Goal: Task Accomplishment & Management: Manage account settings

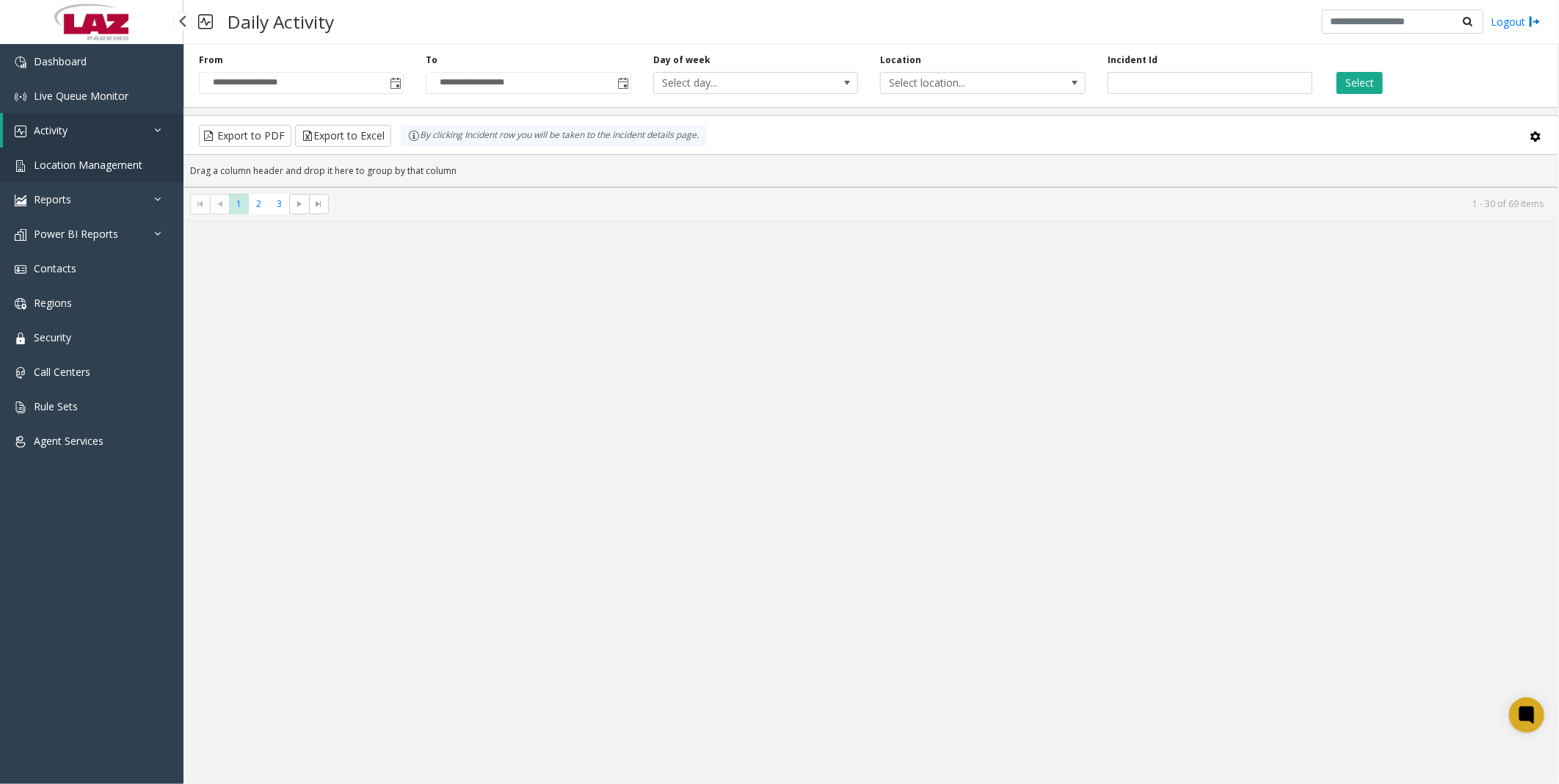
click at [61, 155] on link "Location Management" at bounding box center [92, 165] width 184 height 34
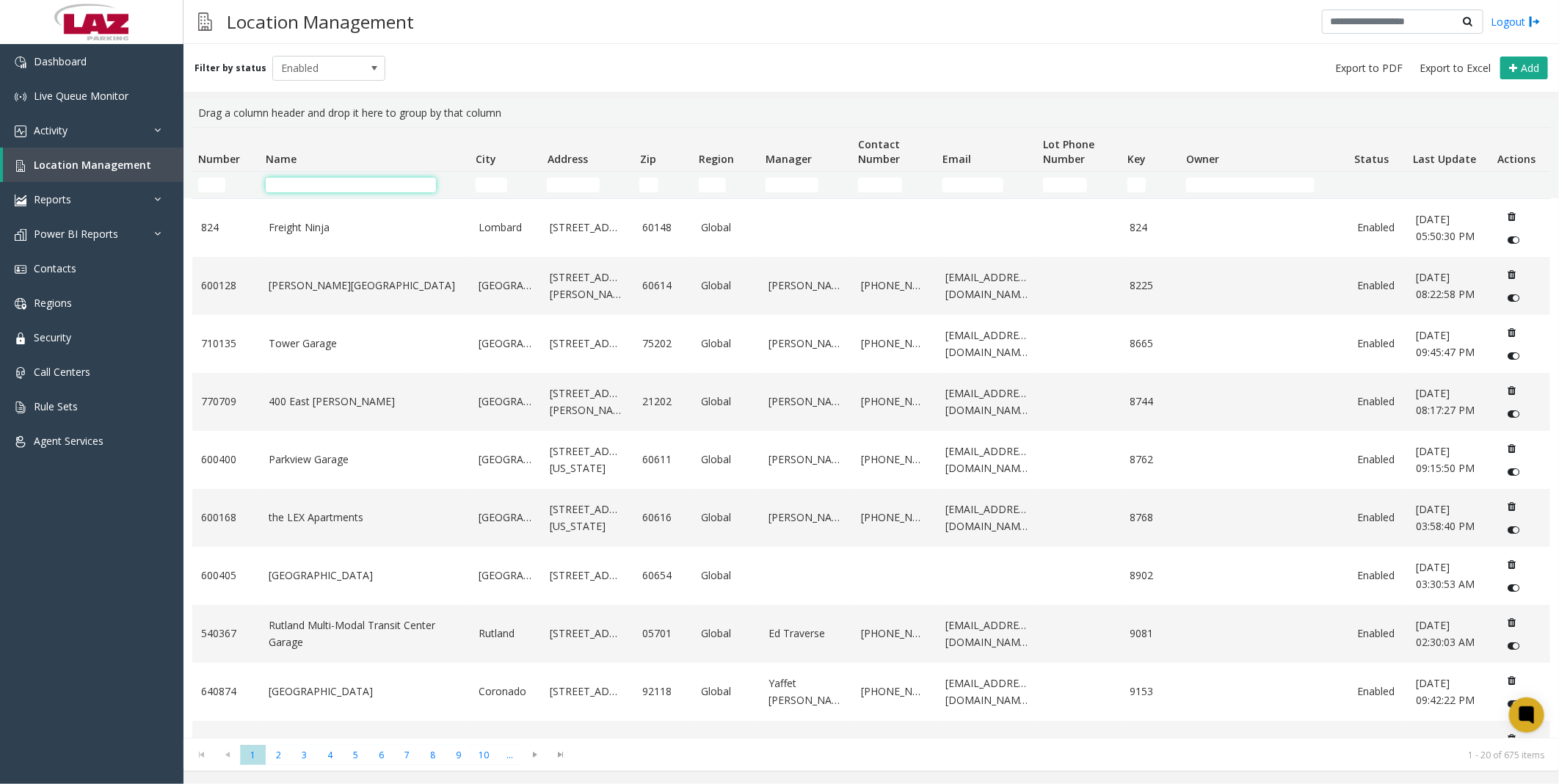
click at [340, 186] on input "Name Filter" at bounding box center [351, 185] width 170 height 15
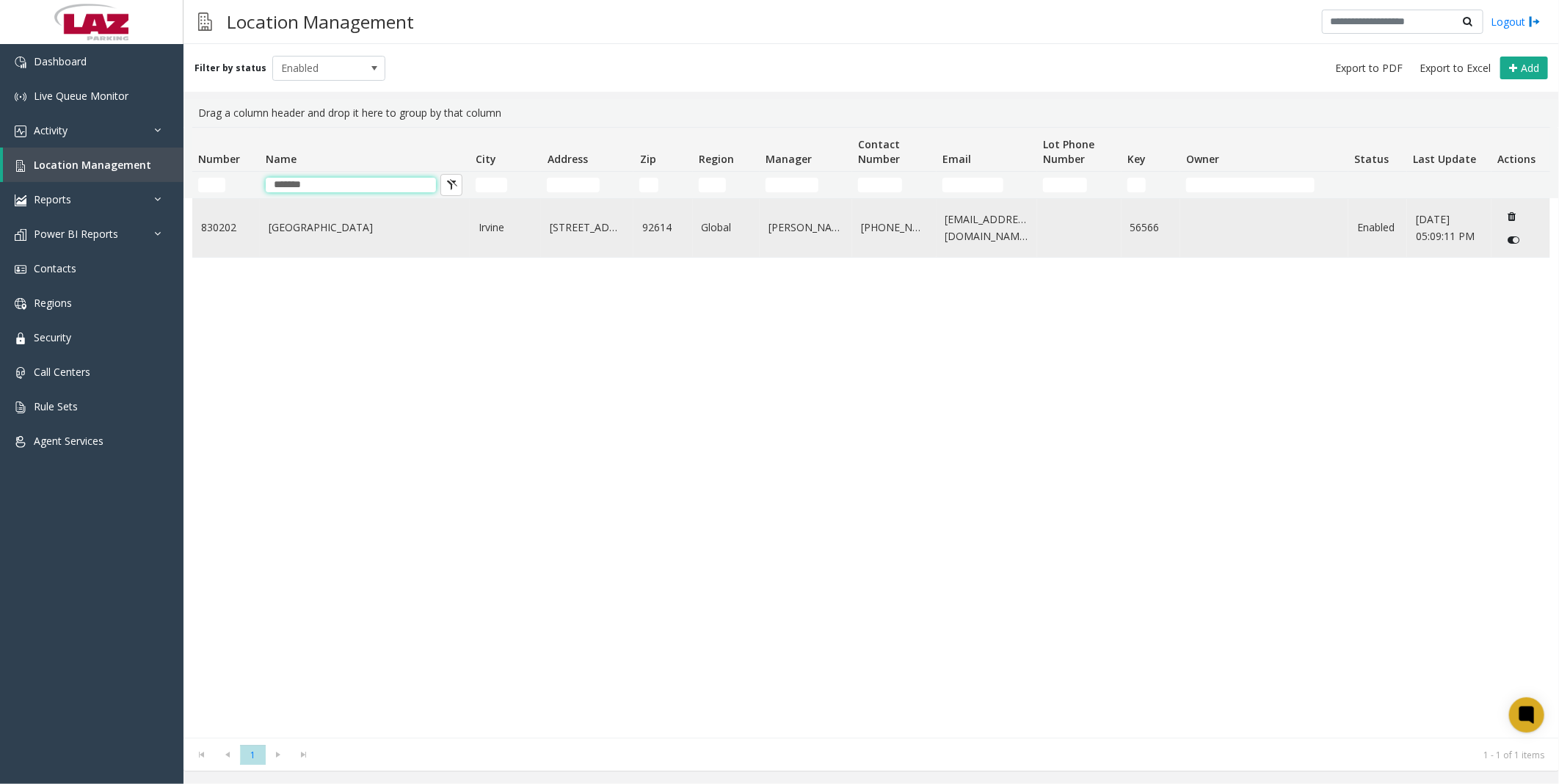
type input "*******"
click at [331, 234] on link "[GEOGRAPHIC_DATA]" at bounding box center [364, 227] width 192 height 16
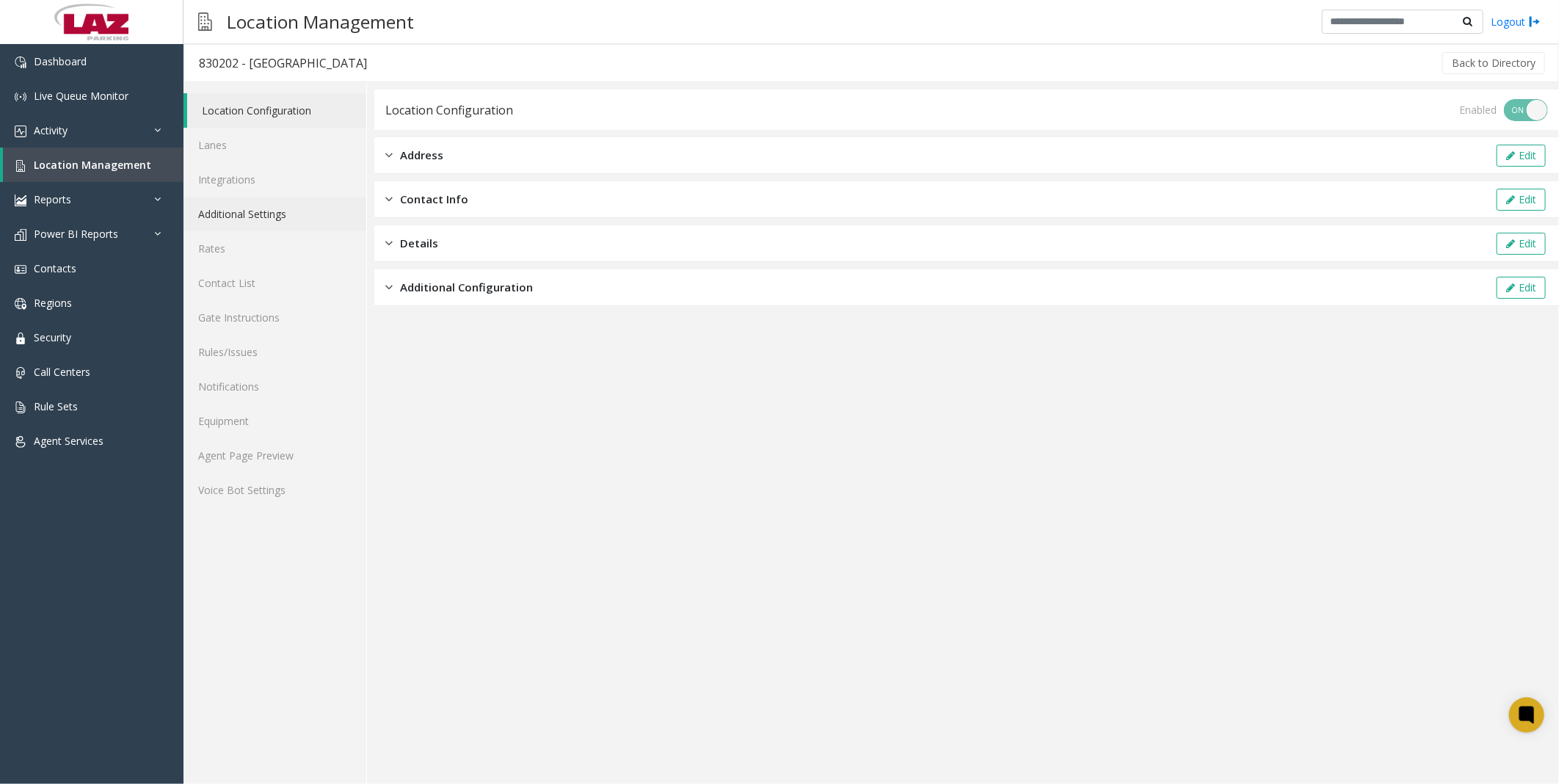
click at [261, 208] on link "Additional Settings" at bounding box center [274, 214] width 183 height 34
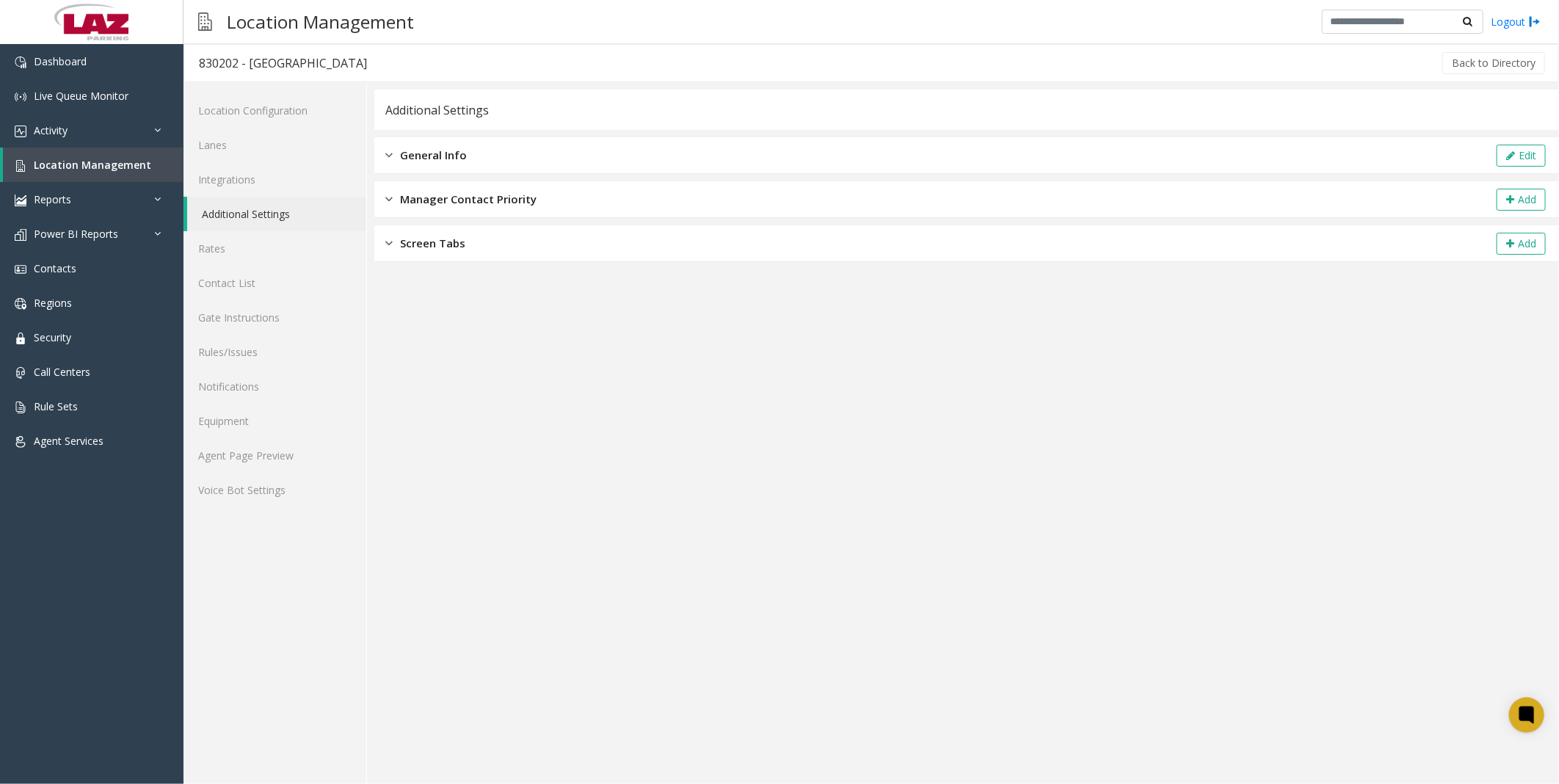
click at [450, 159] on span "General Info" at bounding box center [433, 155] width 67 height 17
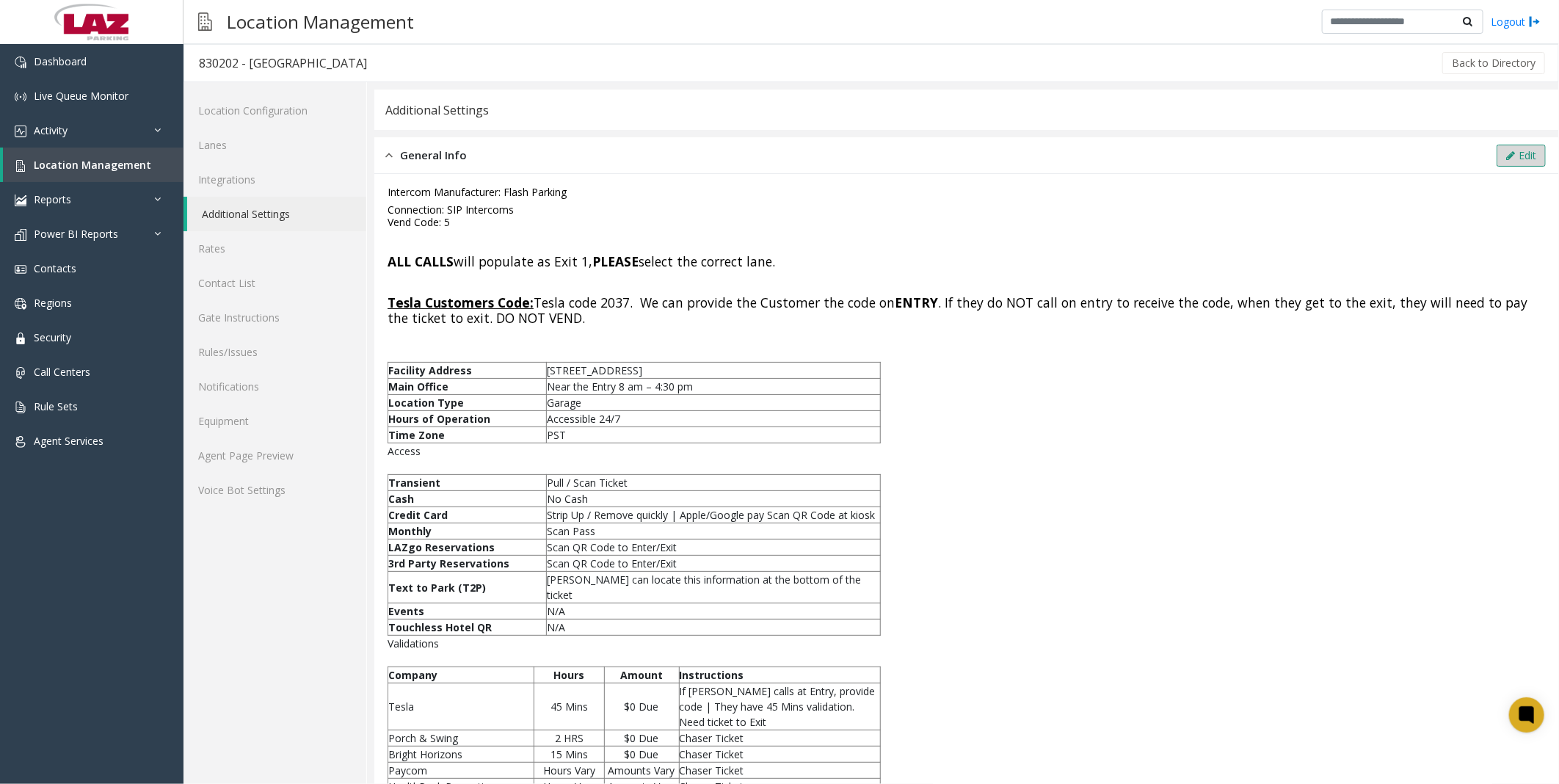
click at [1515, 155] on button "Edit" at bounding box center [1521, 155] width 49 height 22
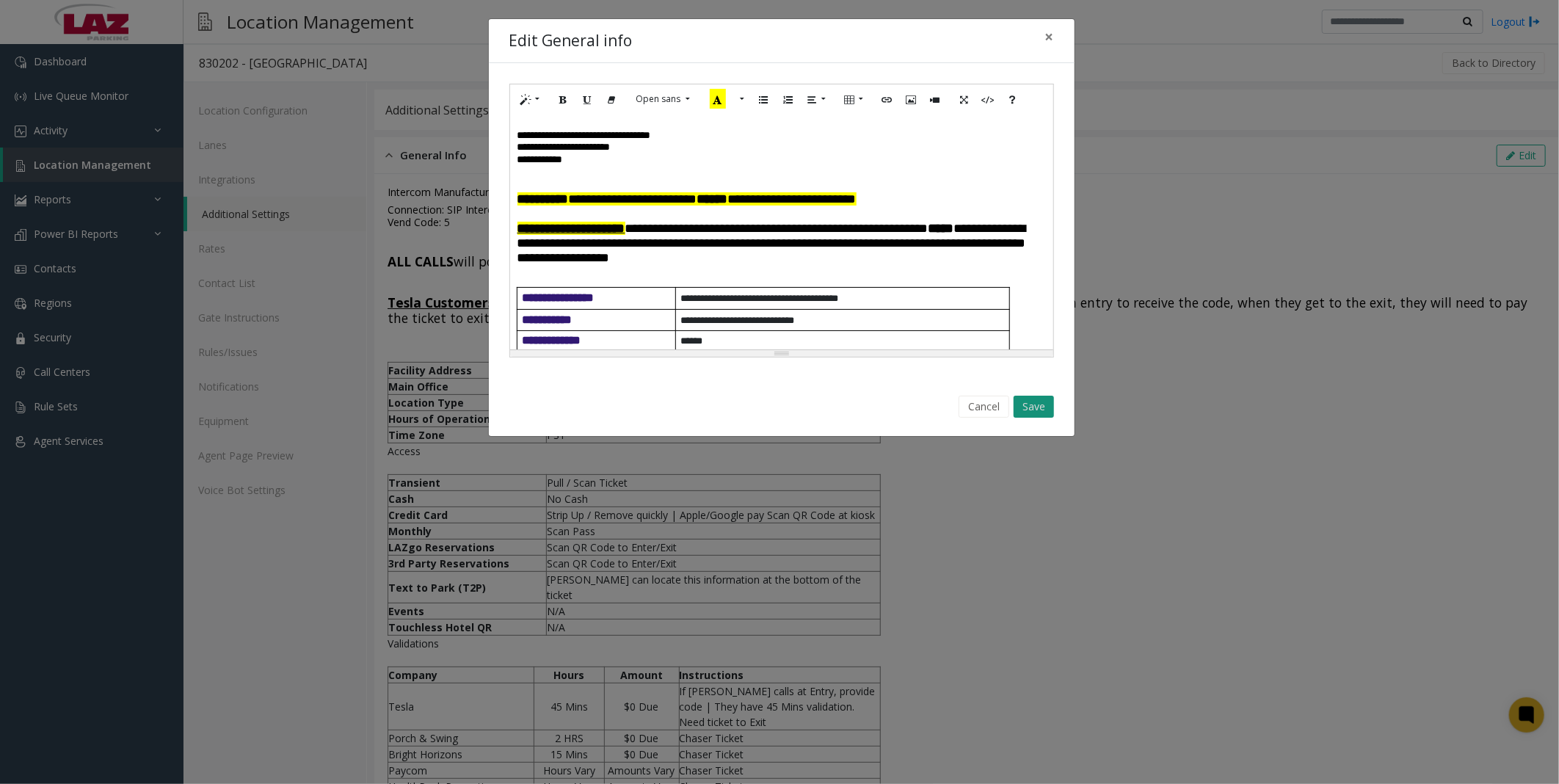
click at [1033, 398] on button "Save" at bounding box center [1033, 406] width 41 height 22
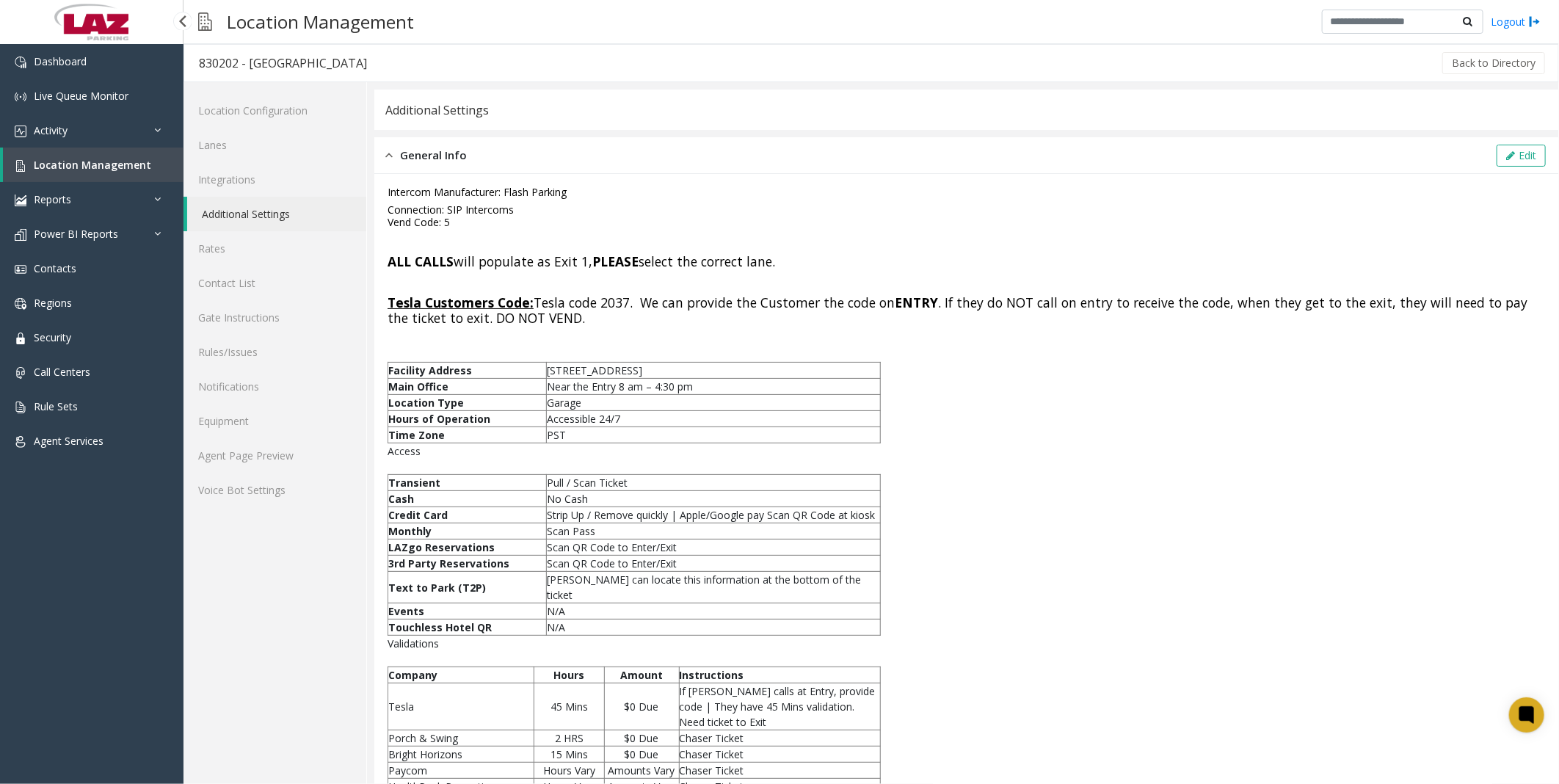
click at [96, 154] on link "Location Management" at bounding box center [93, 165] width 181 height 34
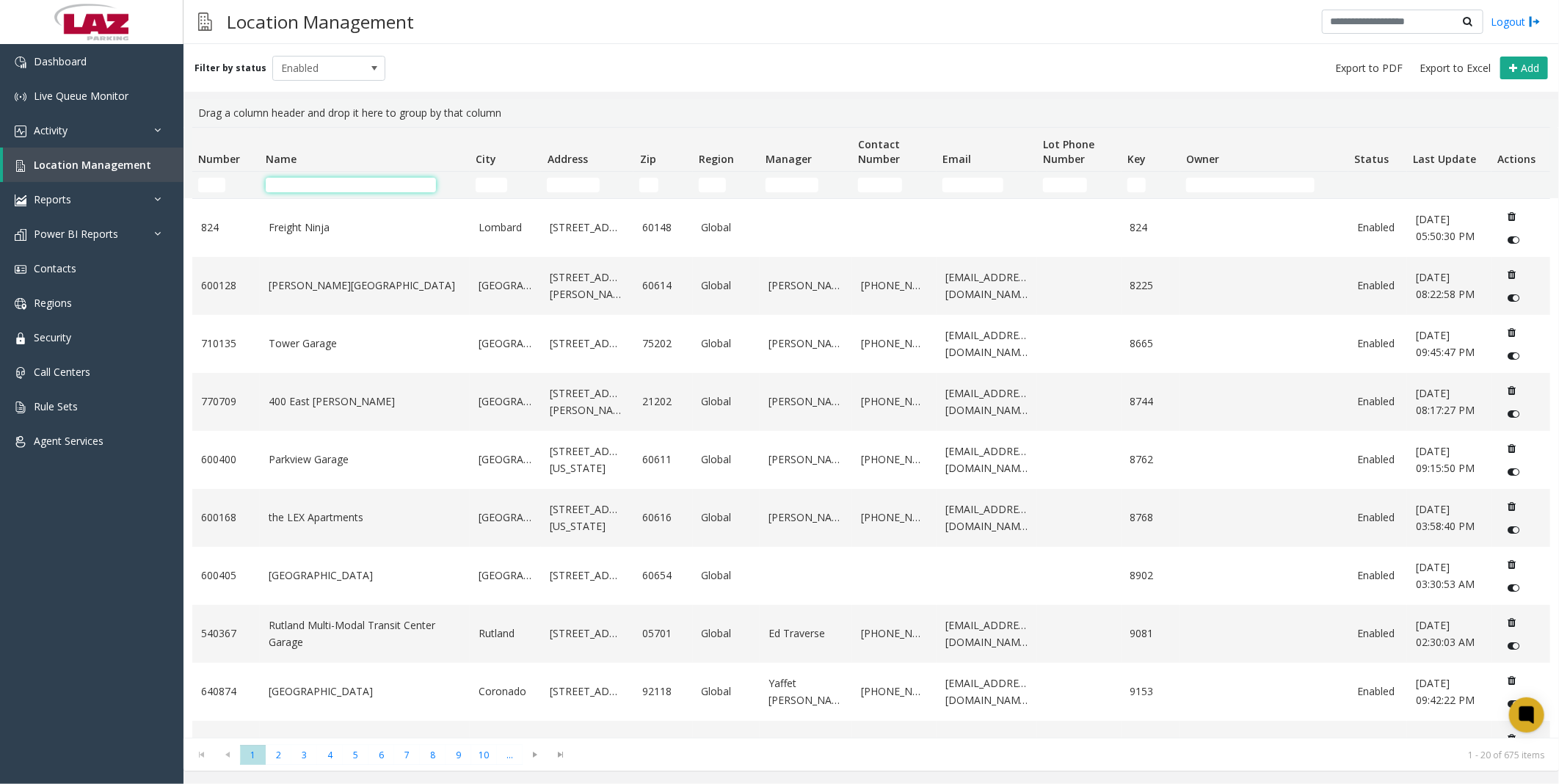
click at [310, 179] on input "Name Filter" at bounding box center [351, 185] width 170 height 15
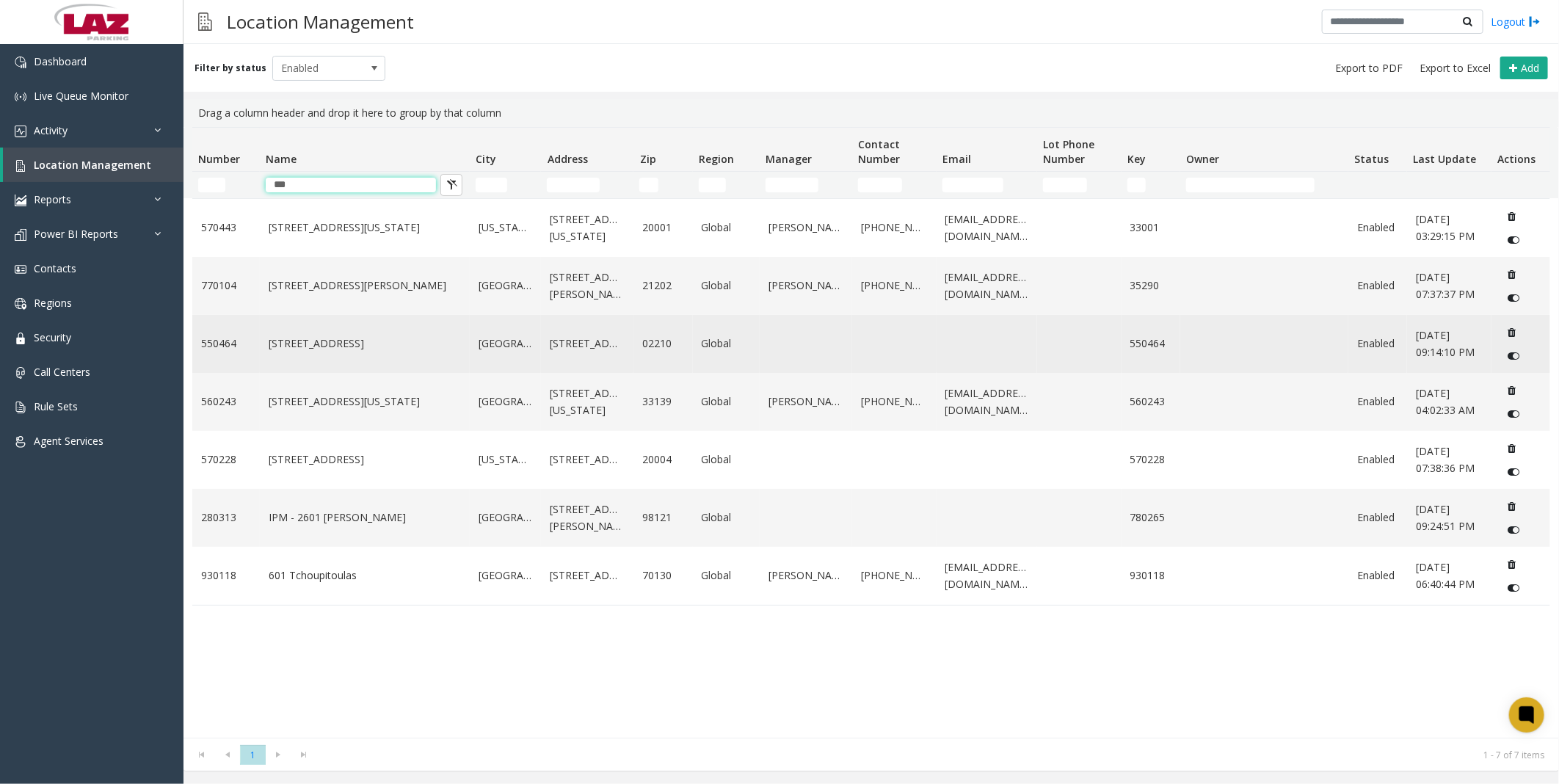
type input "***"
click at [266, 355] on td "[STREET_ADDRESS]" at bounding box center [365, 343] width 210 height 58
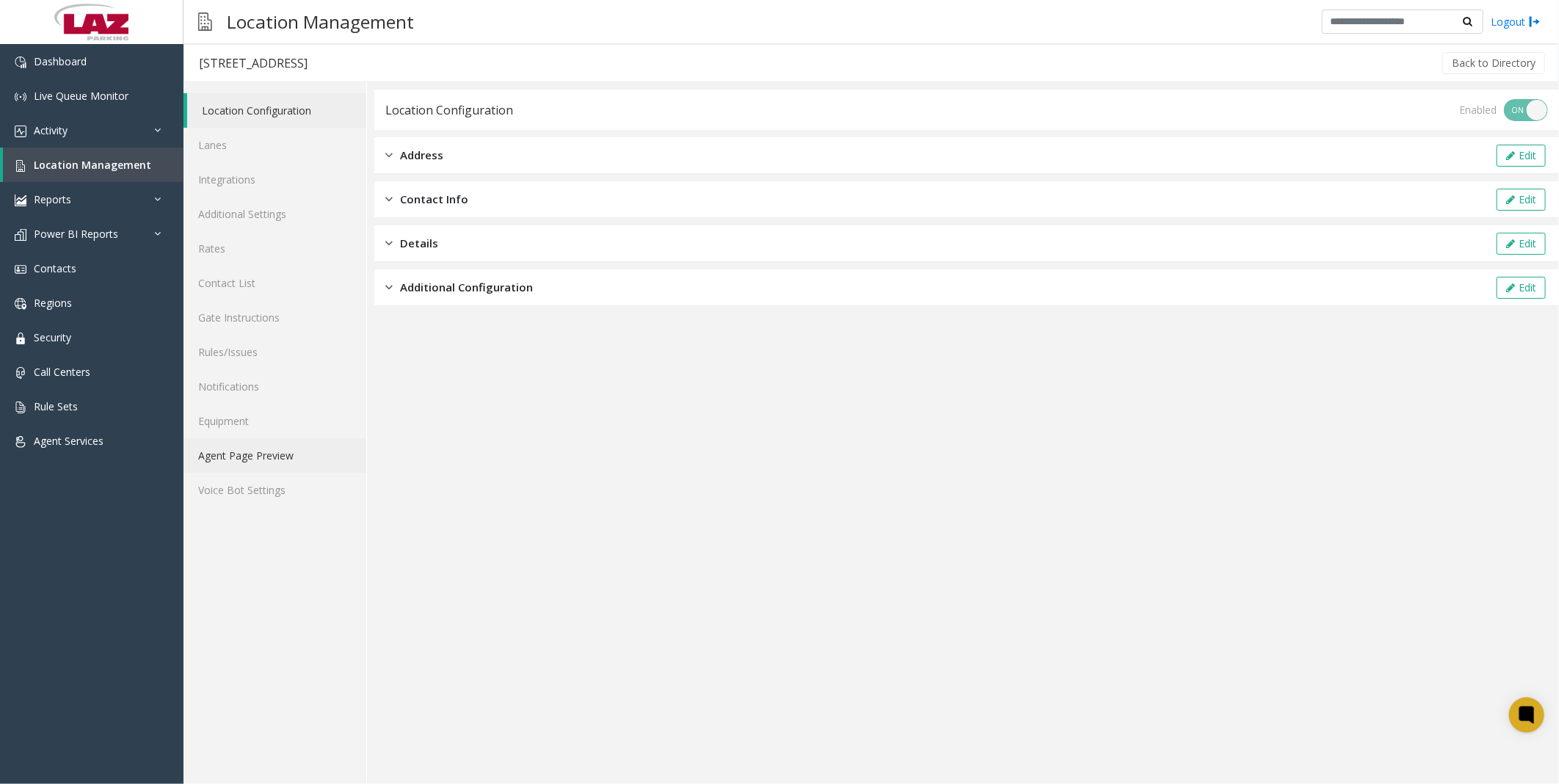
click at [243, 457] on link "Agent Page Preview" at bounding box center [274, 455] width 183 height 34
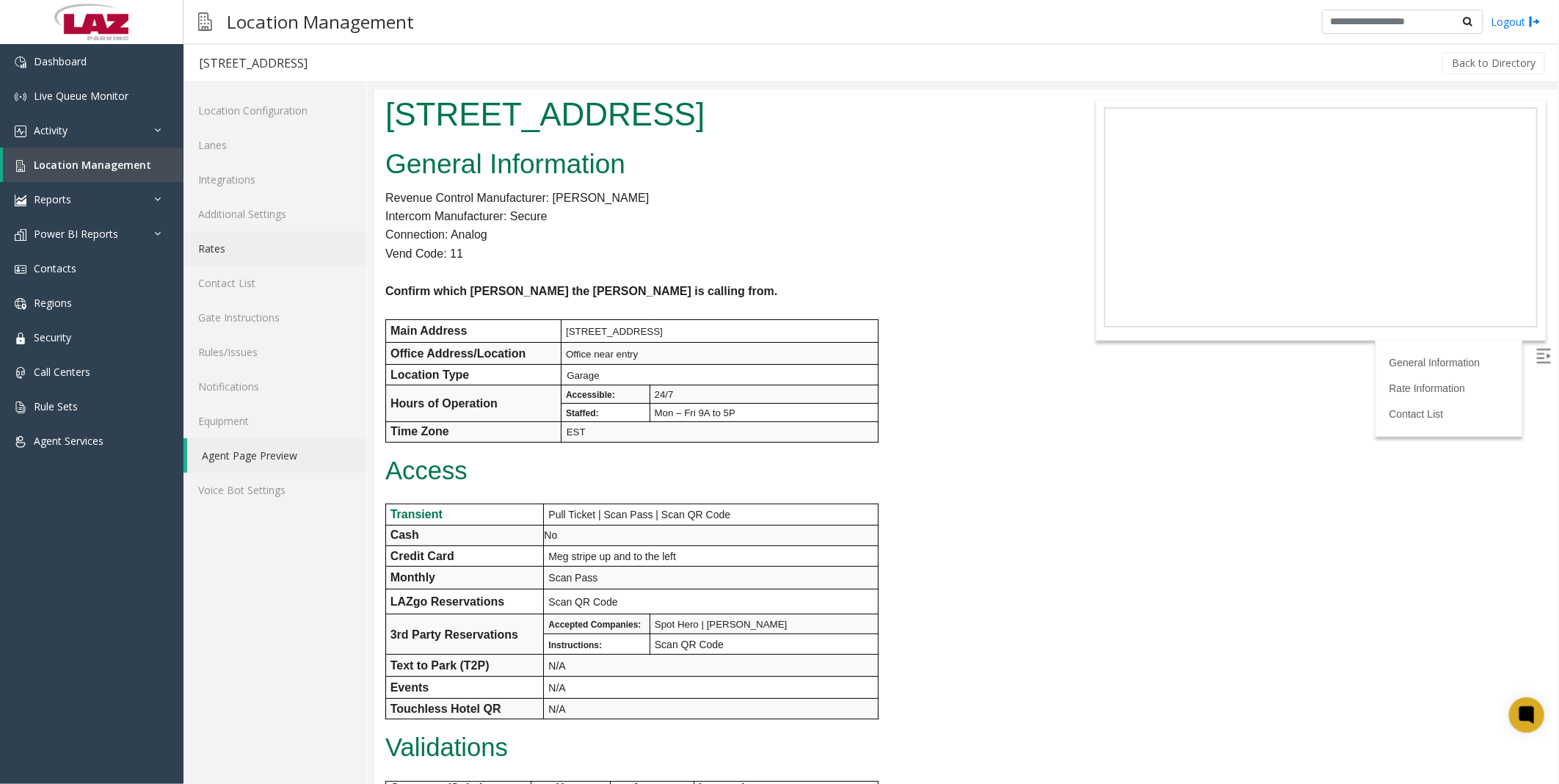
click at [231, 253] on link "Rates" at bounding box center [274, 248] width 183 height 34
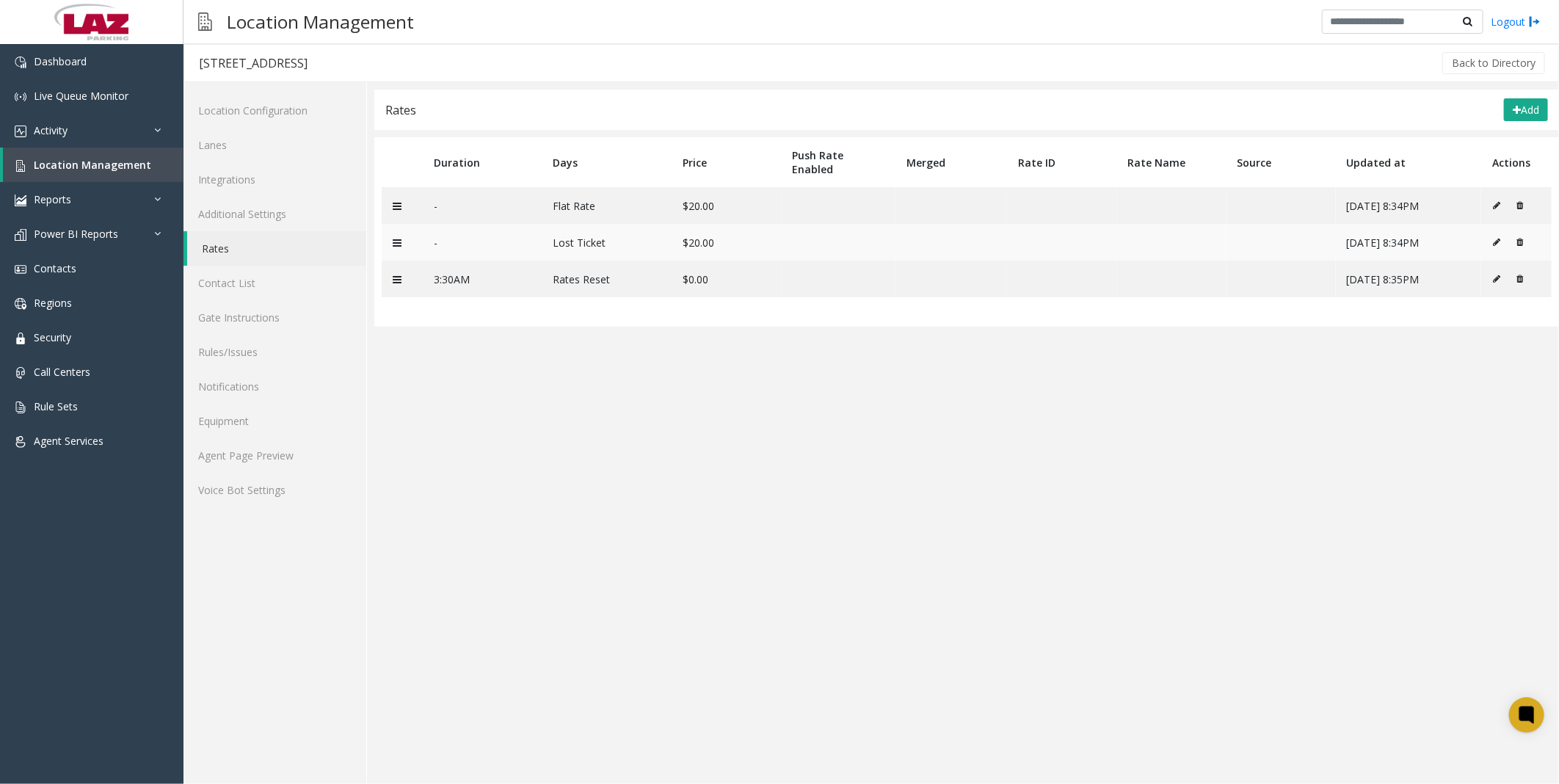
click at [1498, 242] on icon at bounding box center [1497, 241] width 8 height 9
type input "*"
type input "**********"
type input "**"
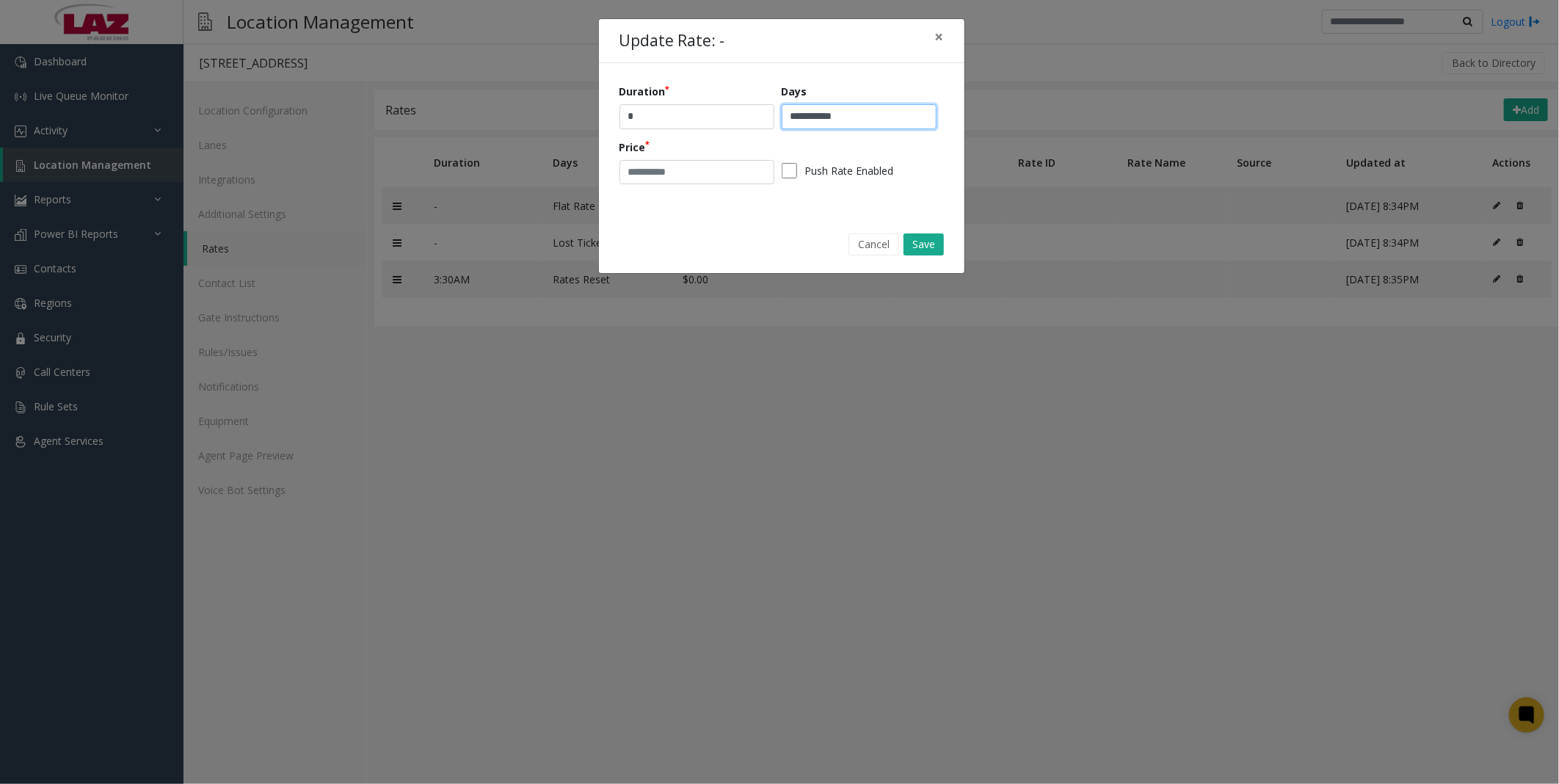
click at [859, 116] on input "**********" at bounding box center [859, 116] width 155 height 25
type input "**********"
click at [695, 115] on input "*" at bounding box center [697, 116] width 155 height 25
drag, startPoint x: 695, startPoint y: 115, endPoint x: 627, endPoint y: 113, distance: 68.0
click at [627, 113] on input "*" at bounding box center [697, 116] width 155 height 25
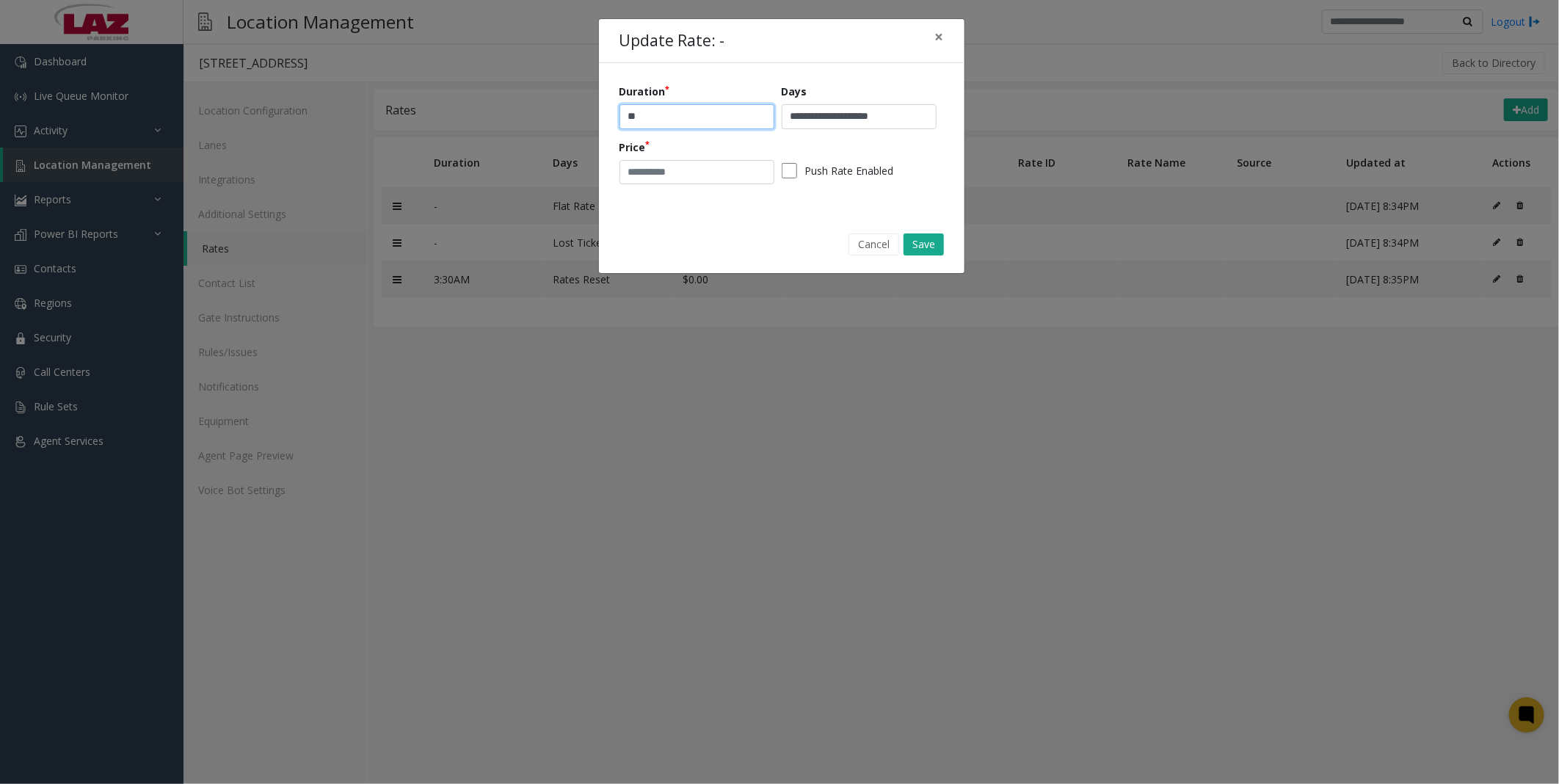
type input "*"
click at [884, 240] on button "Cancel" at bounding box center [874, 244] width 51 height 22
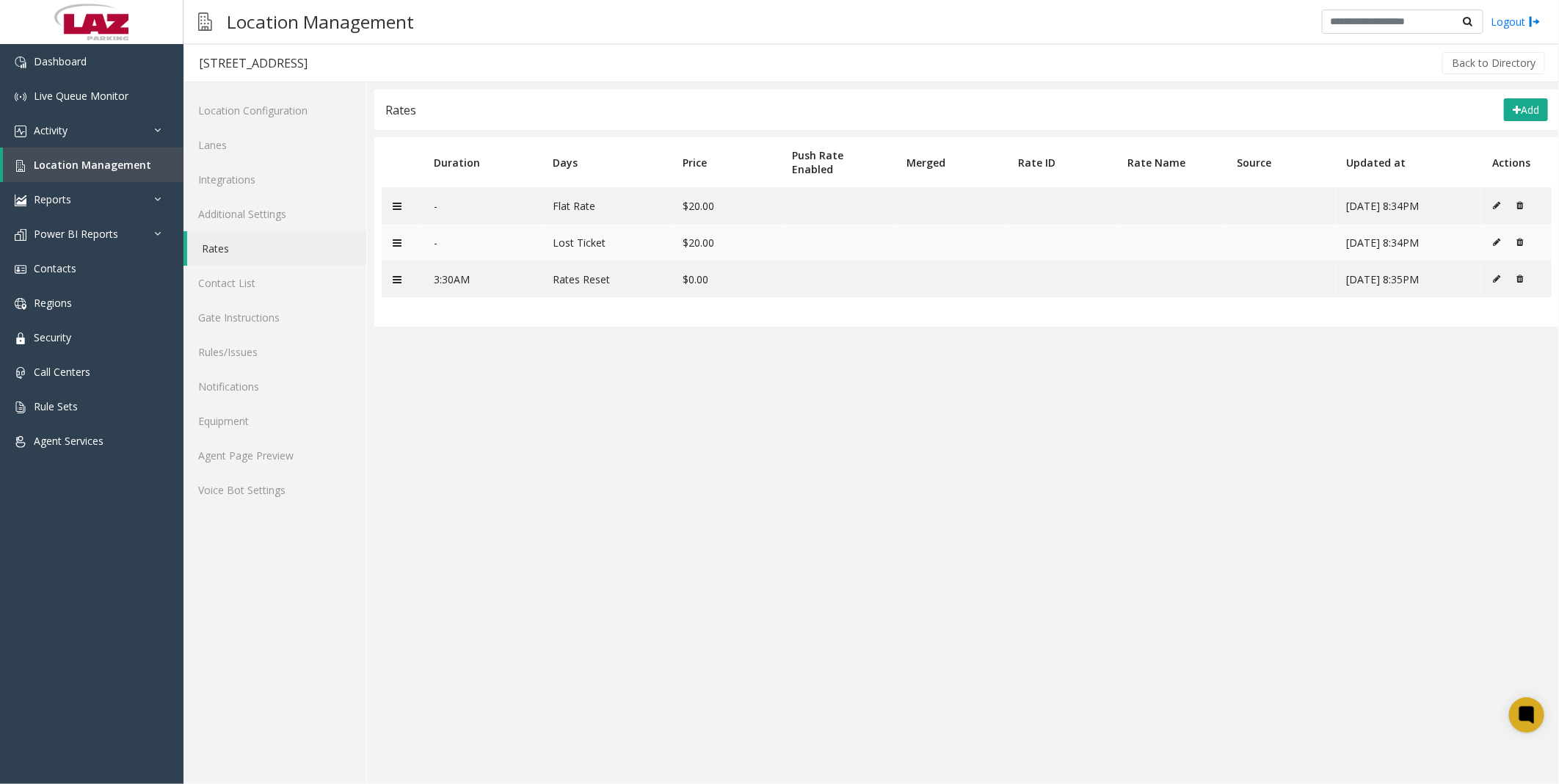
click at [1500, 243] on icon at bounding box center [1497, 241] width 8 height 9
type input "*"
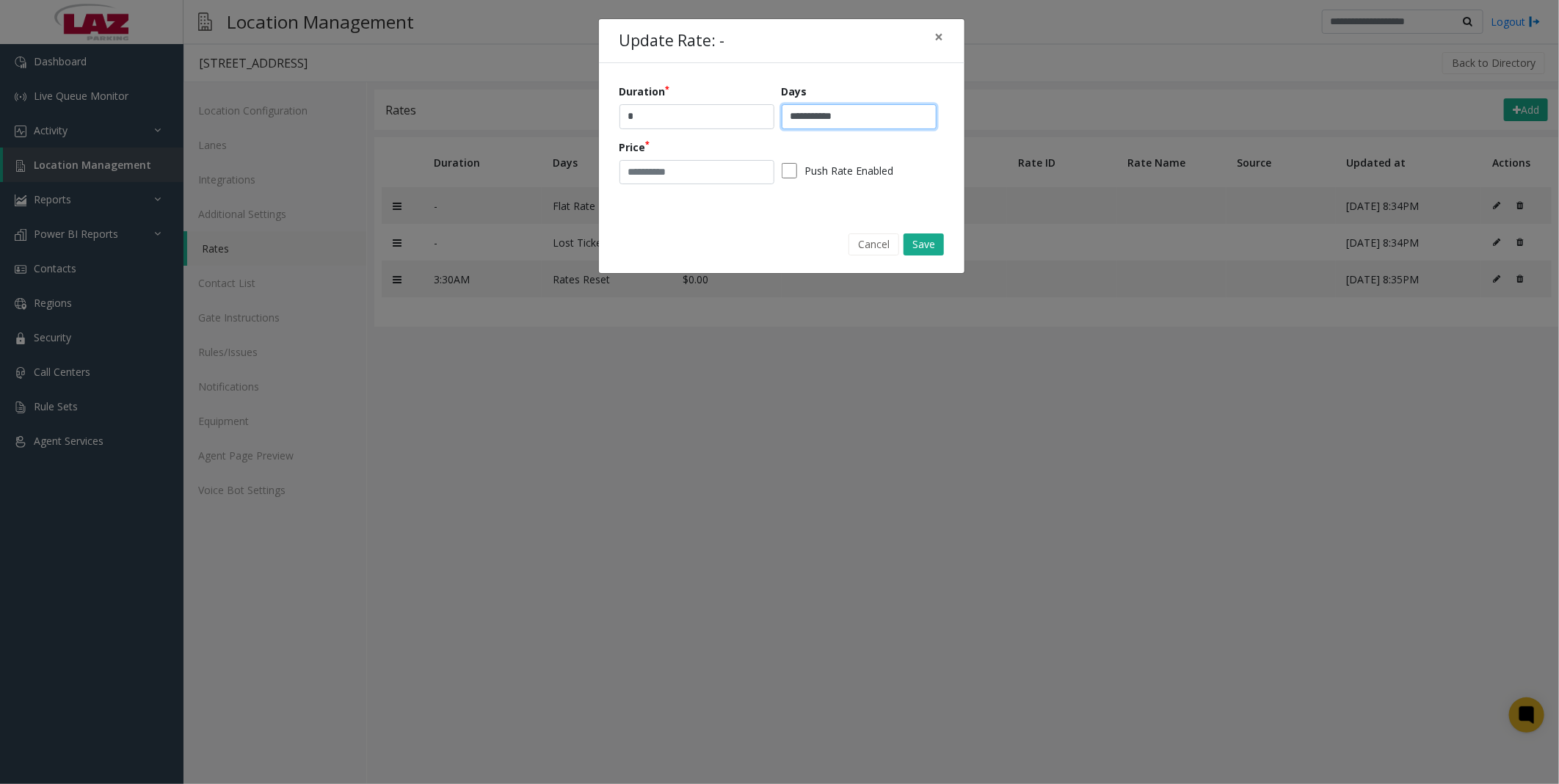
click at [867, 110] on input "**********" at bounding box center [859, 116] width 155 height 25
type input "**********"
click at [932, 245] on button "Save" at bounding box center [923, 244] width 41 height 22
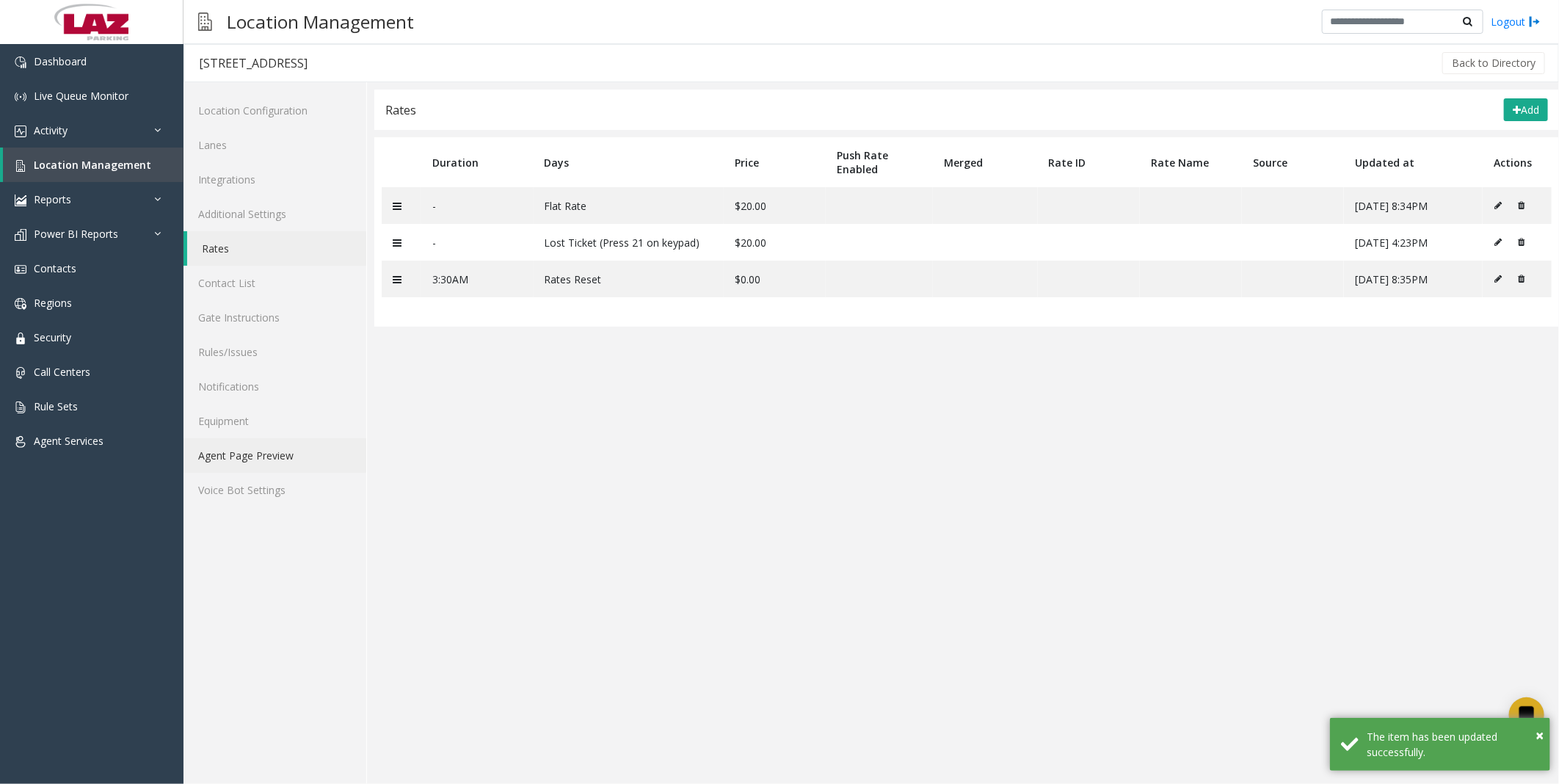
click at [257, 440] on link "Agent Page Preview" at bounding box center [274, 455] width 183 height 34
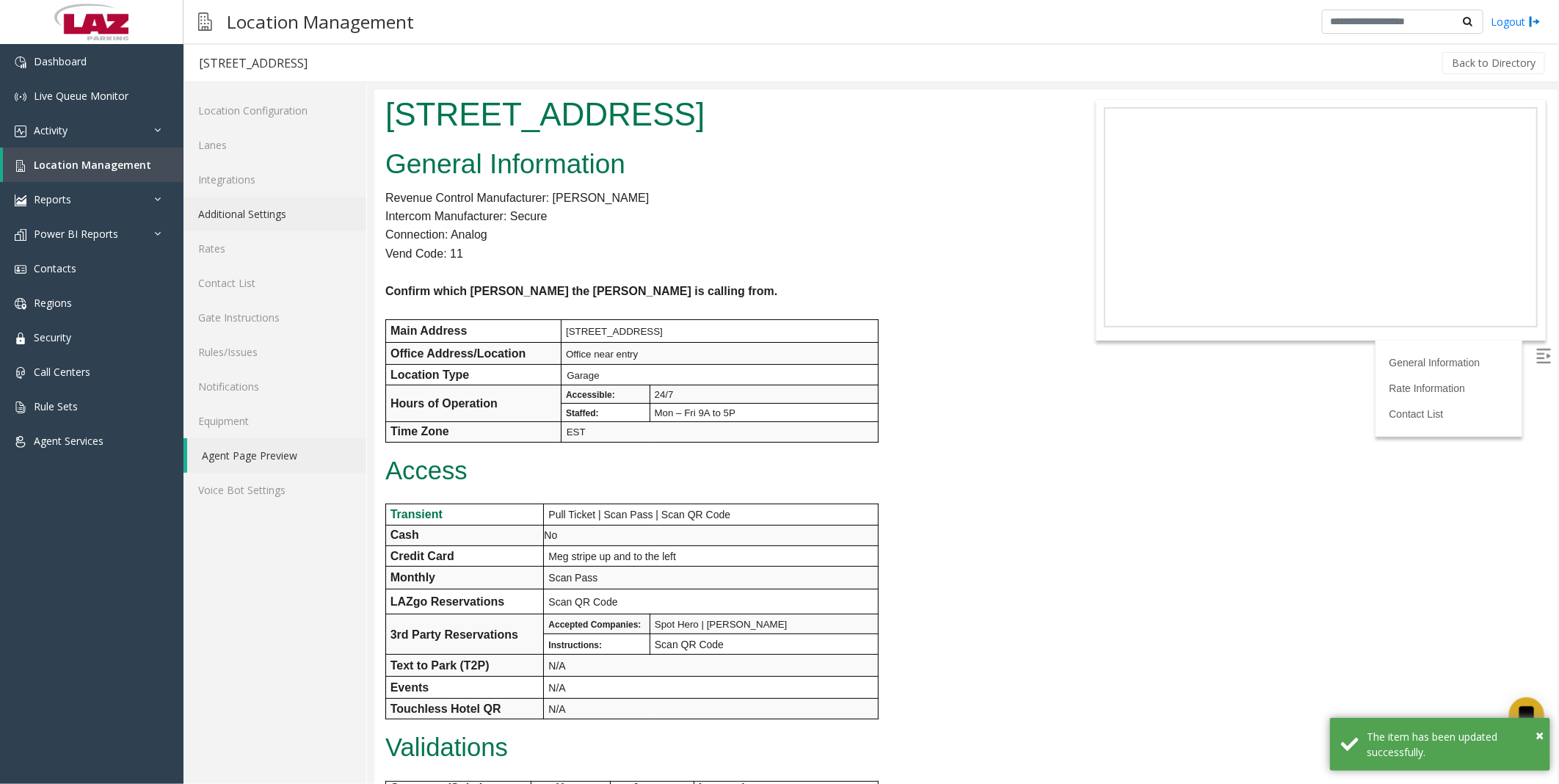
click at [246, 215] on link "Additional Settings" at bounding box center [274, 214] width 183 height 34
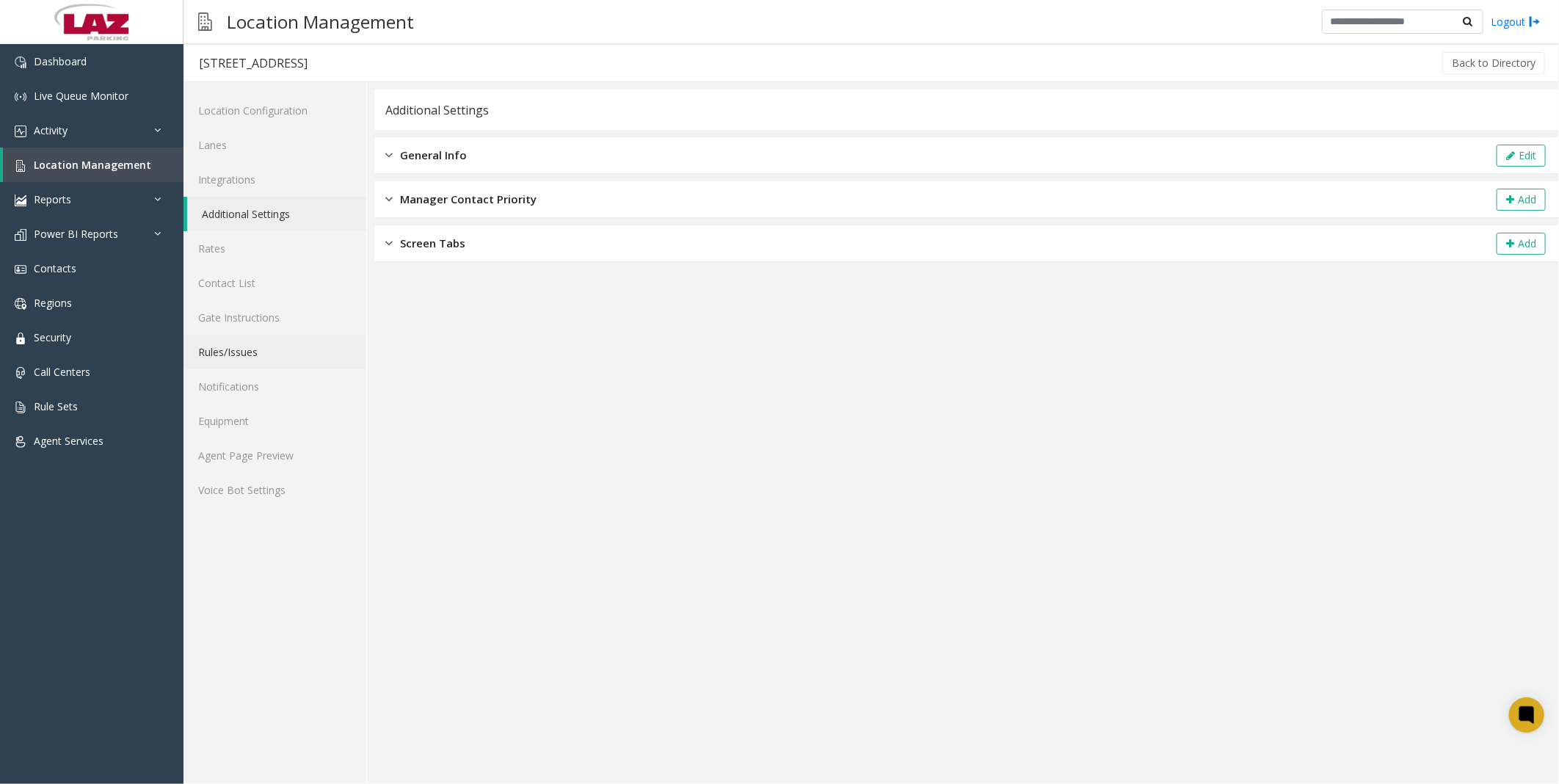
click at [234, 355] on link "Rules/Issues" at bounding box center [274, 352] width 183 height 34
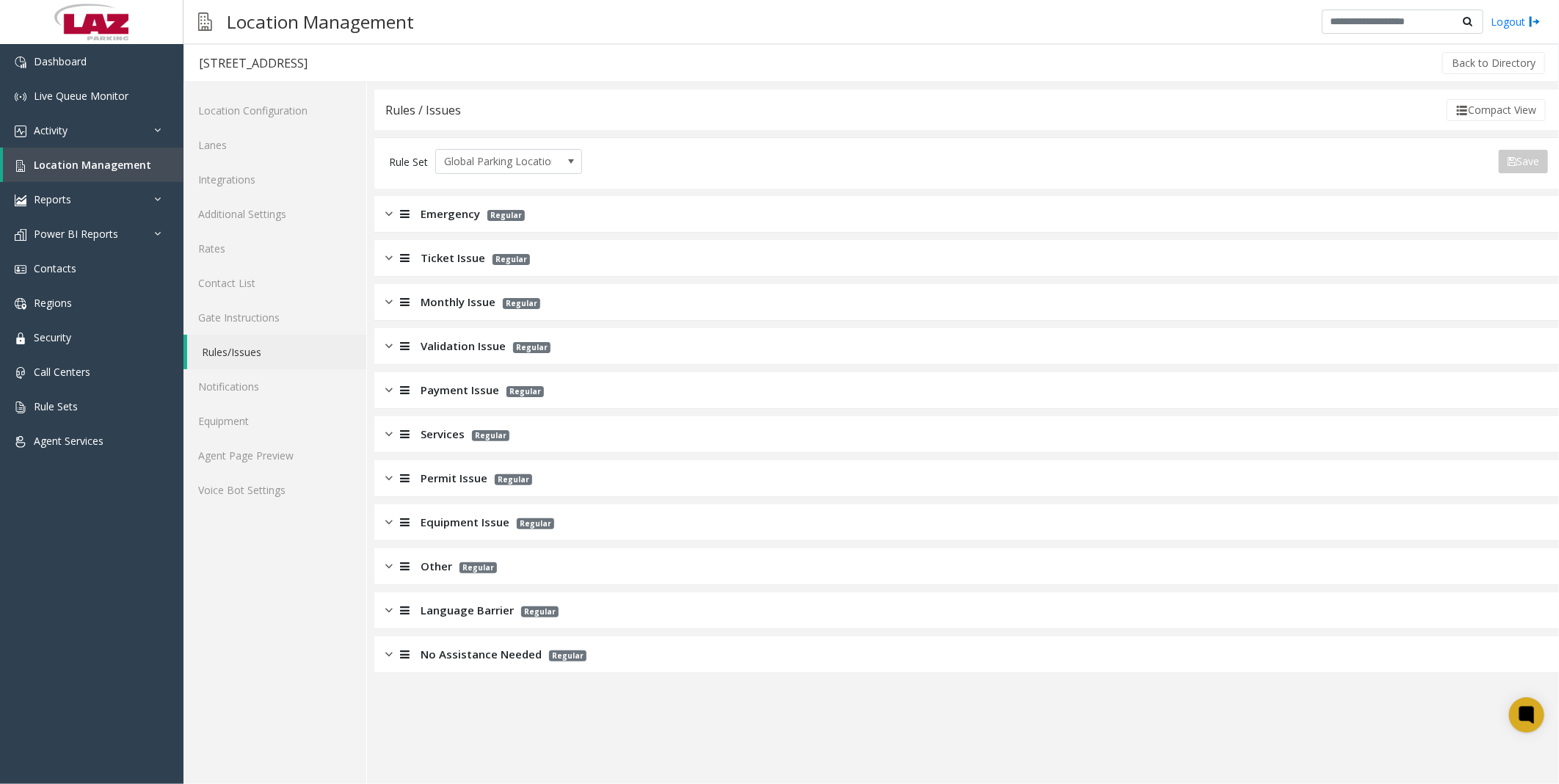
click at [455, 267] on div "Ticket Issue Regular" at bounding box center [967, 258] width 1184 height 37
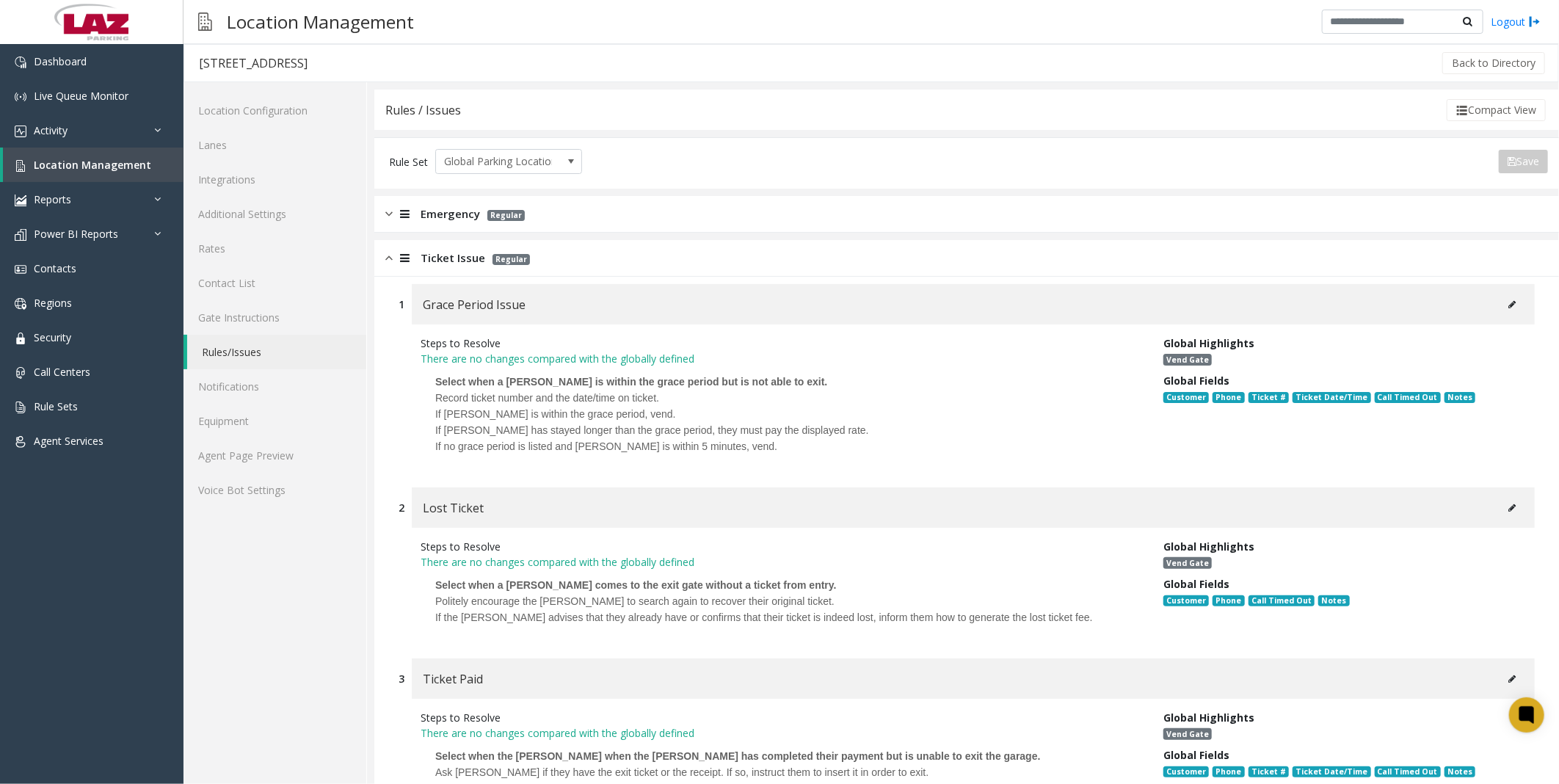
click at [1508, 503] on icon at bounding box center [1512, 507] width 8 height 9
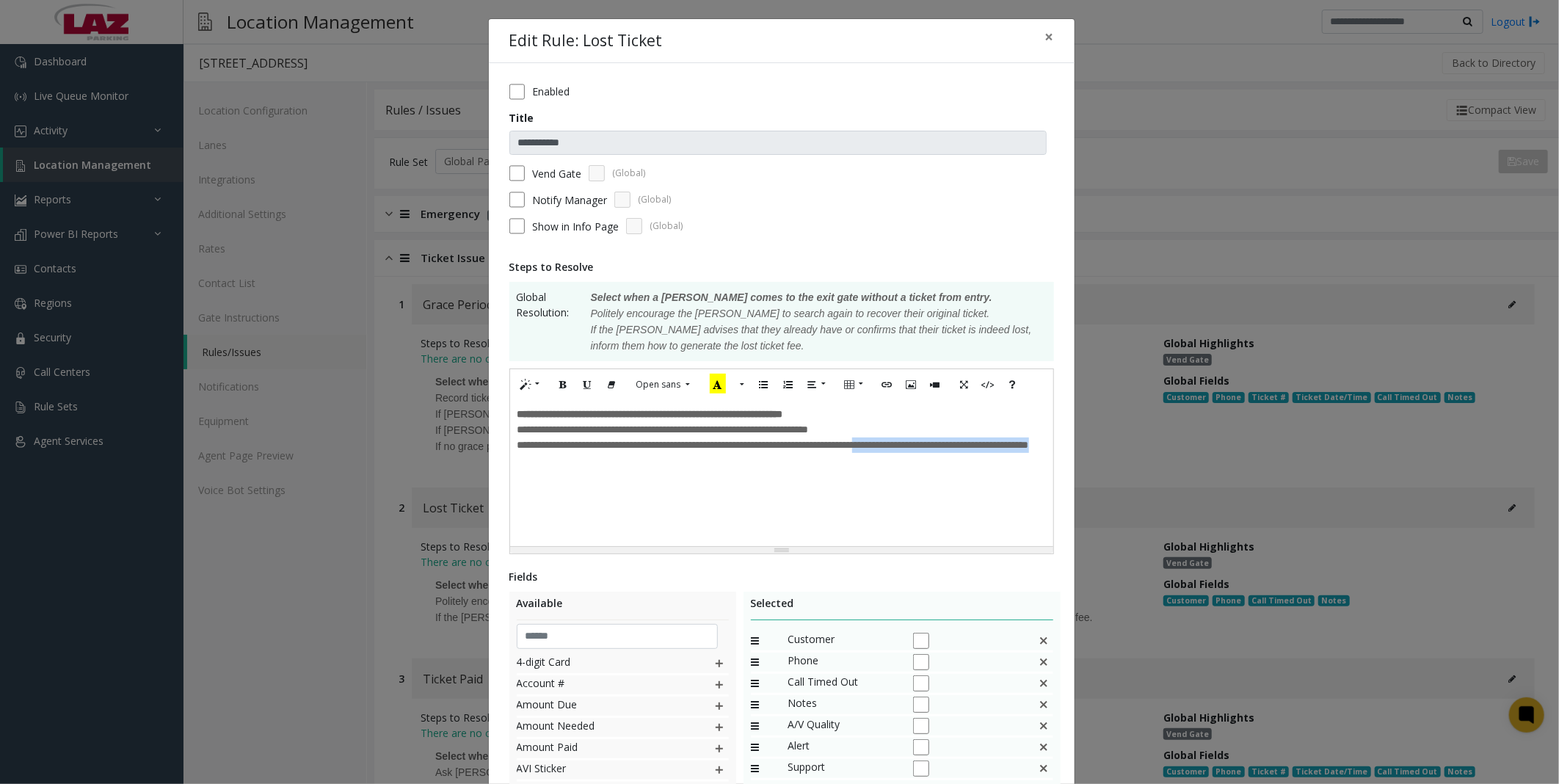
drag, startPoint x: 596, startPoint y: 457, endPoint x: 899, endPoint y: 440, distance: 303.5
click at [899, 440] on p "**********" at bounding box center [781, 444] width 529 height 15
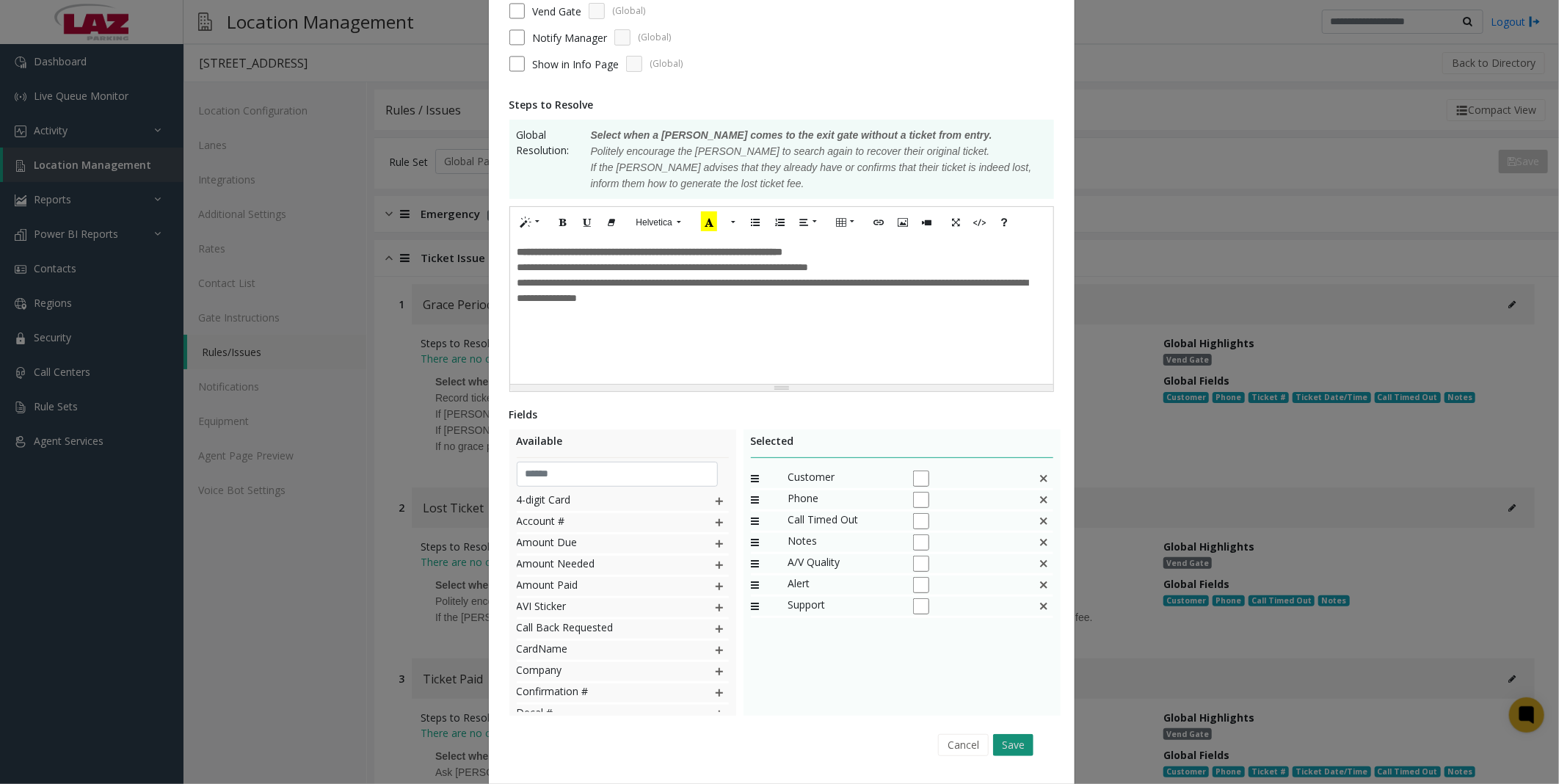
scroll to position [200, 0]
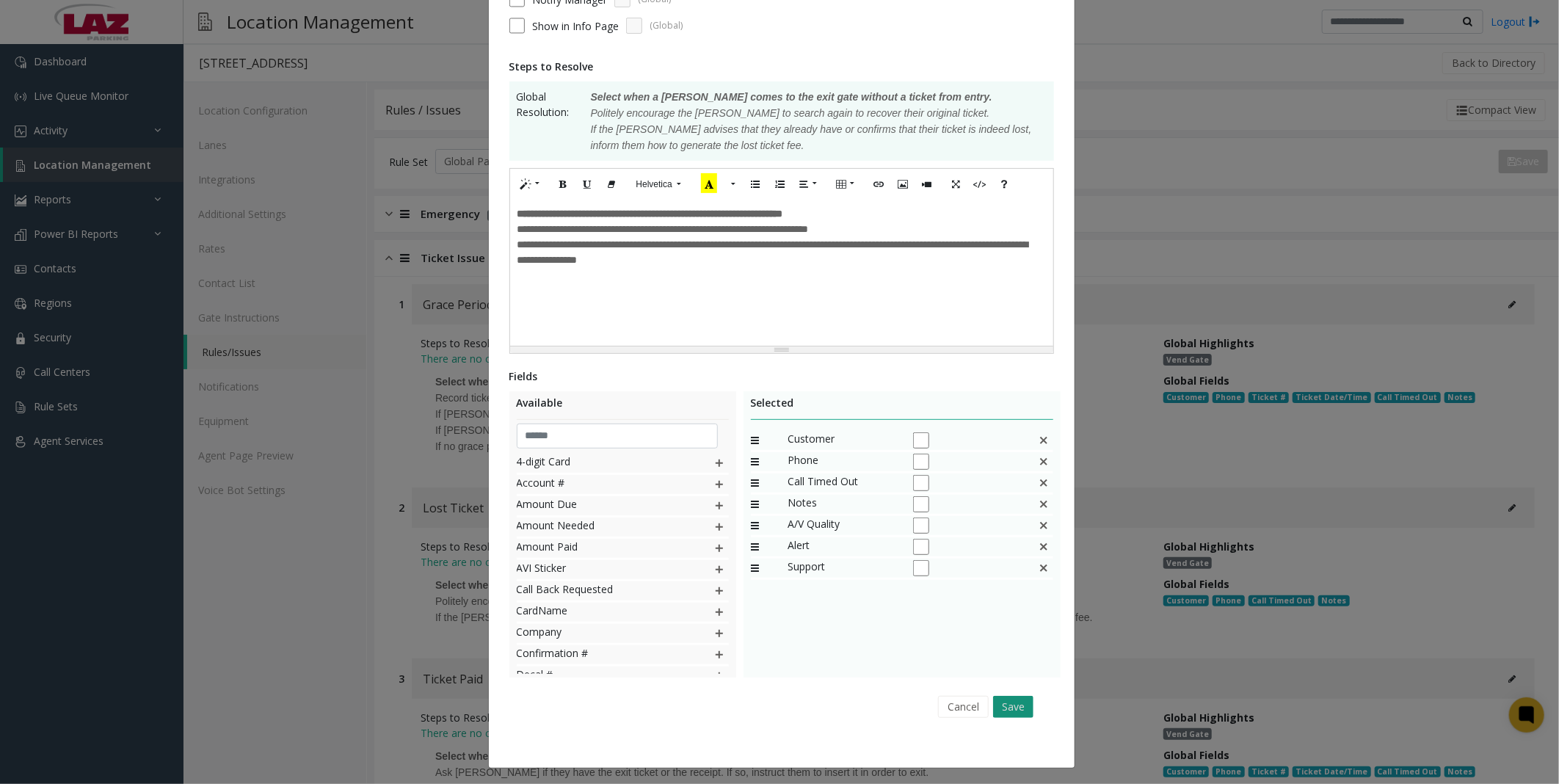
click at [1016, 695] on button "Save" at bounding box center [1013, 706] width 41 height 22
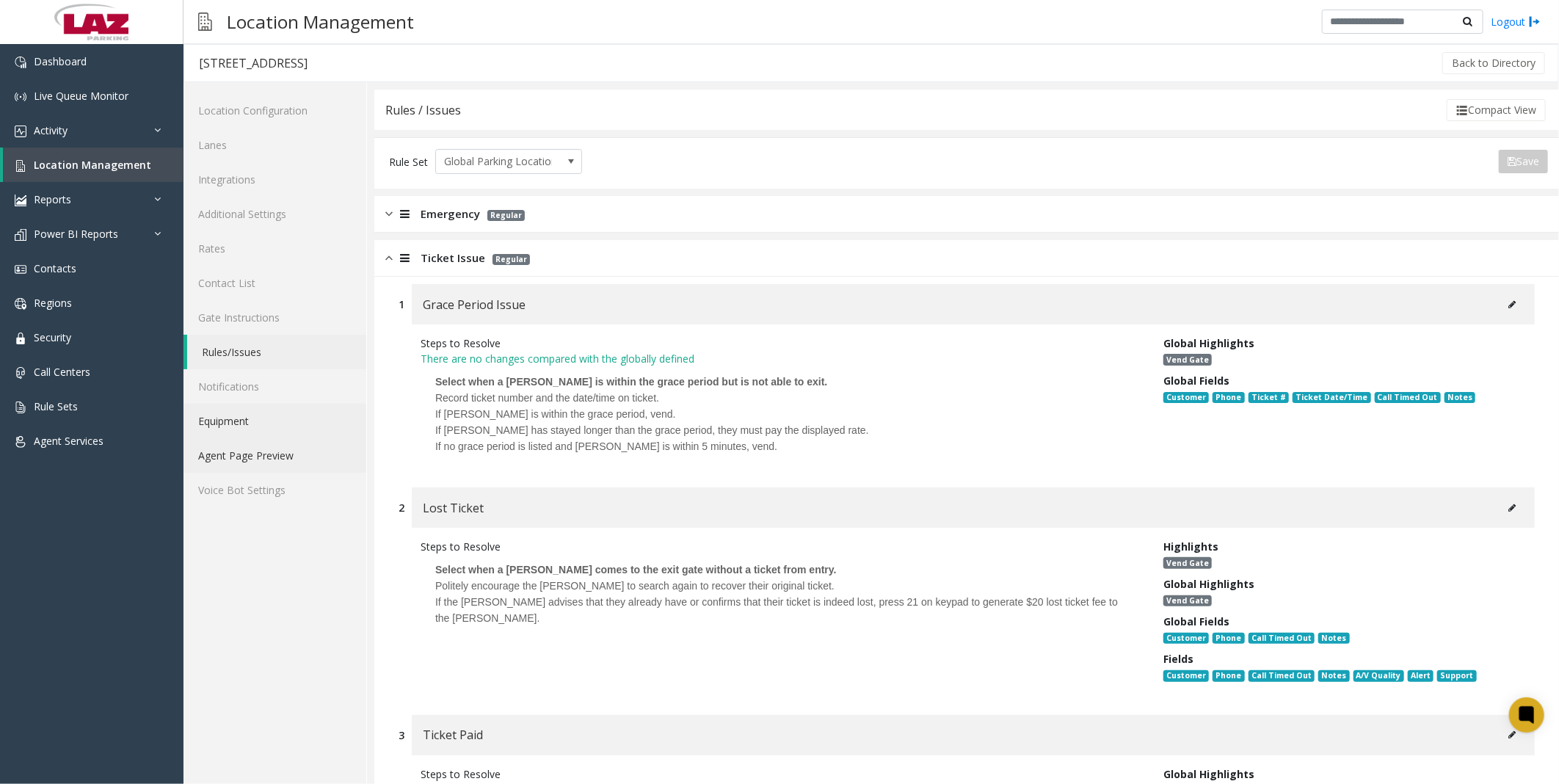
drag, startPoint x: 251, startPoint y: 435, endPoint x: 245, endPoint y: 443, distance: 10.0
click at [251, 435] on link "Equipment" at bounding box center [274, 421] width 183 height 34
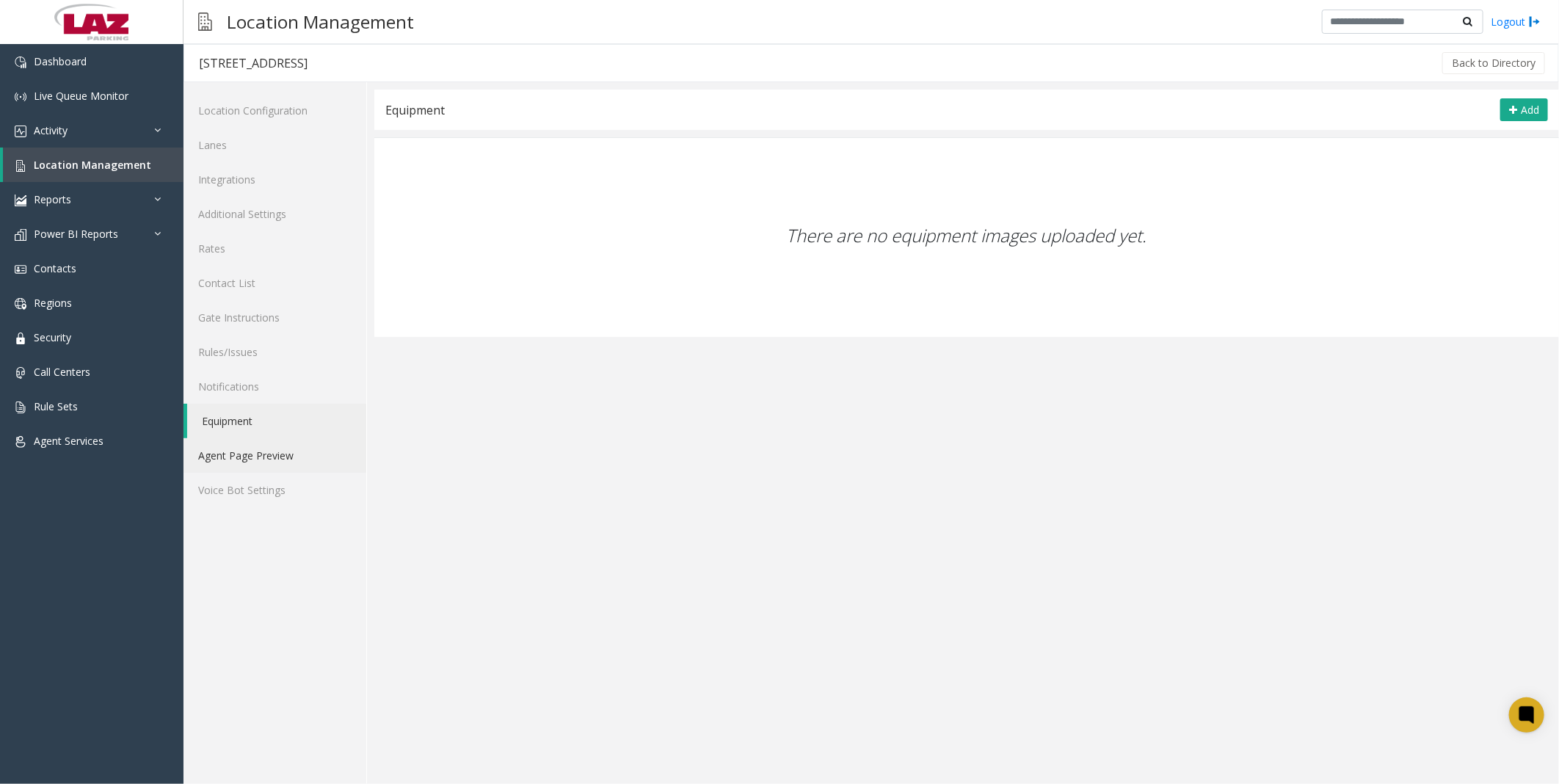
click at [244, 444] on link "Agent Page Preview" at bounding box center [274, 455] width 183 height 34
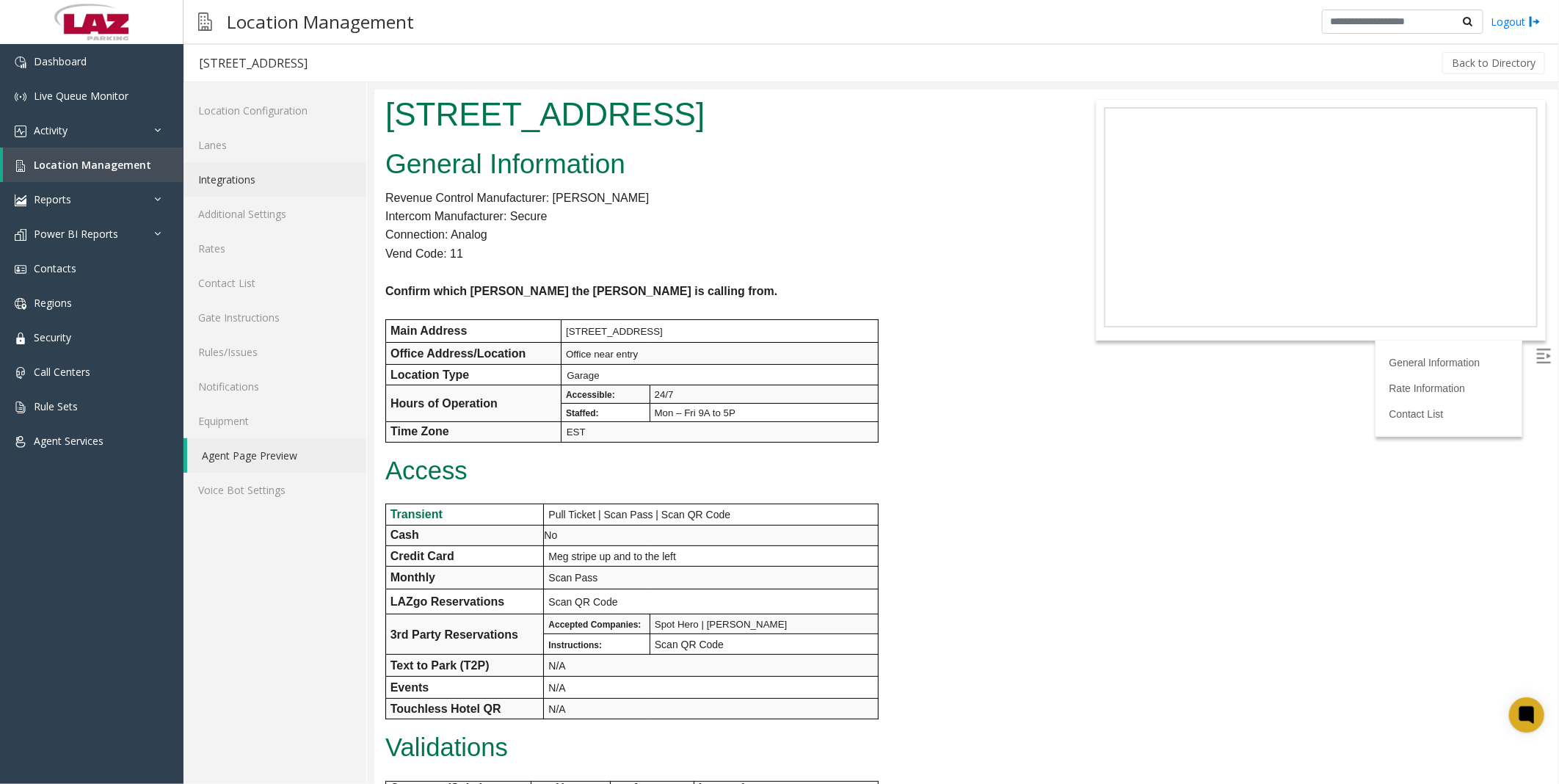
click at [228, 180] on link "Integrations" at bounding box center [274, 179] width 183 height 34
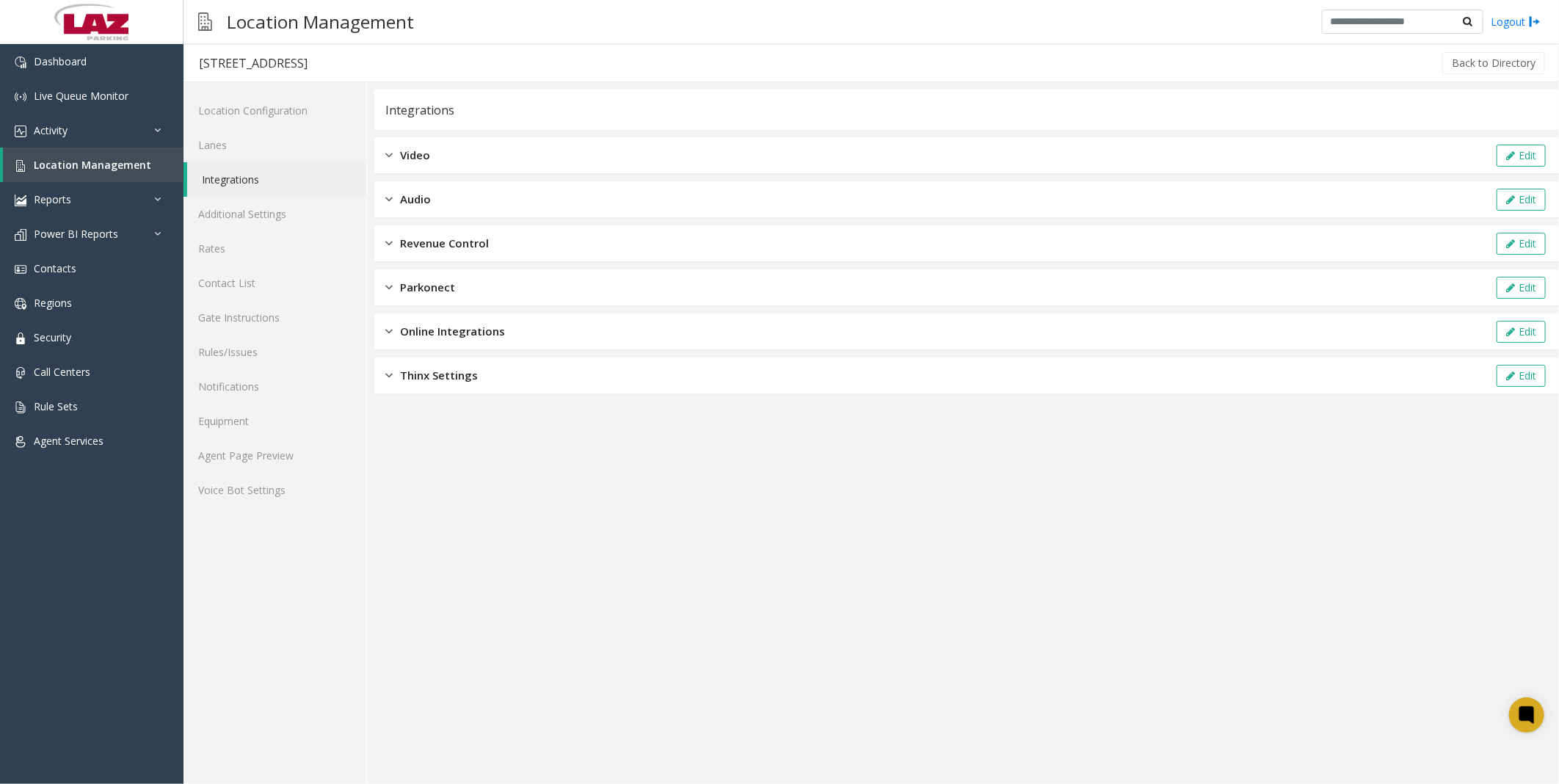
click at [420, 246] on span "Revenue Control" at bounding box center [445, 243] width 89 height 17
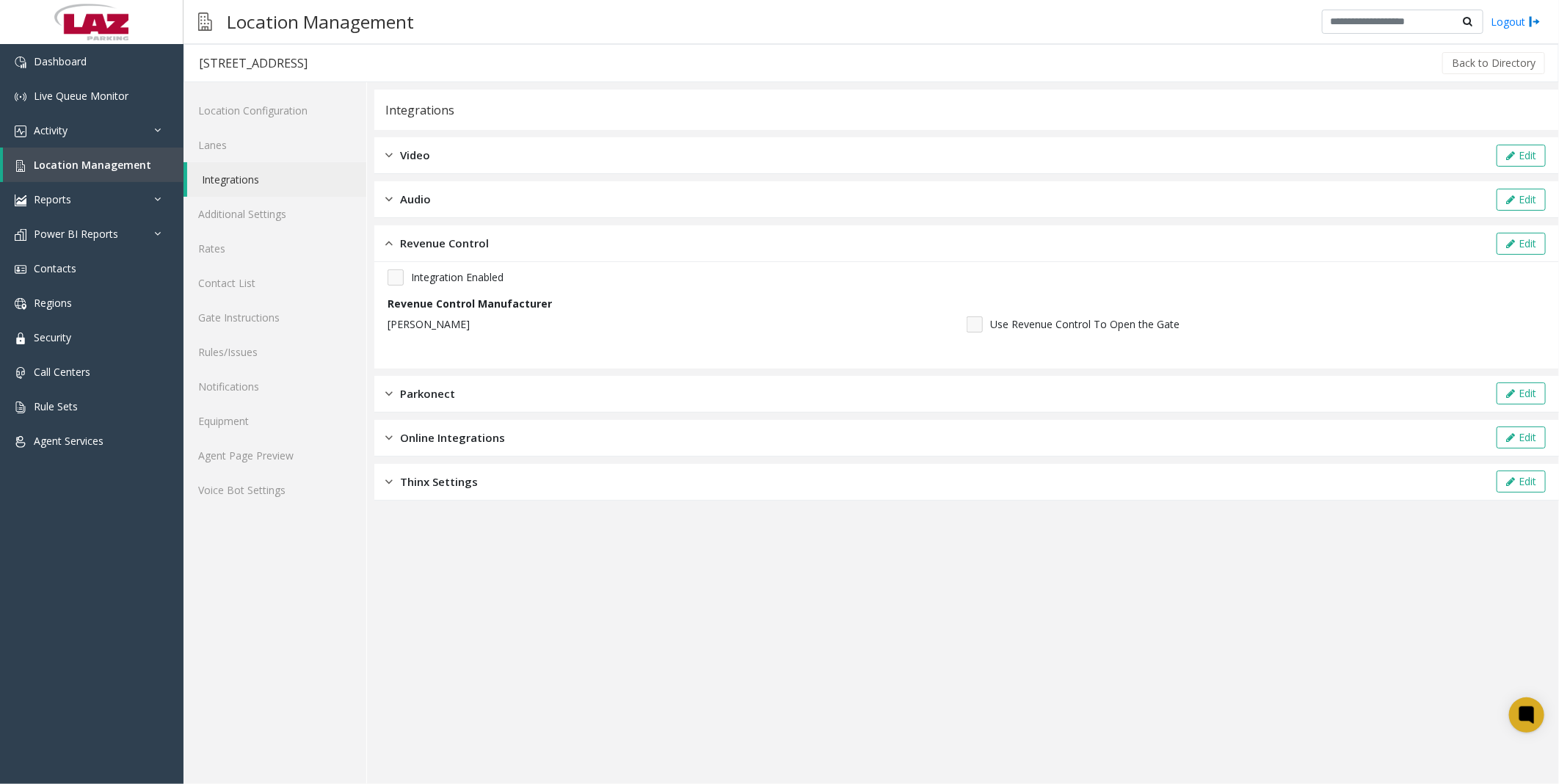
click at [420, 246] on span "Revenue Control" at bounding box center [445, 243] width 89 height 17
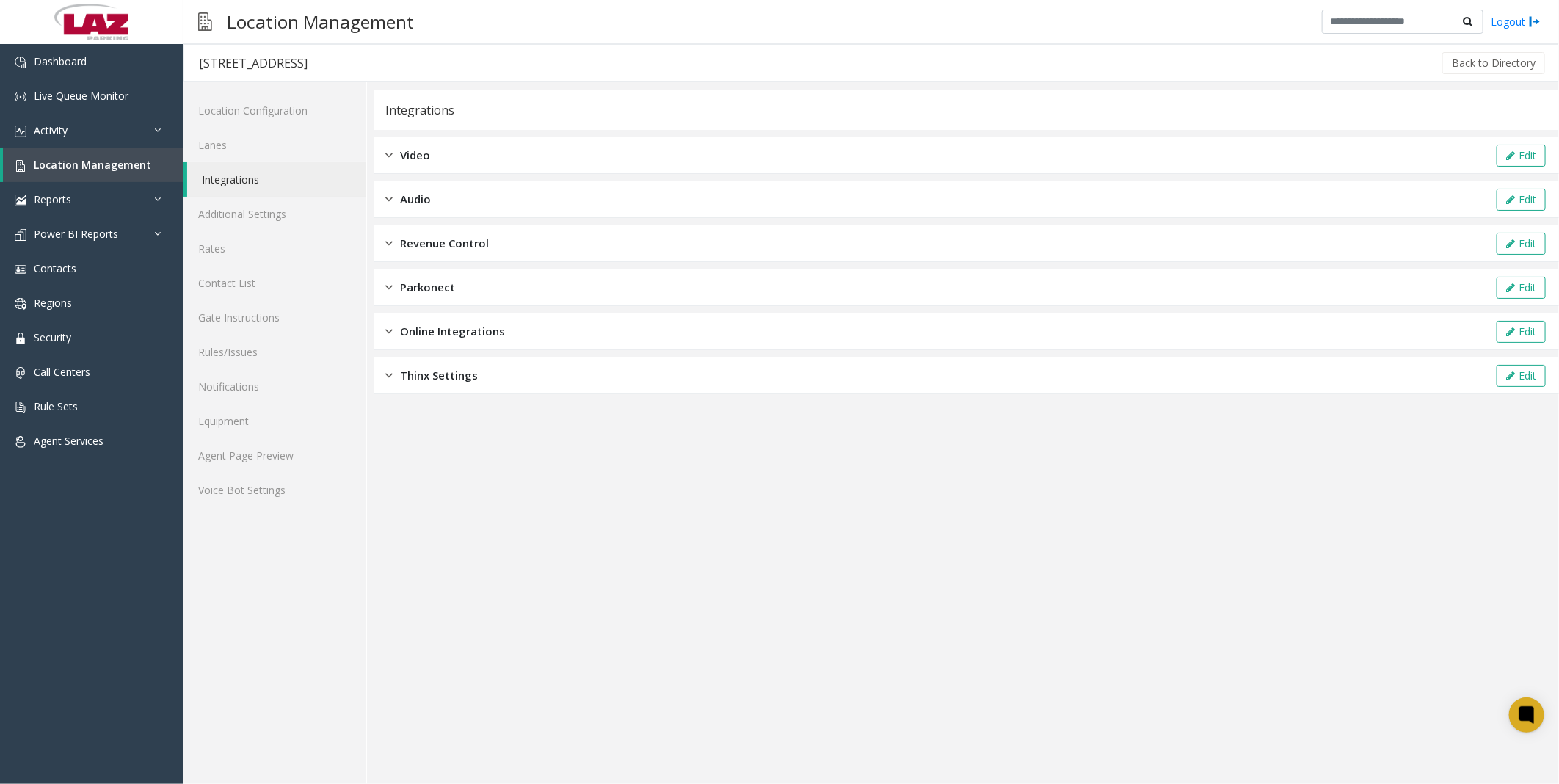
click at [404, 191] on span "Audio" at bounding box center [415, 200] width 31 height 17
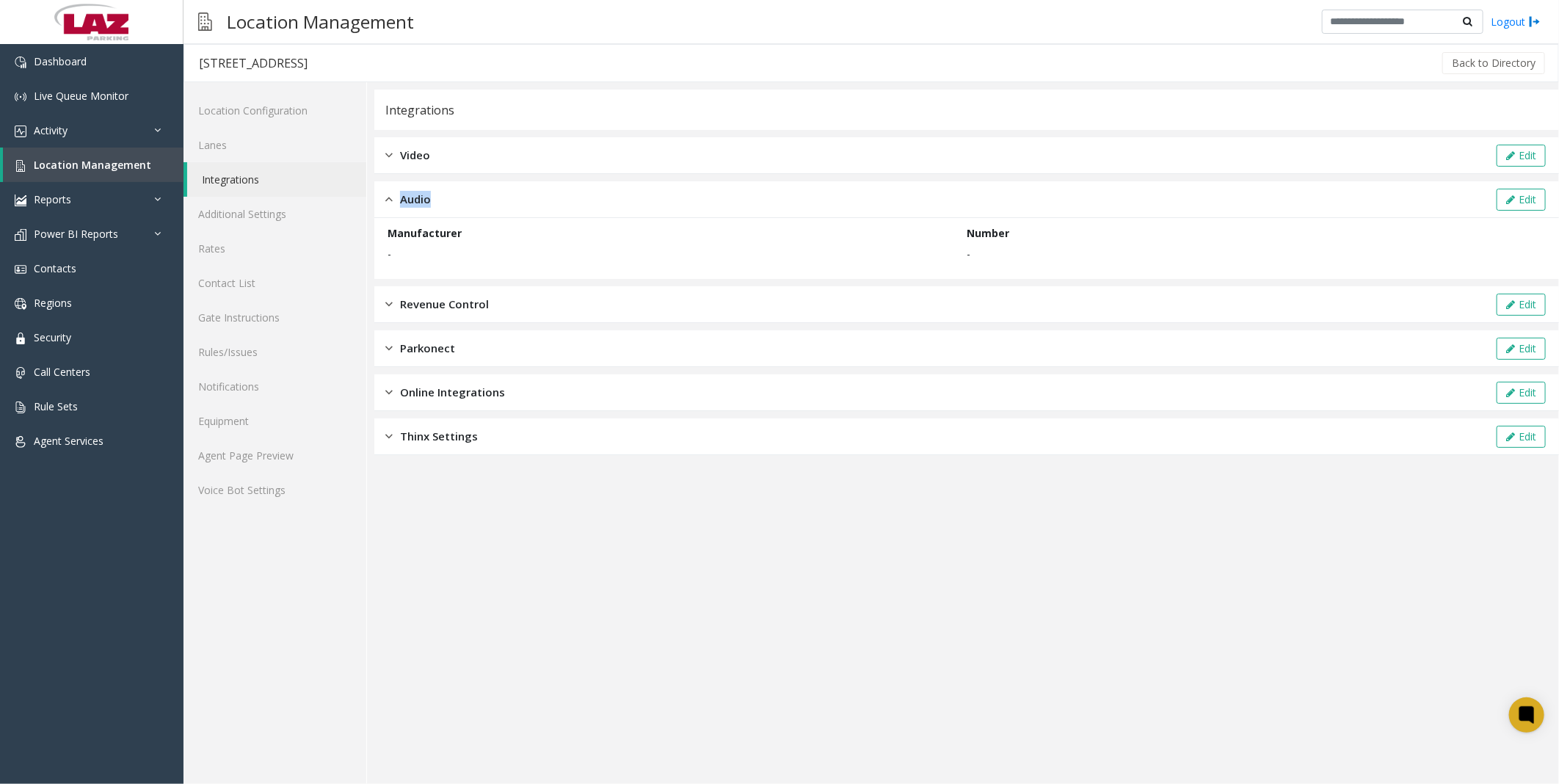
click at [404, 191] on span "Audio" at bounding box center [415, 200] width 31 height 17
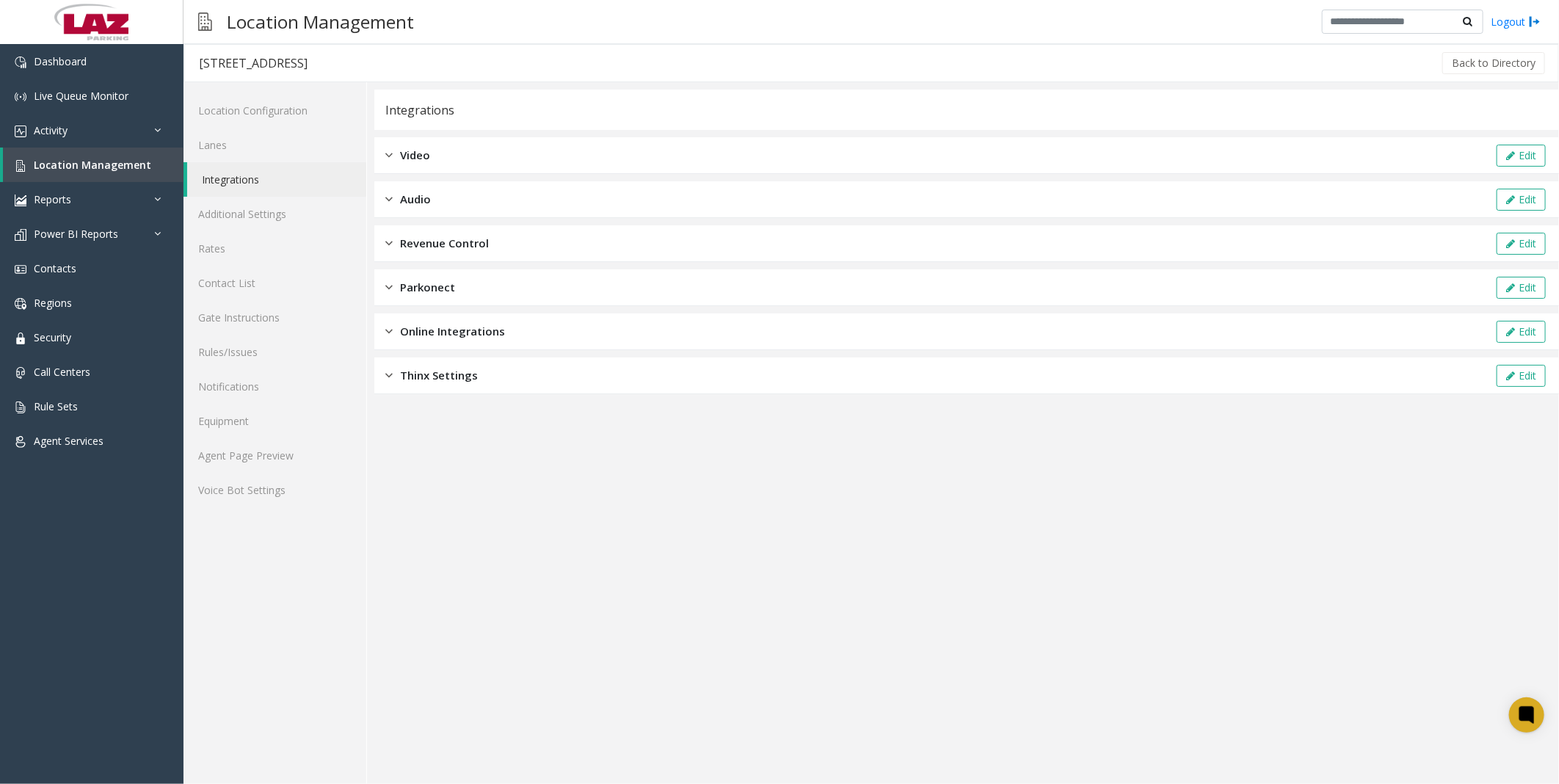
drag, startPoint x: 404, startPoint y: 191, endPoint x: 404, endPoint y: 172, distance: 19.0
click at [404, 172] on div "Video Edit" at bounding box center [967, 155] width 1184 height 37
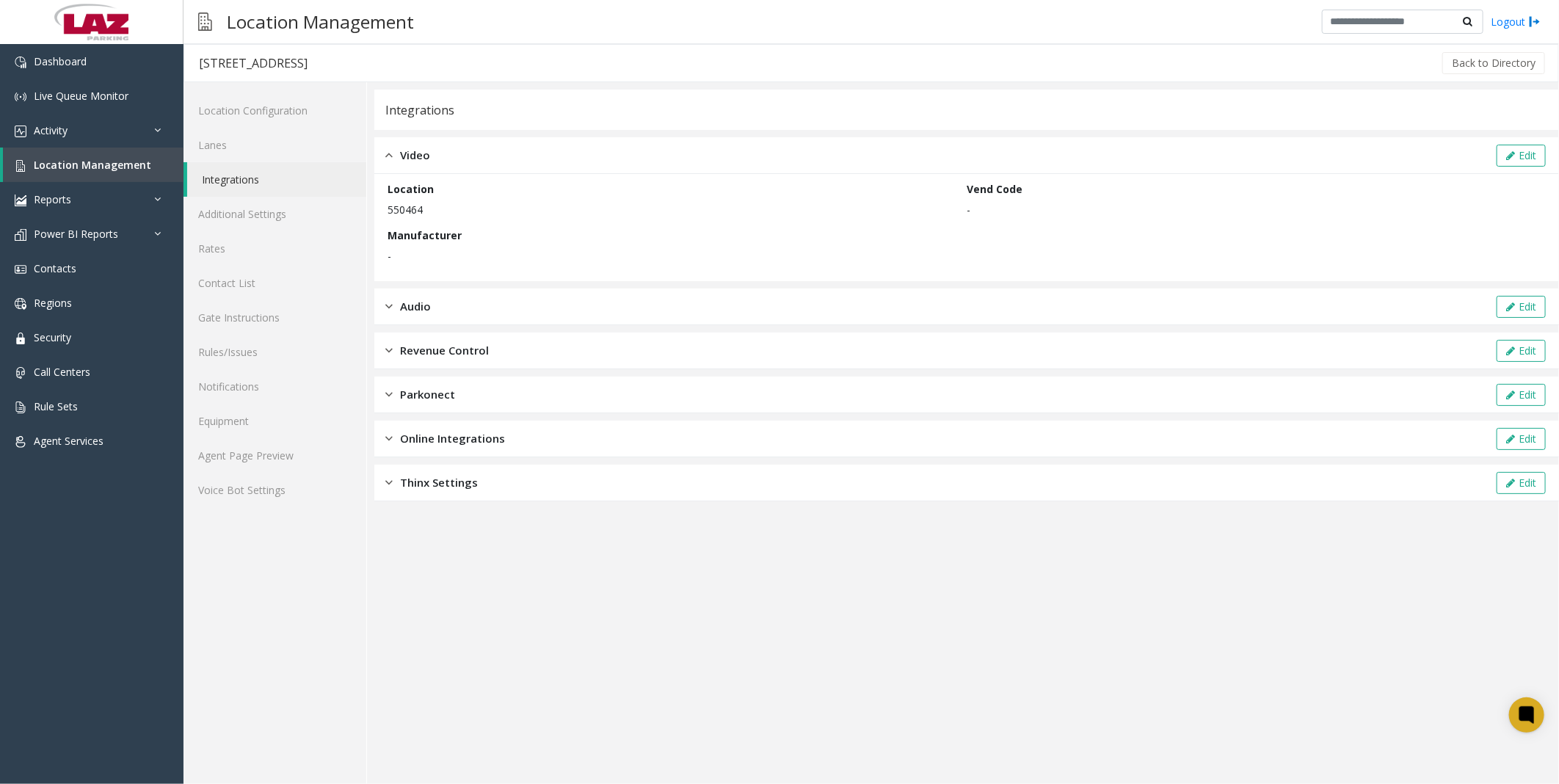
click at [406, 166] on div "Video Edit" at bounding box center [967, 155] width 1184 height 37
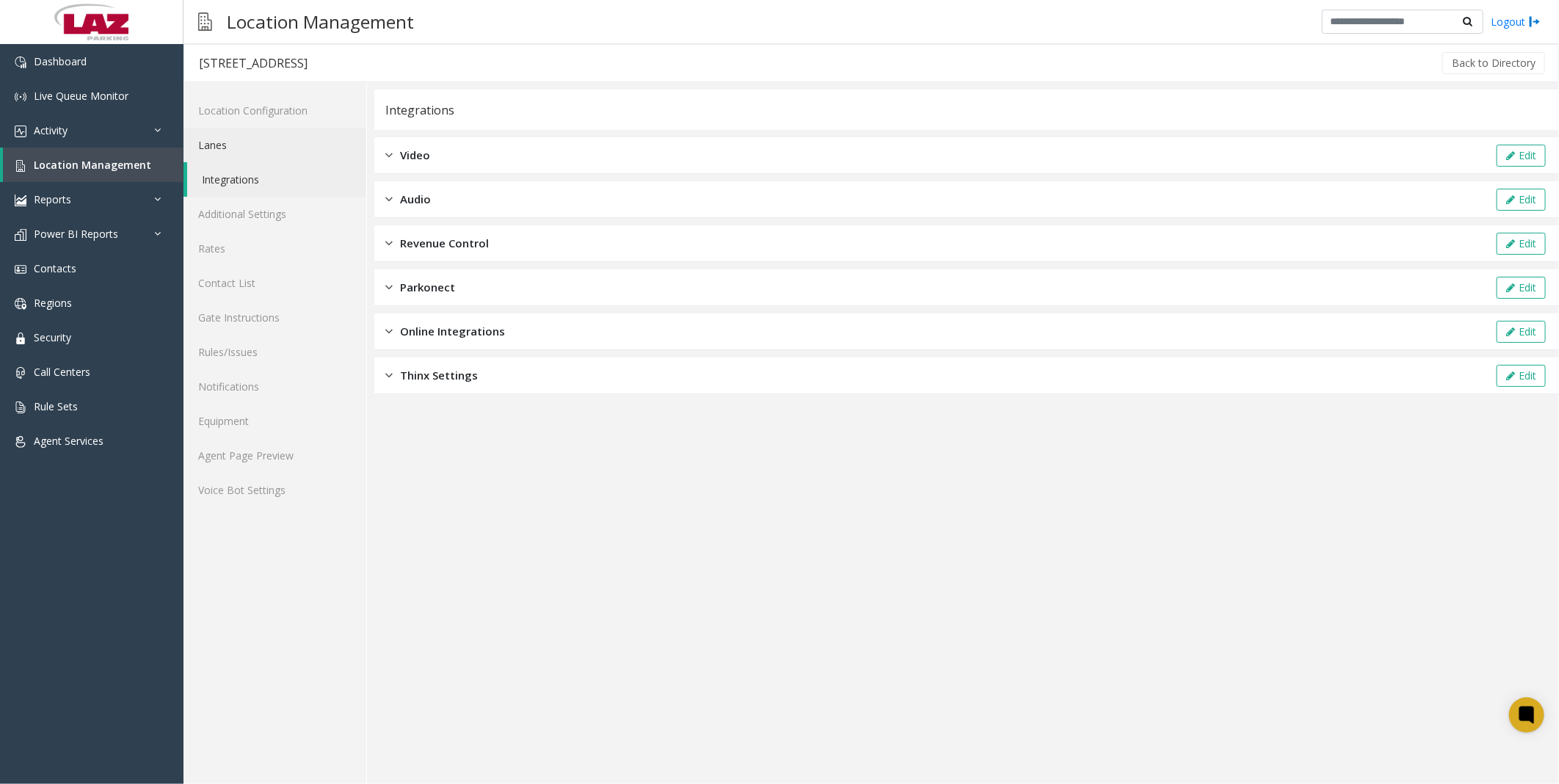
click at [203, 137] on link "Lanes" at bounding box center [274, 145] width 183 height 34
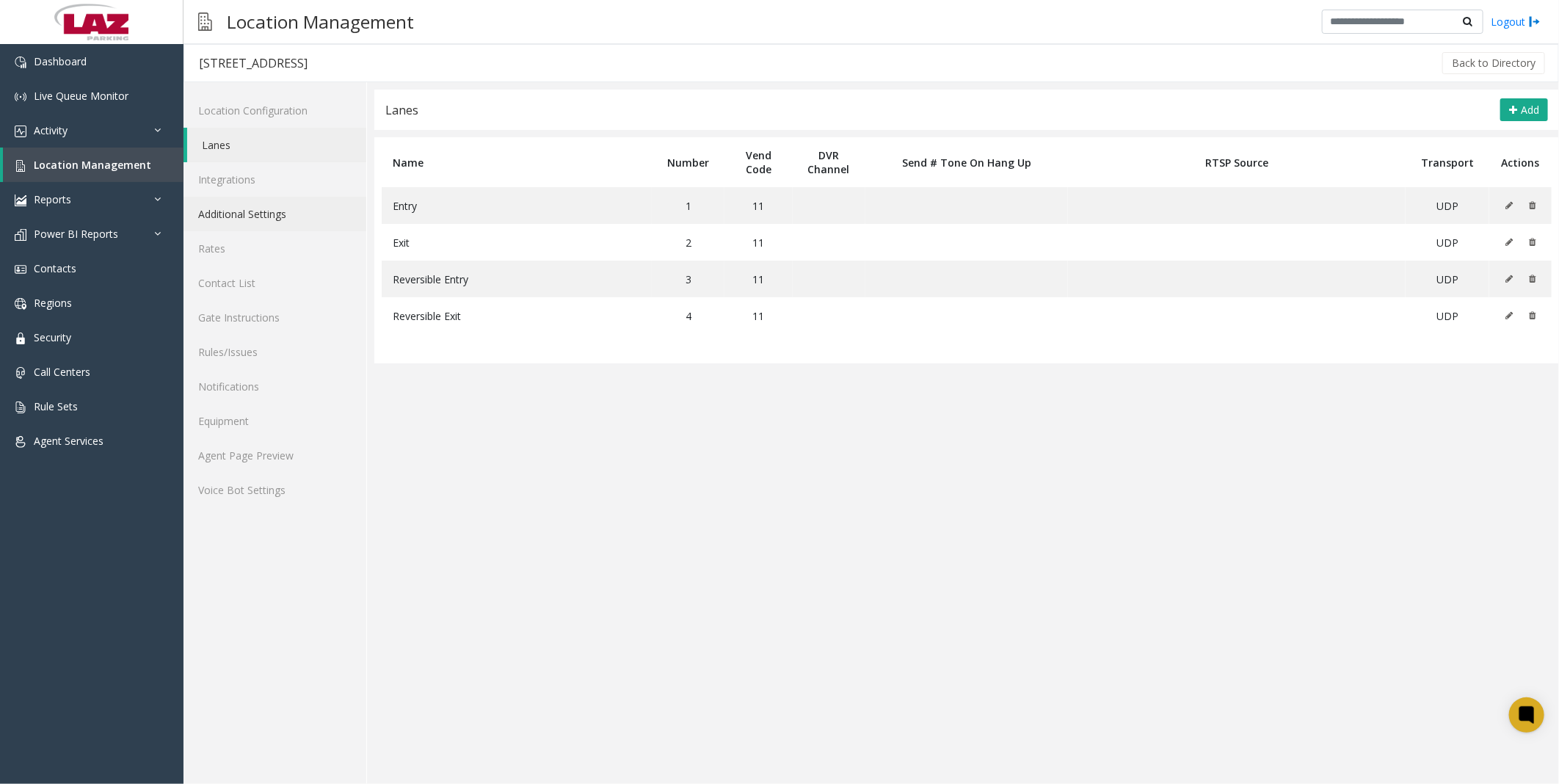
click at [235, 216] on link "Additional Settings" at bounding box center [274, 214] width 183 height 34
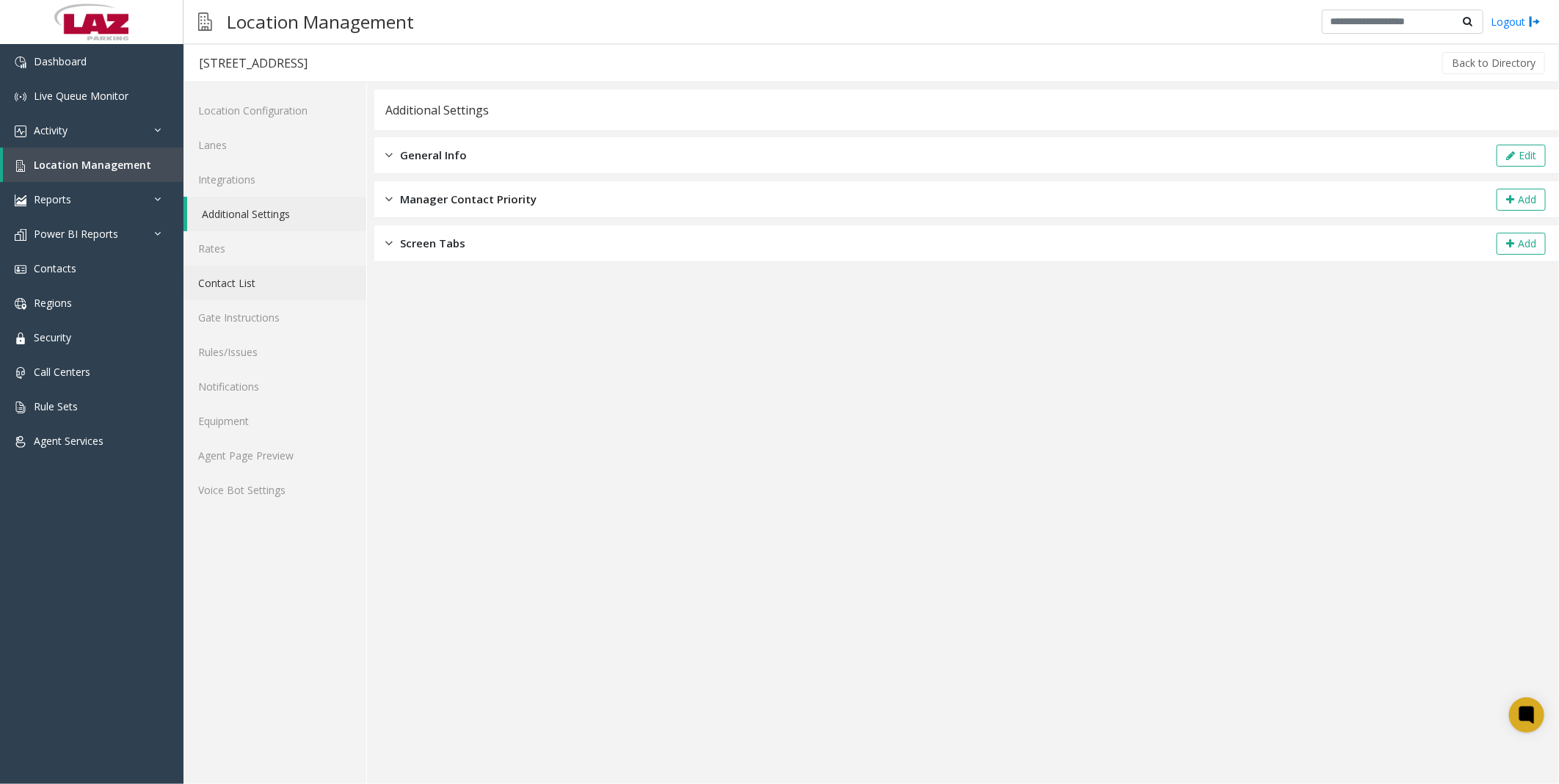
click at [231, 284] on link "Contact List" at bounding box center [274, 283] width 183 height 34
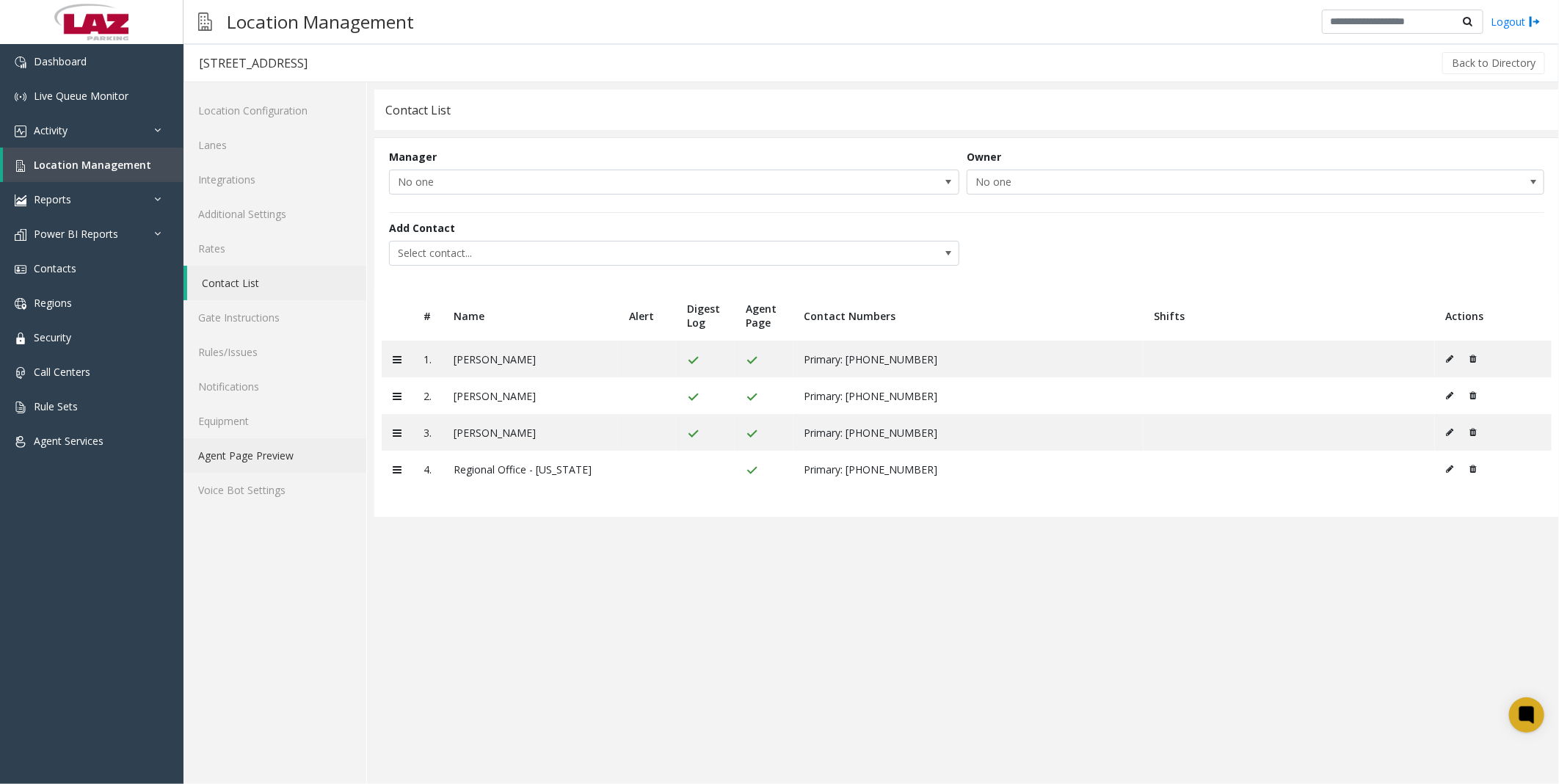
click at [236, 453] on link "Agent Page Preview" at bounding box center [274, 455] width 183 height 34
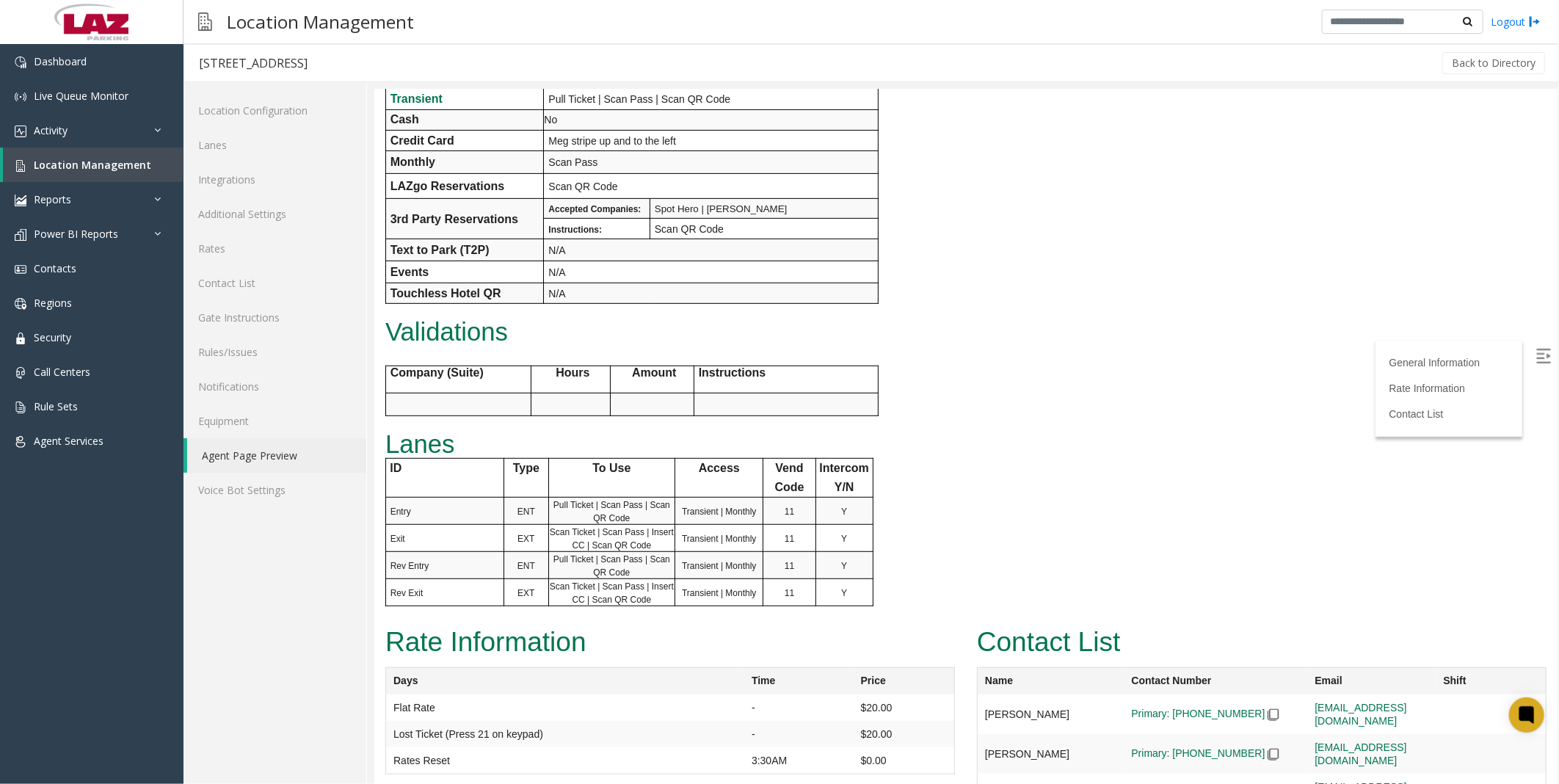
scroll to position [460, 0]
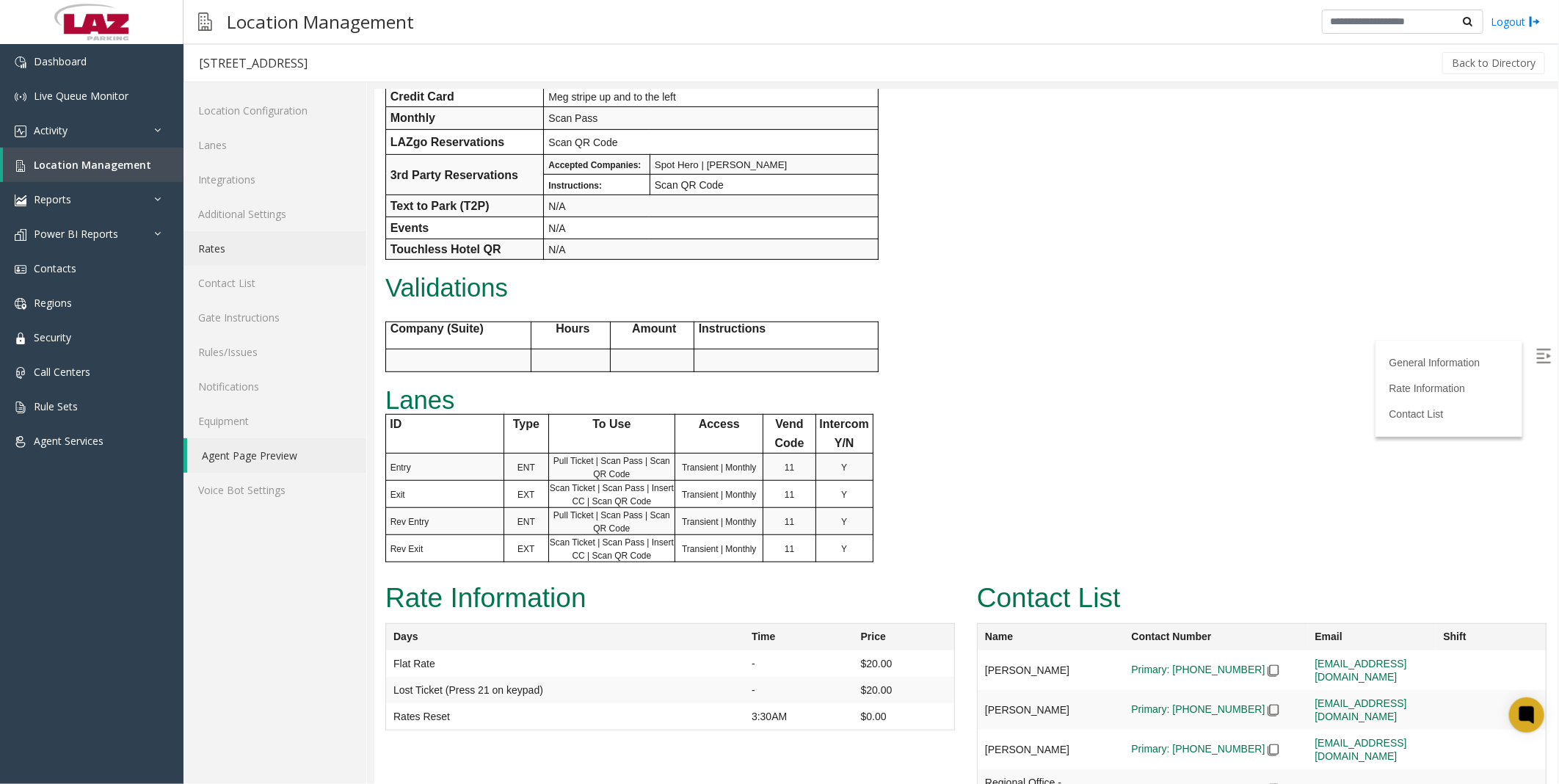
click at [223, 252] on link "Rates" at bounding box center [274, 248] width 183 height 34
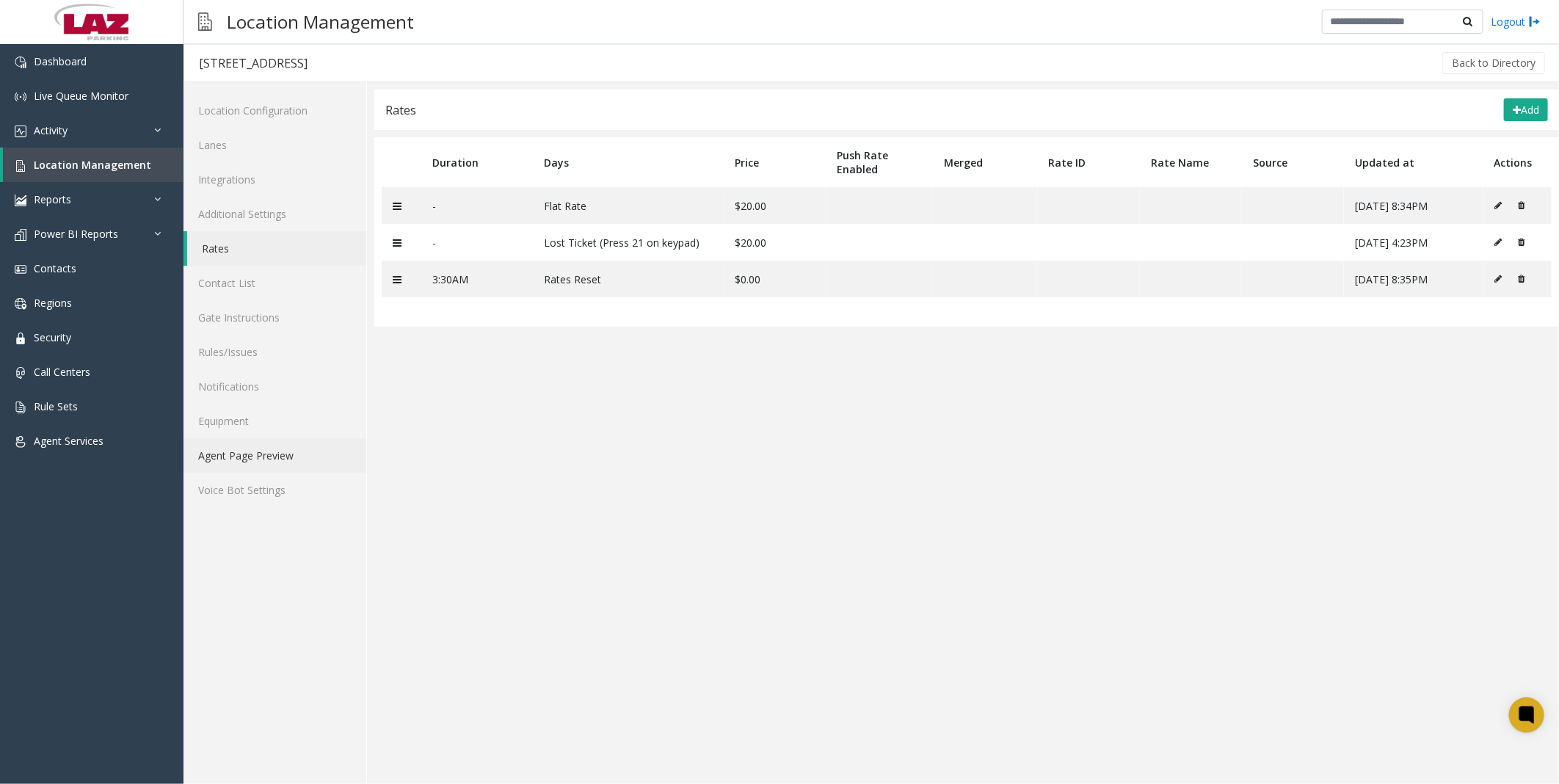
click at [242, 463] on link "Agent Page Preview" at bounding box center [274, 455] width 183 height 34
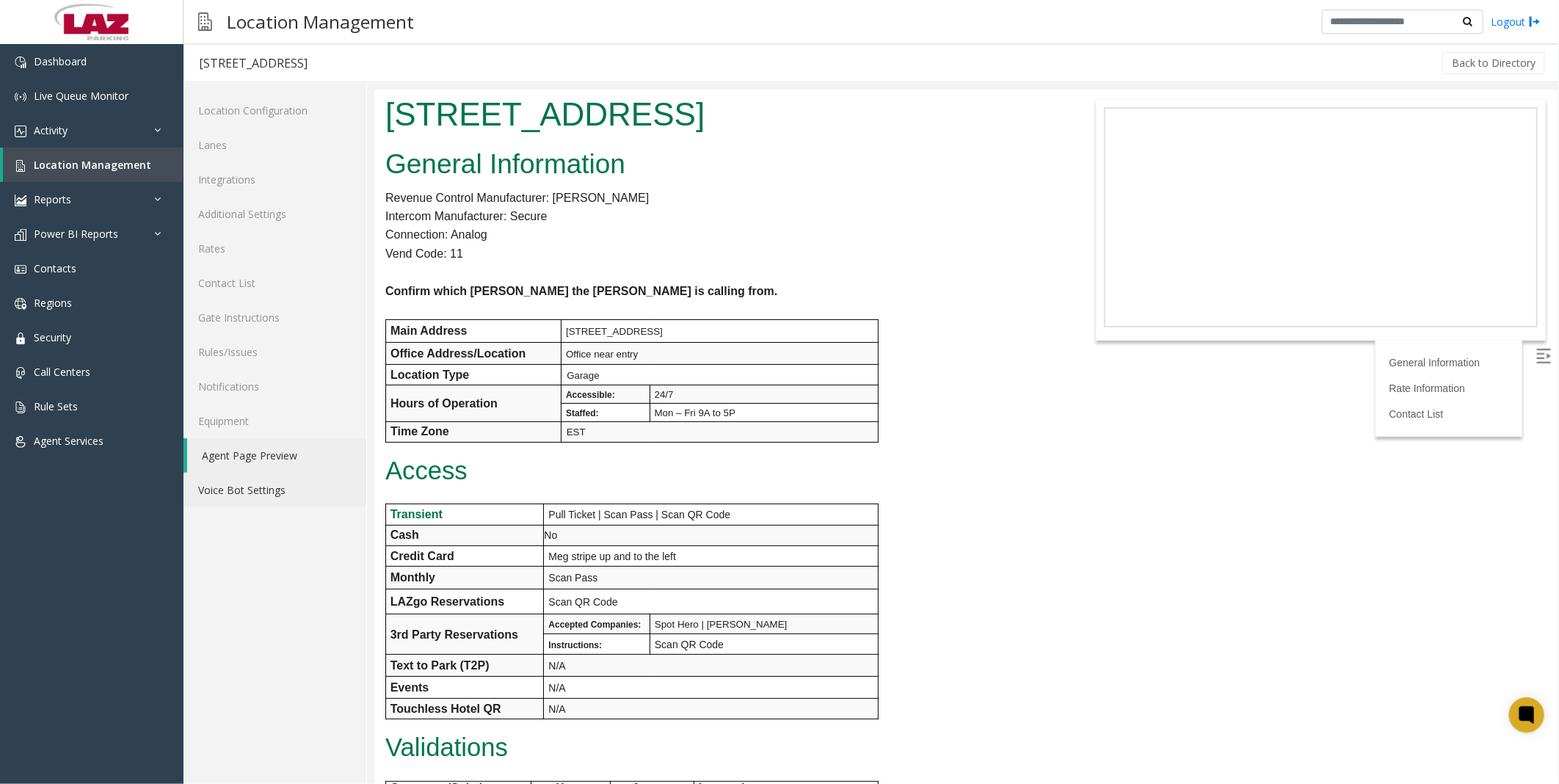
scroll to position [460, 0]
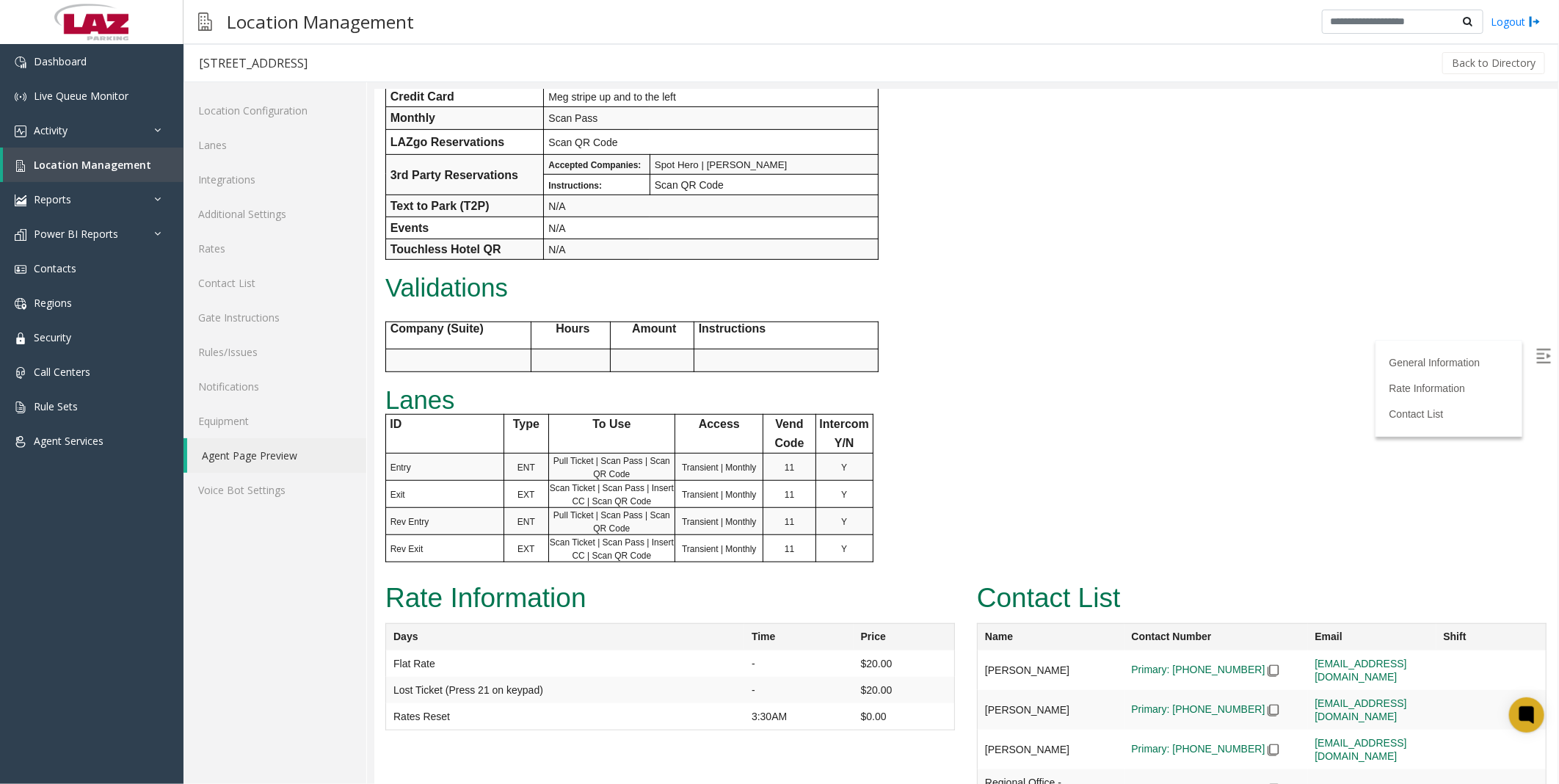
click at [993, 517] on div "General Information Revenue Control Manufacturer: [PERSON_NAME] Intercom Manufa…" at bounding box center [718, 130] width 690 height 893
click at [63, 158] on span "Location Management" at bounding box center [93, 165] width 117 height 14
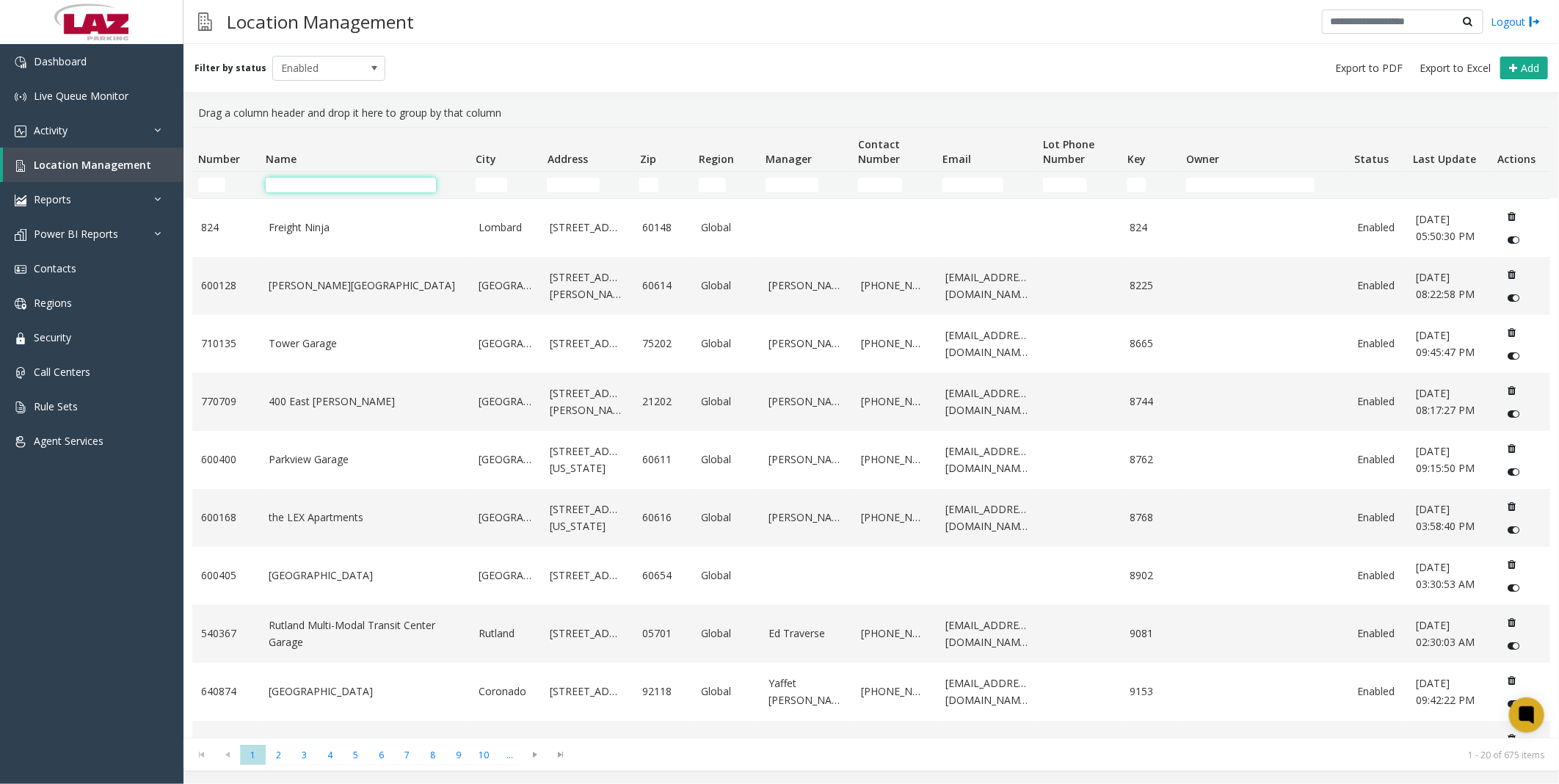
click at [299, 188] on input "Name Filter" at bounding box center [351, 185] width 170 height 15
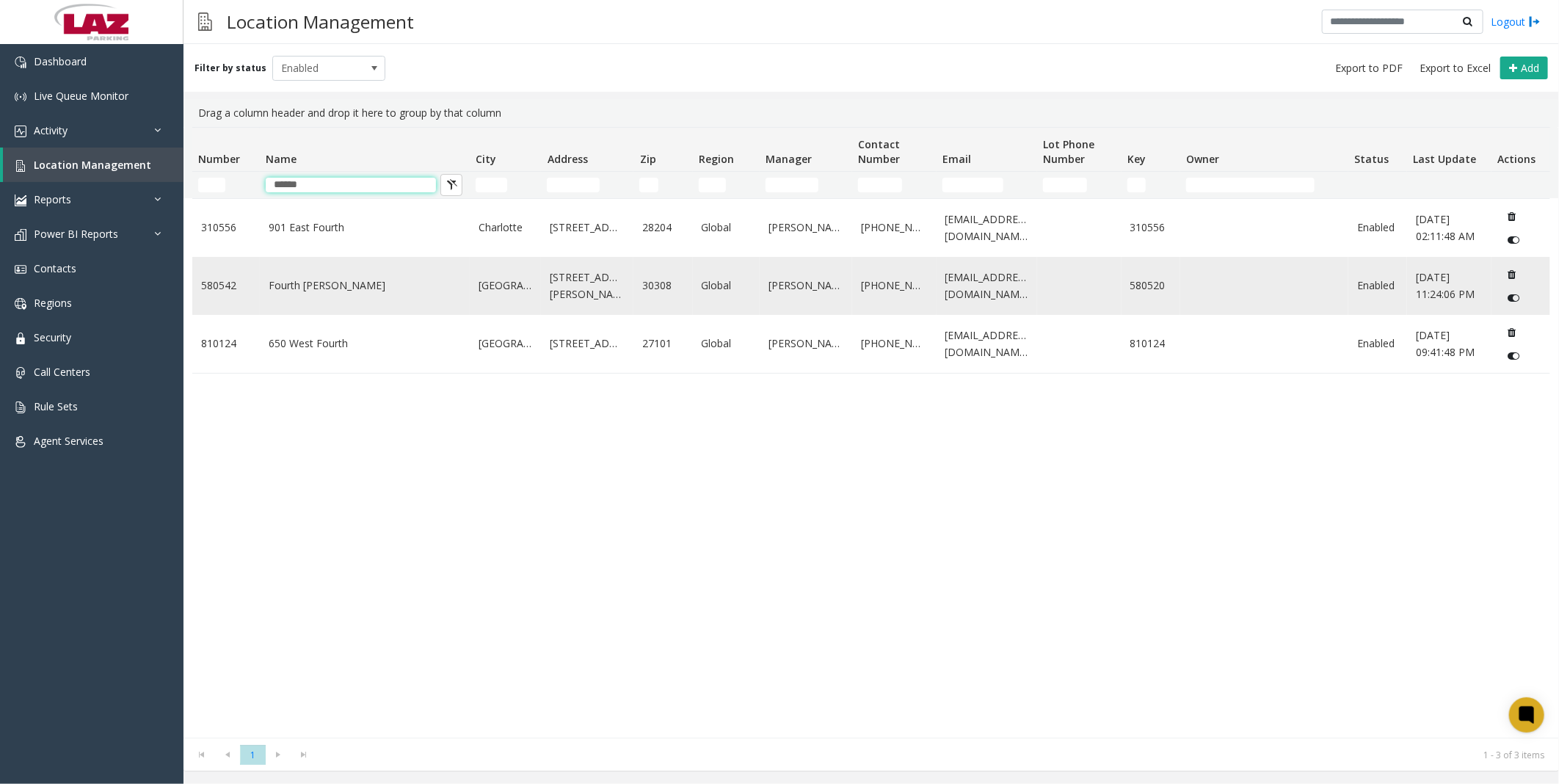
type input "******"
click at [270, 315] on td "Fourth [PERSON_NAME]" at bounding box center [365, 286] width 210 height 58
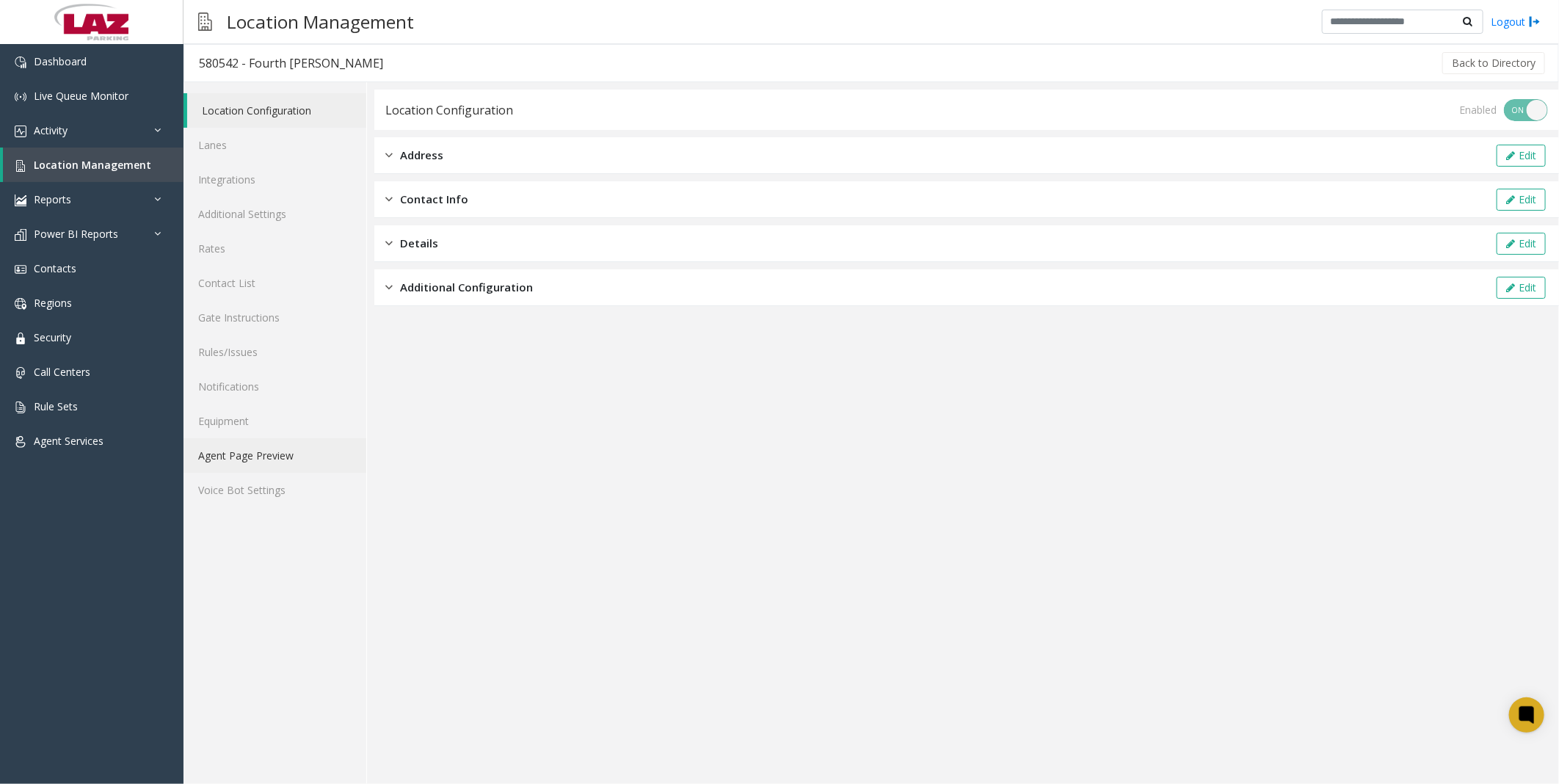
click at [235, 456] on link "Agent Page Preview" at bounding box center [274, 455] width 183 height 34
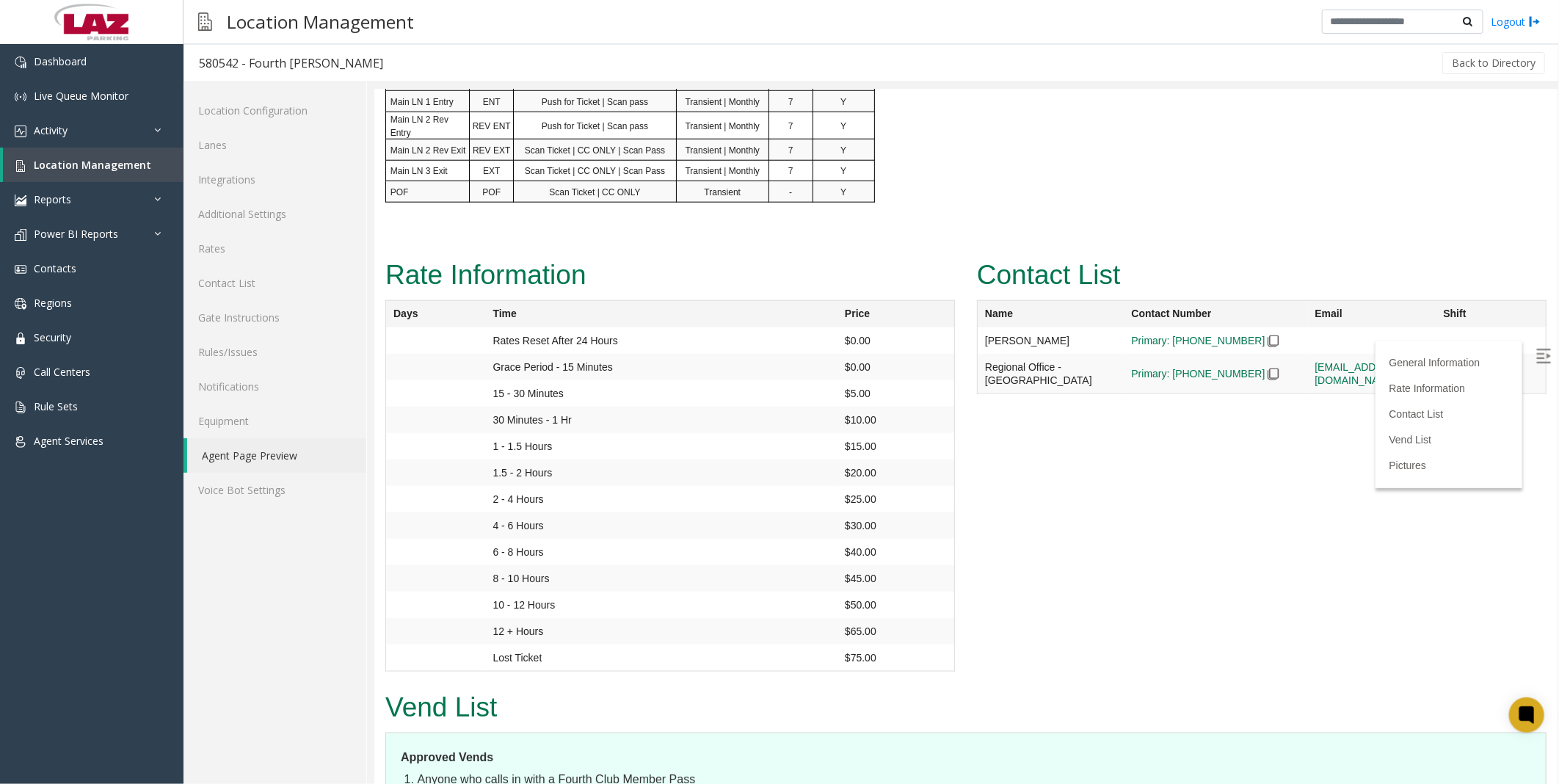
scroll to position [978, 0]
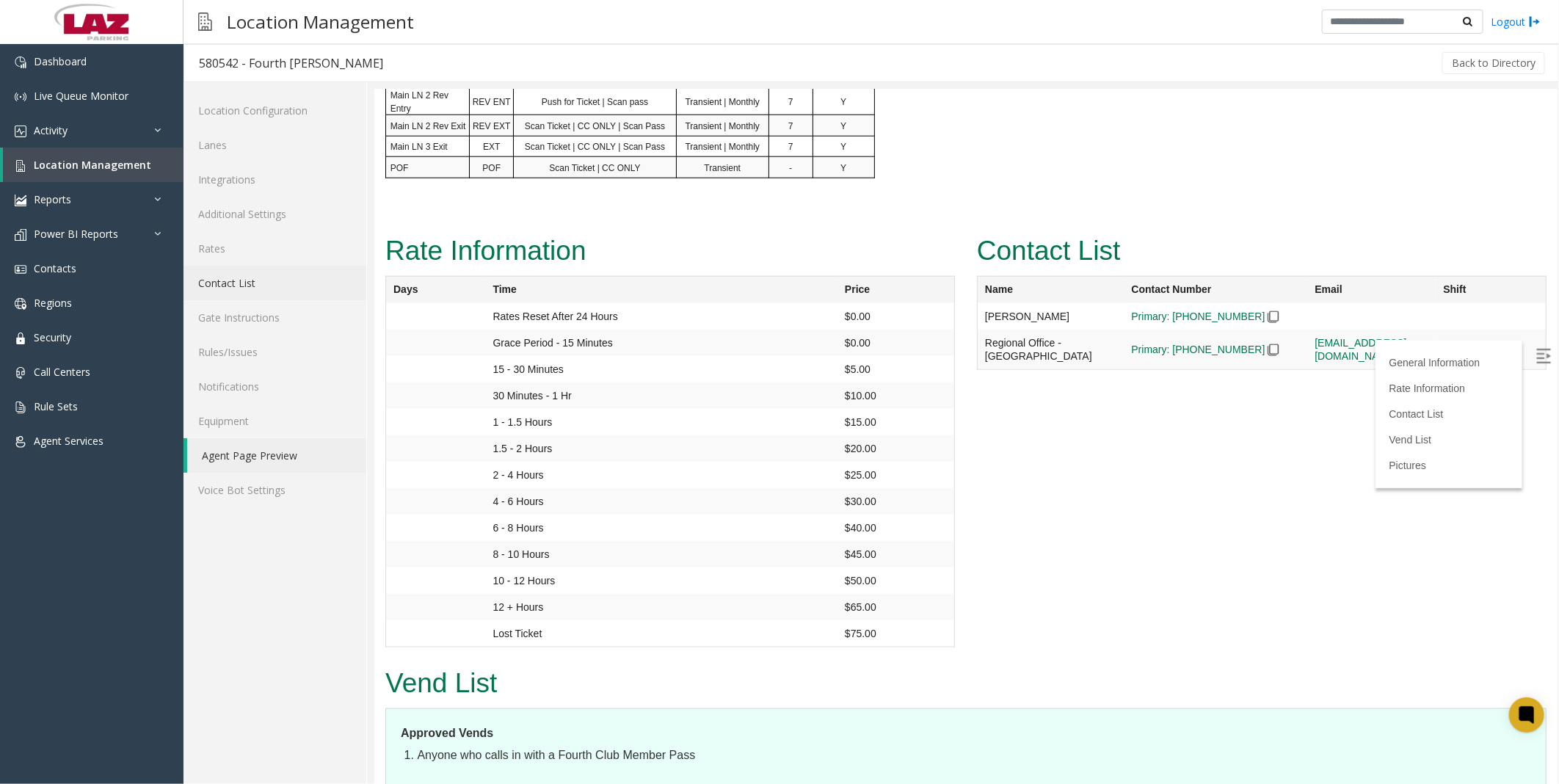
click at [248, 289] on link "Contact List" at bounding box center [274, 283] width 183 height 34
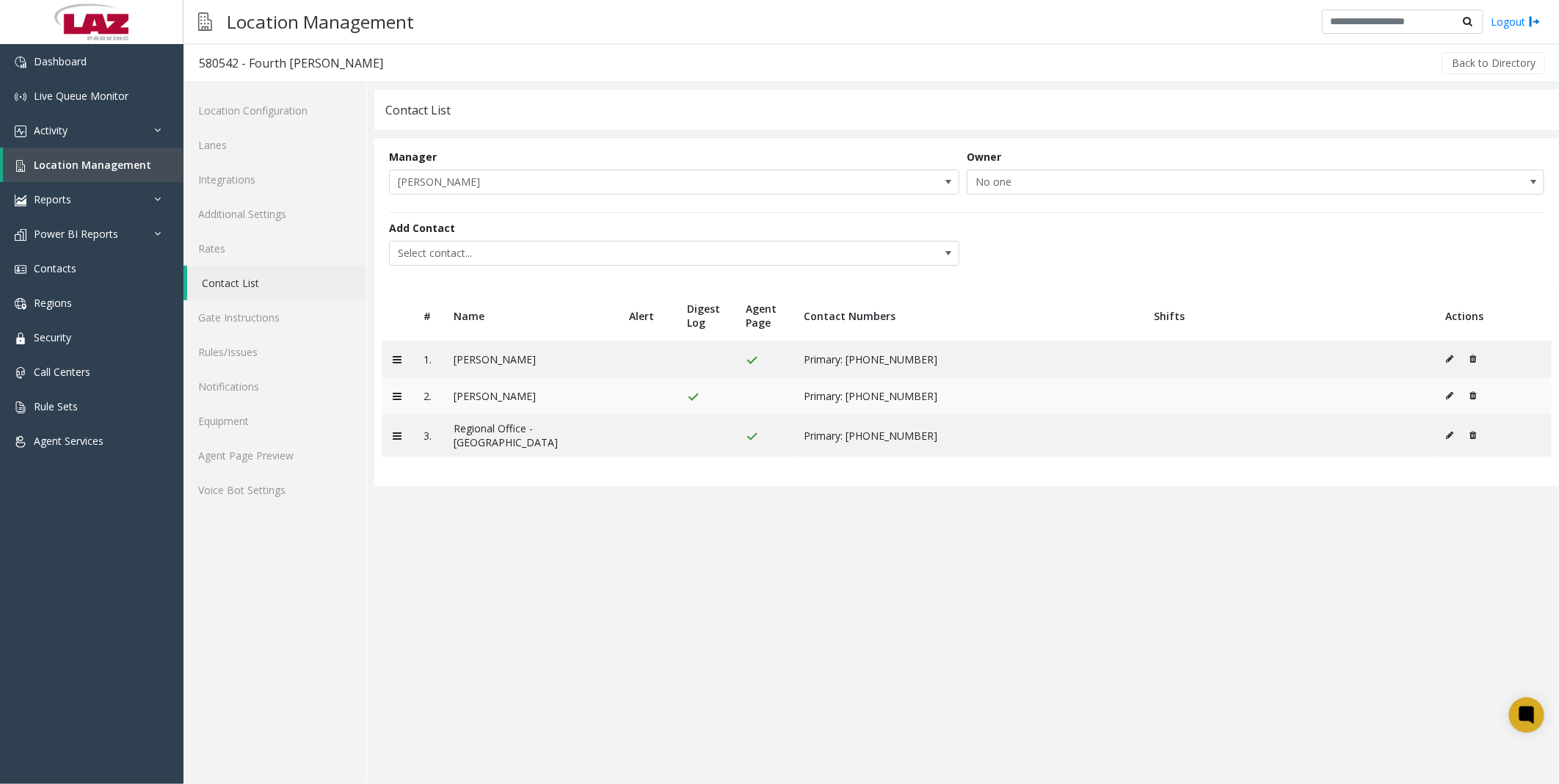
click at [1449, 391] on button at bounding box center [1453, 395] width 16 height 22
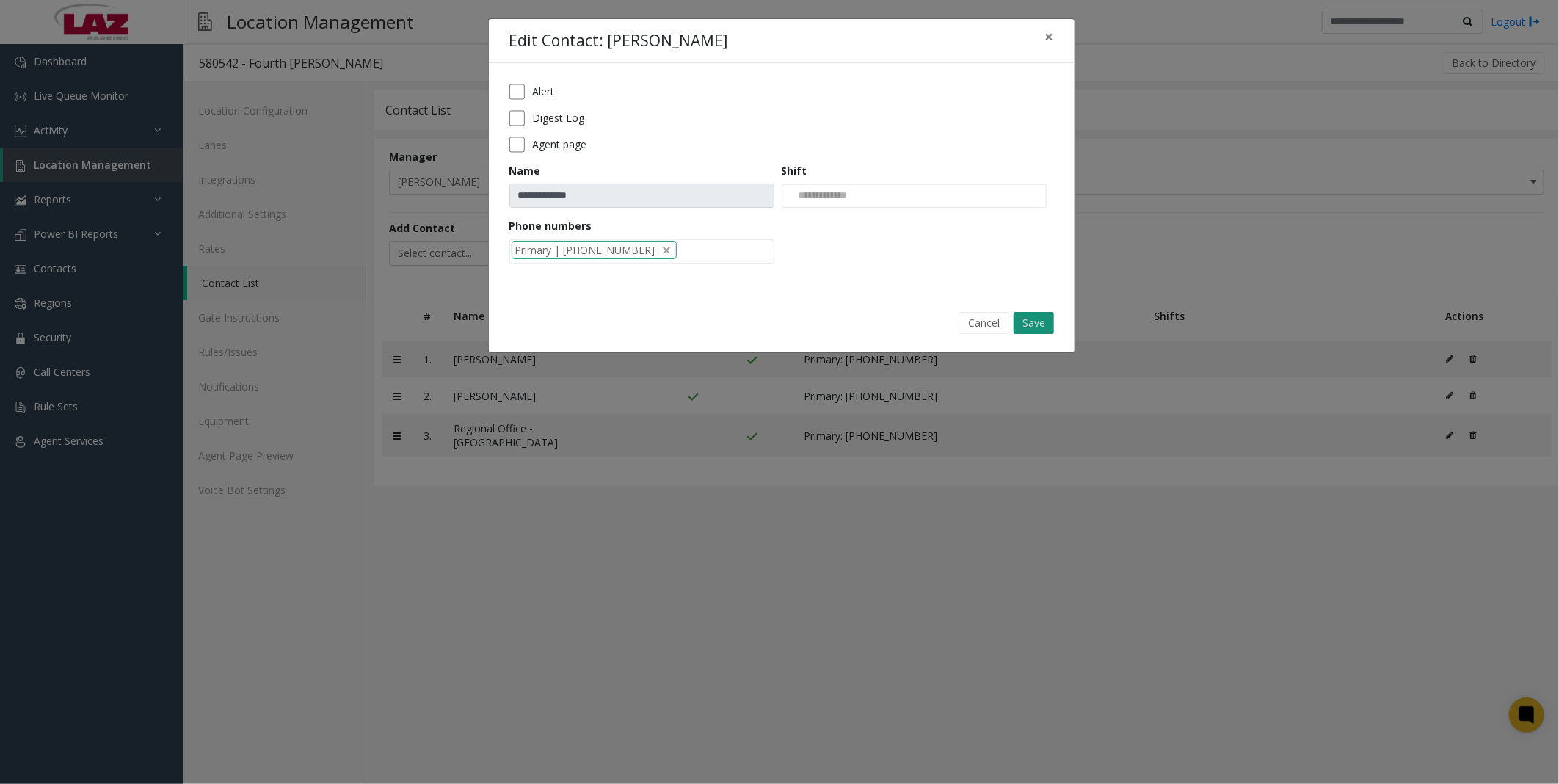
click at [1040, 324] on button "Save" at bounding box center [1033, 322] width 41 height 22
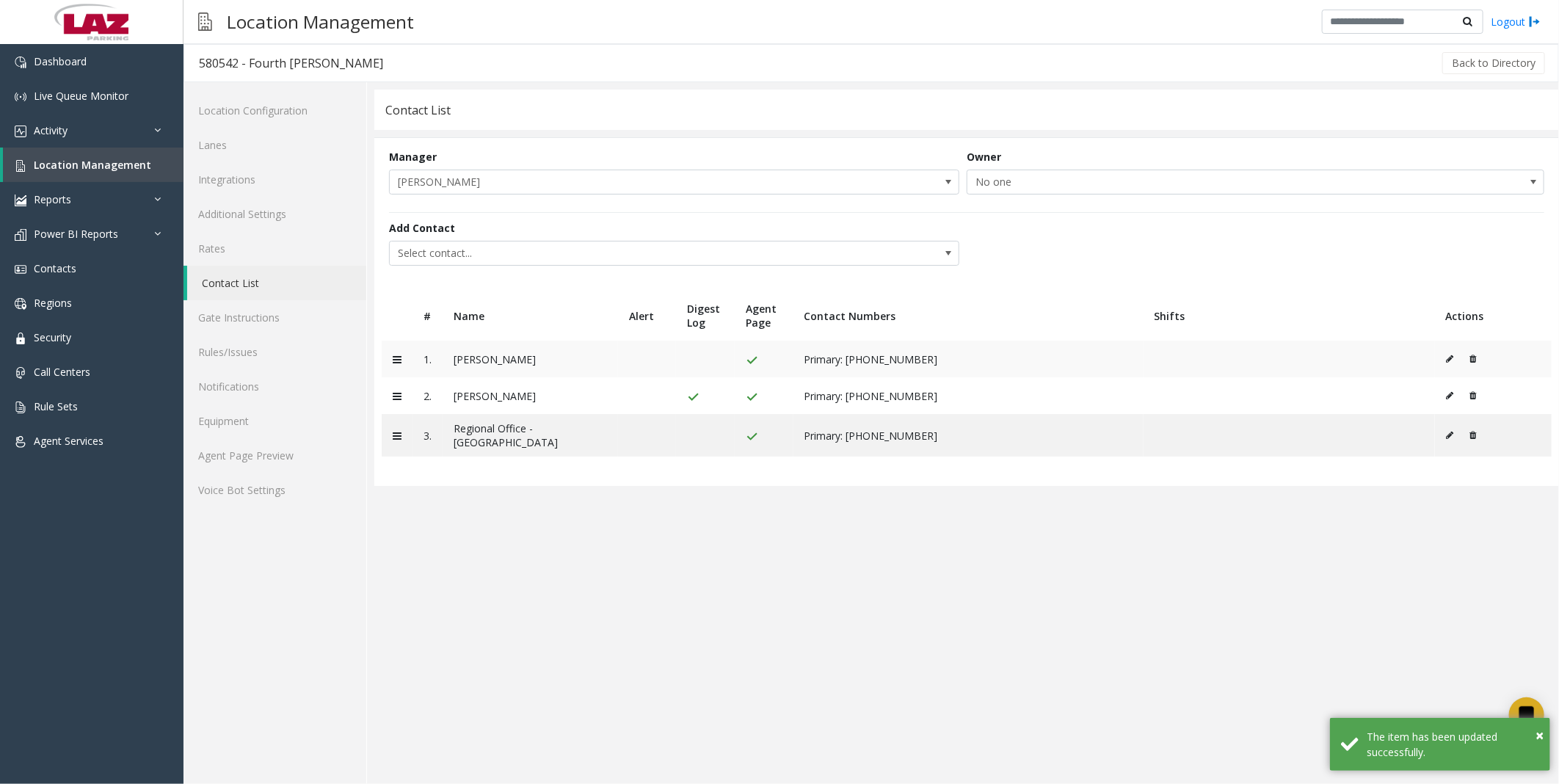
click at [1447, 357] on icon at bounding box center [1450, 358] width 8 height 9
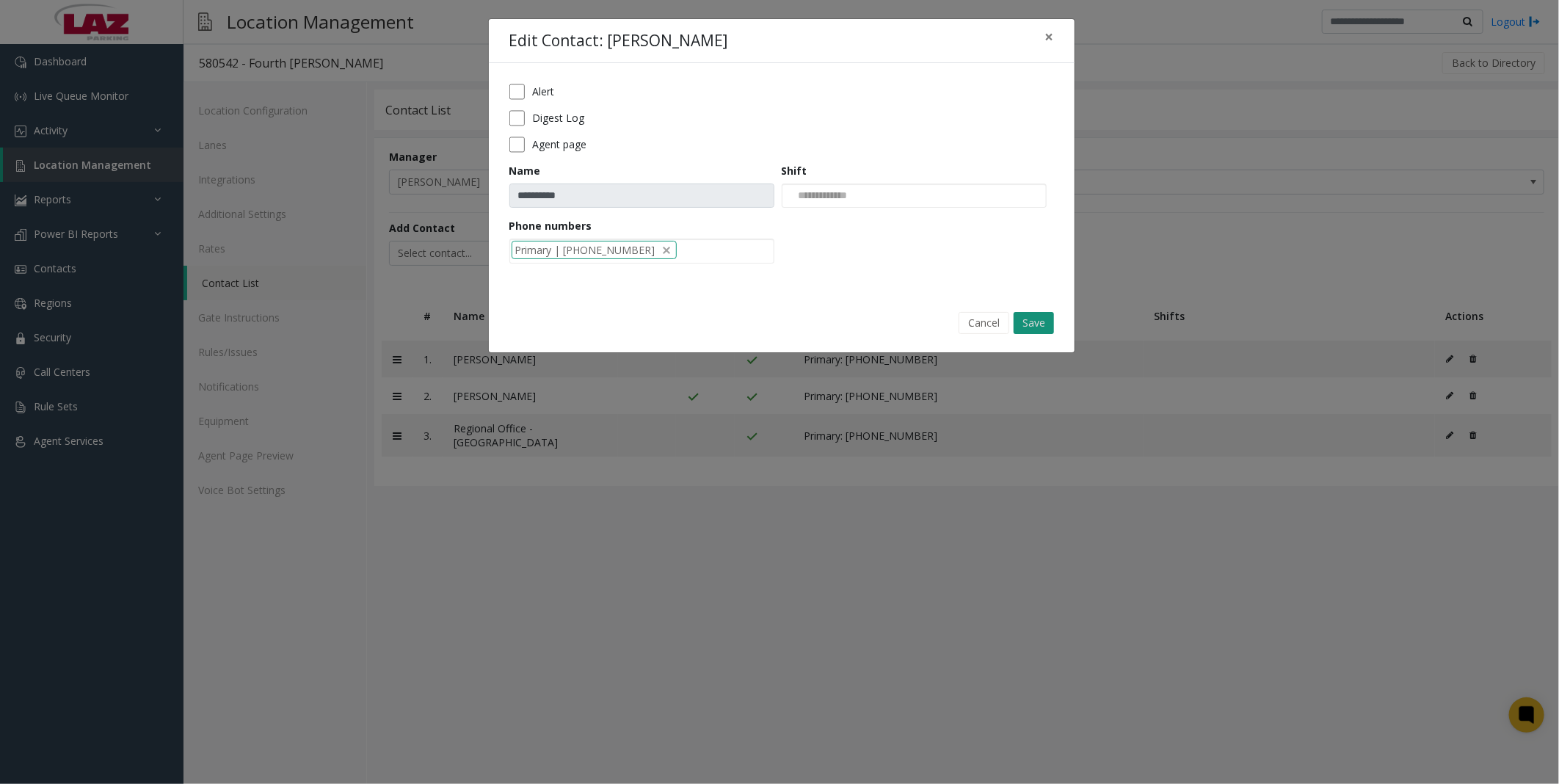
click at [1039, 323] on button "Save" at bounding box center [1033, 322] width 41 height 22
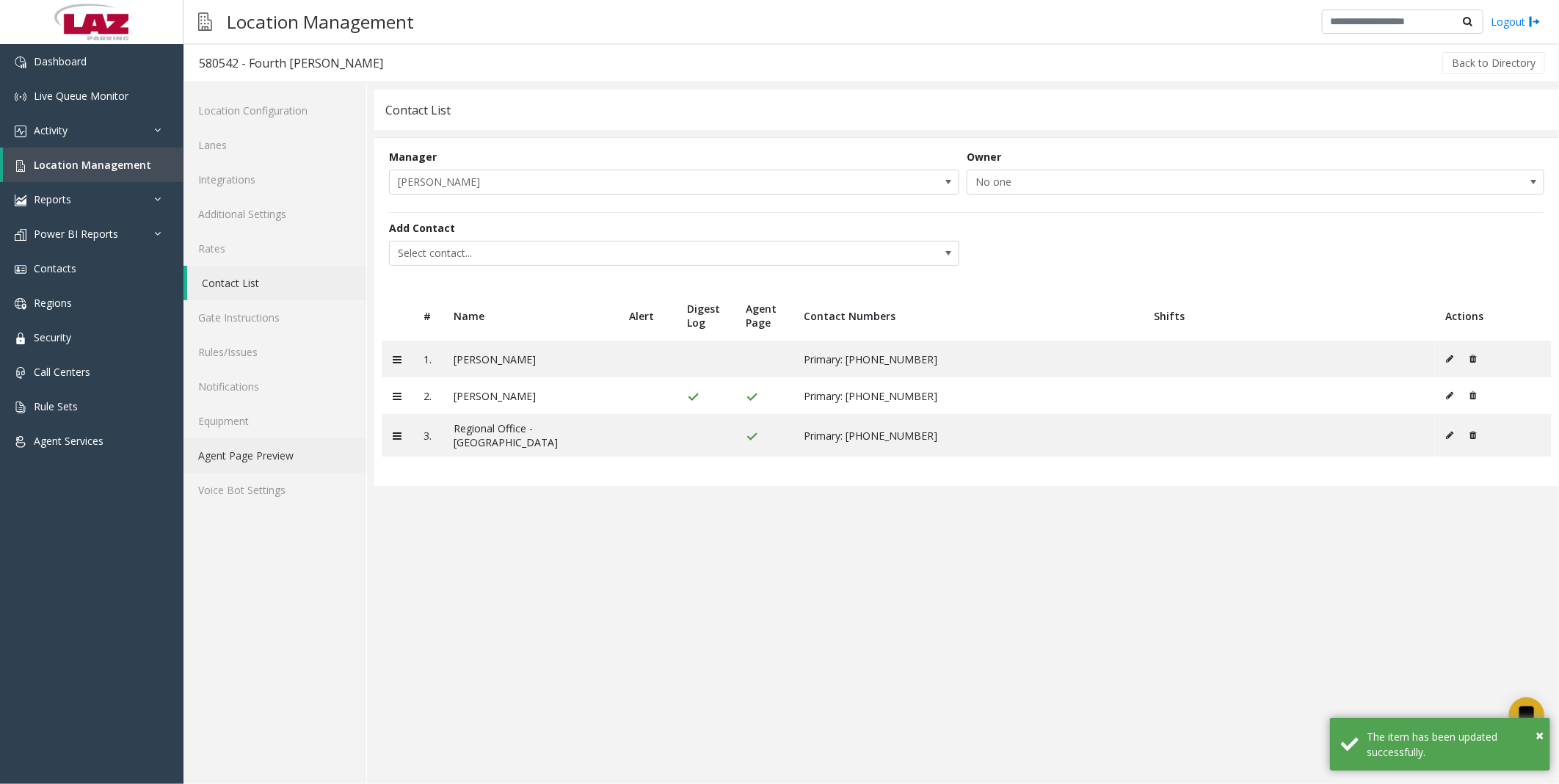
click at [257, 444] on link "Agent Page Preview" at bounding box center [274, 455] width 183 height 34
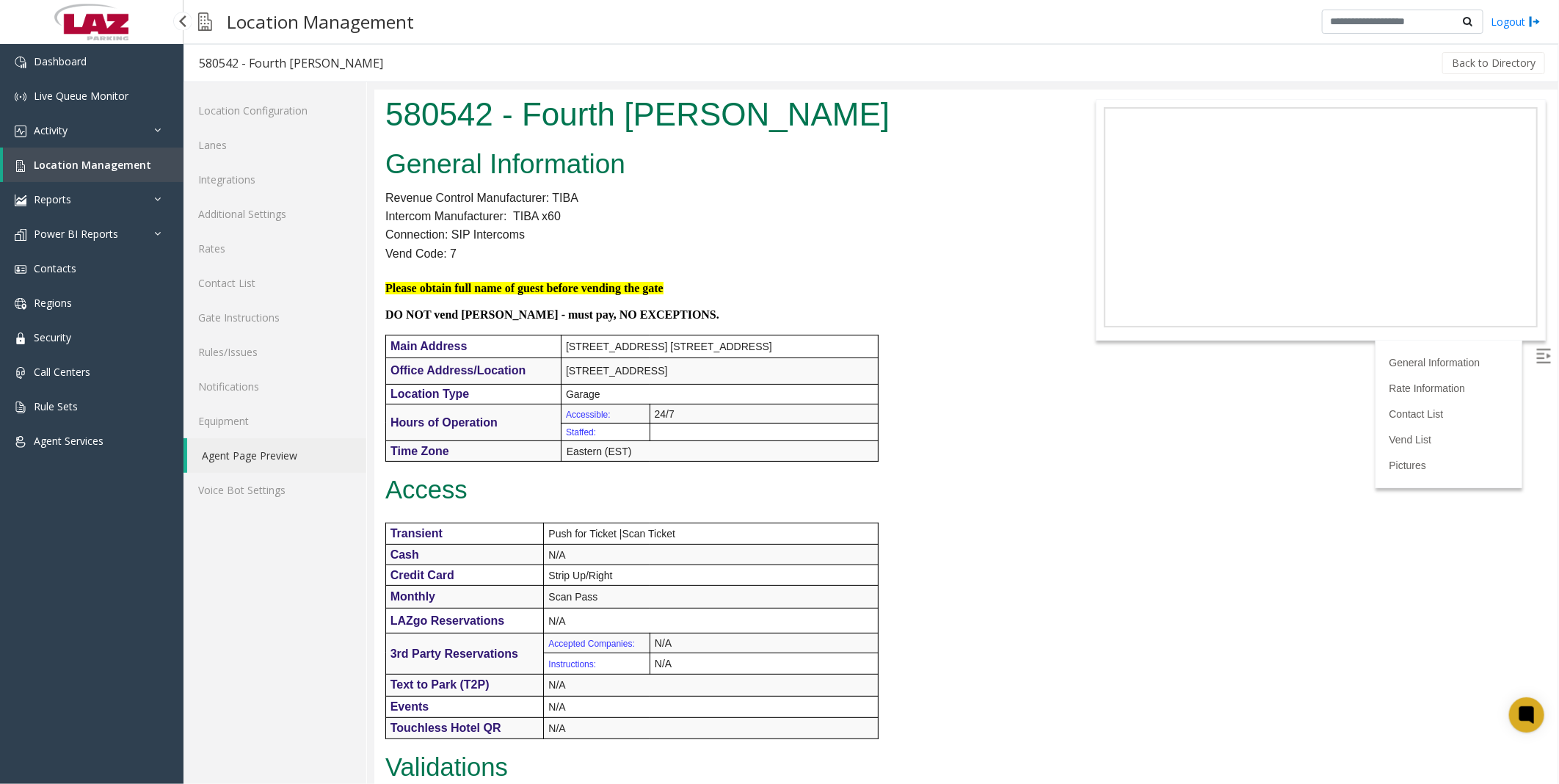
click at [80, 150] on link "Location Management" at bounding box center [93, 165] width 181 height 34
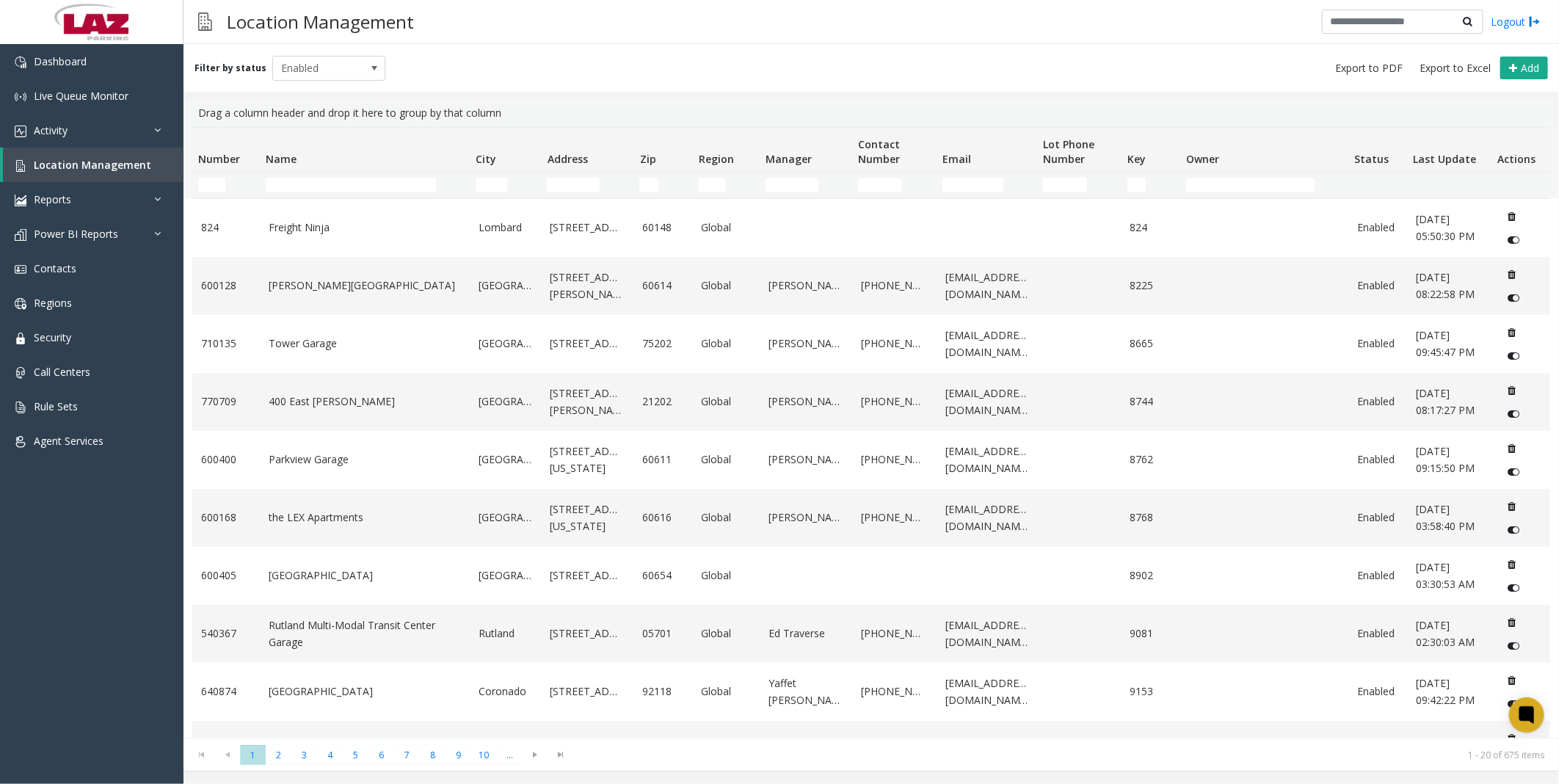
drag, startPoint x: 299, startPoint y: 172, endPoint x: 306, endPoint y: 181, distance: 11.4
click at [300, 172] on td "Name Filter" at bounding box center [365, 185] width 210 height 26
click at [307, 182] on input "Name Filter" at bounding box center [351, 185] width 170 height 15
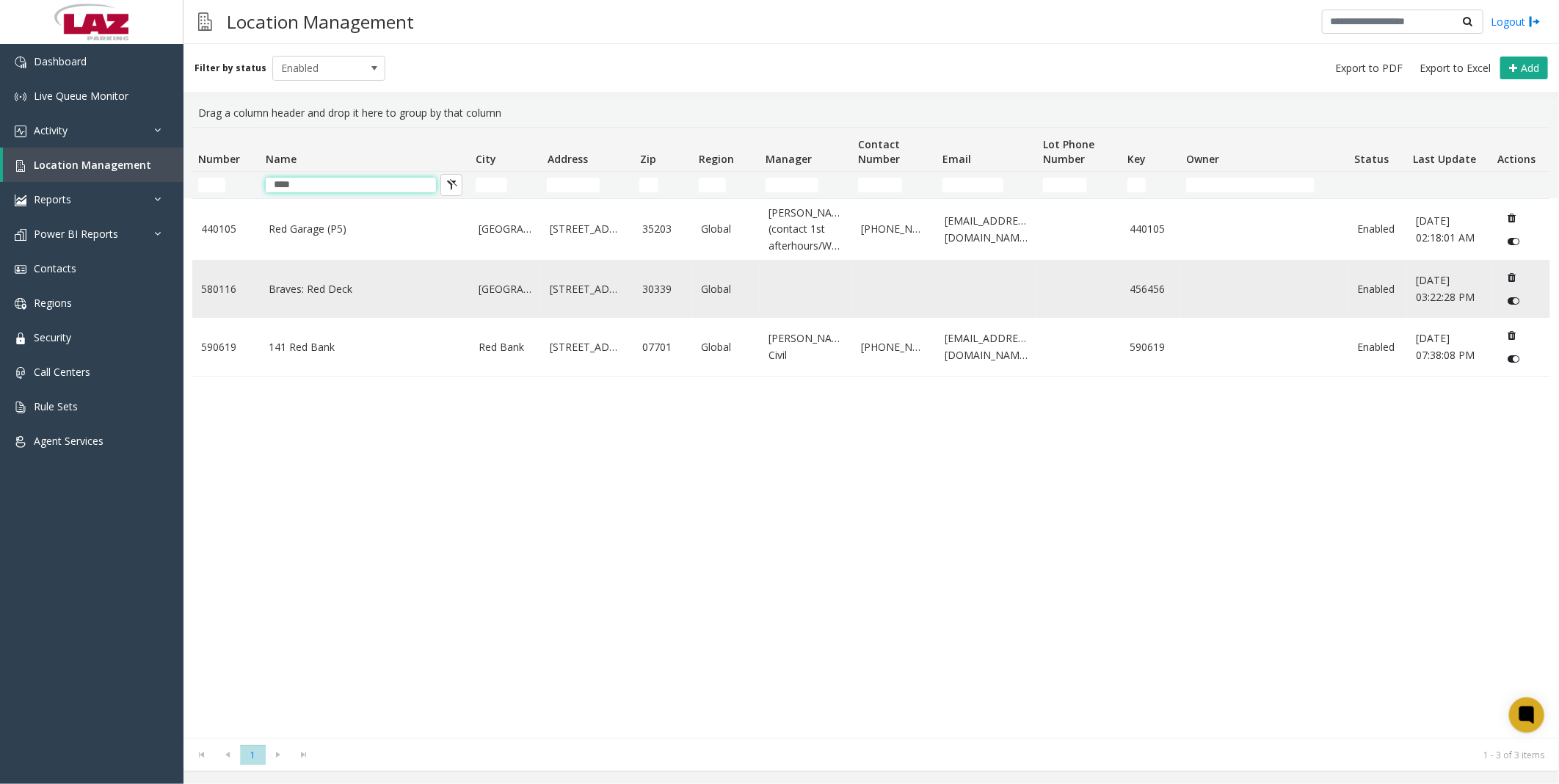
type input "***"
click at [331, 287] on link "Braves: Red Deck" at bounding box center [364, 288] width 192 height 16
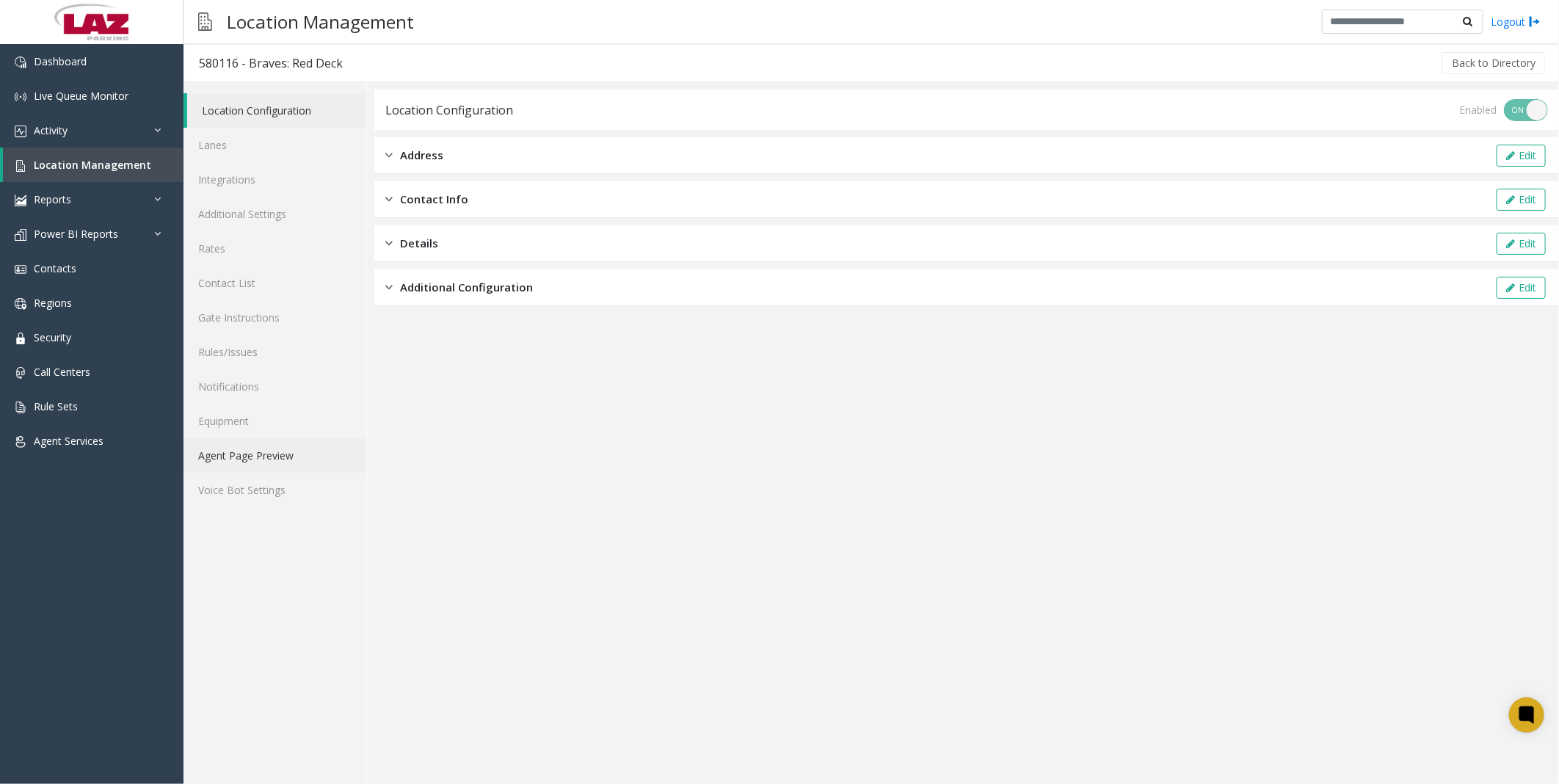
click at [254, 450] on link "Agent Page Preview" at bounding box center [274, 455] width 183 height 34
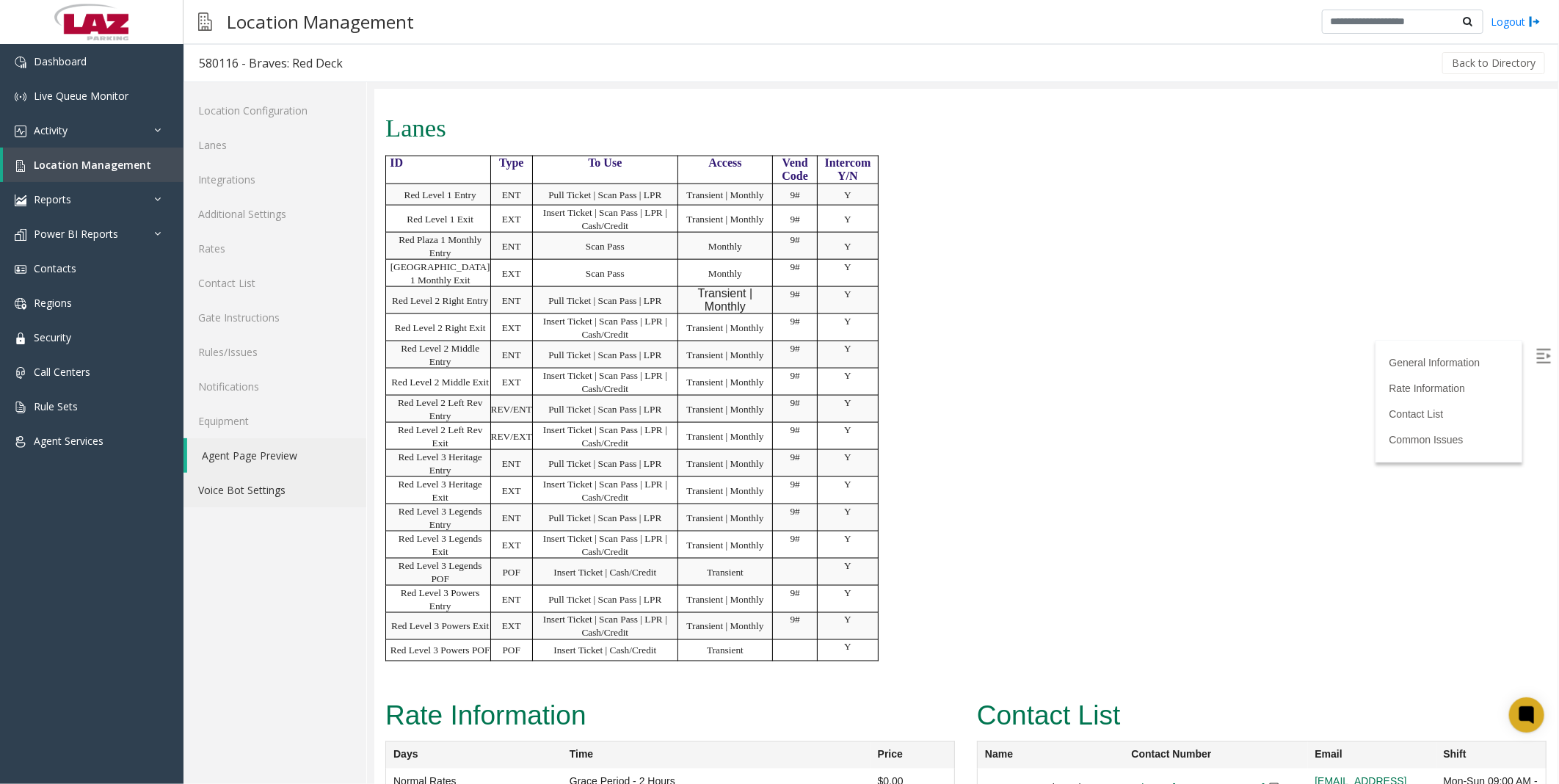
scroll to position [1793, 0]
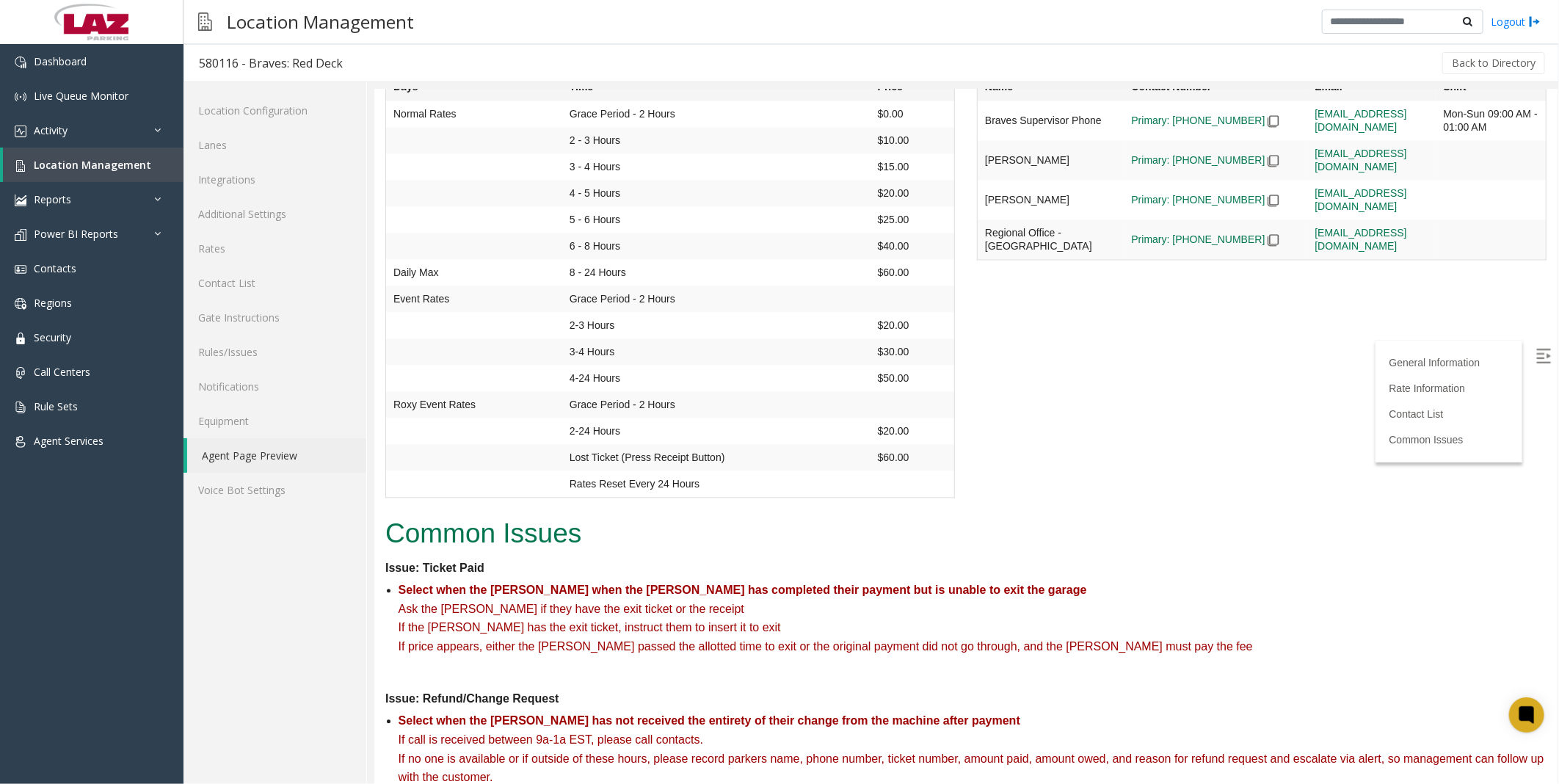
scroll to position [1956, 0]
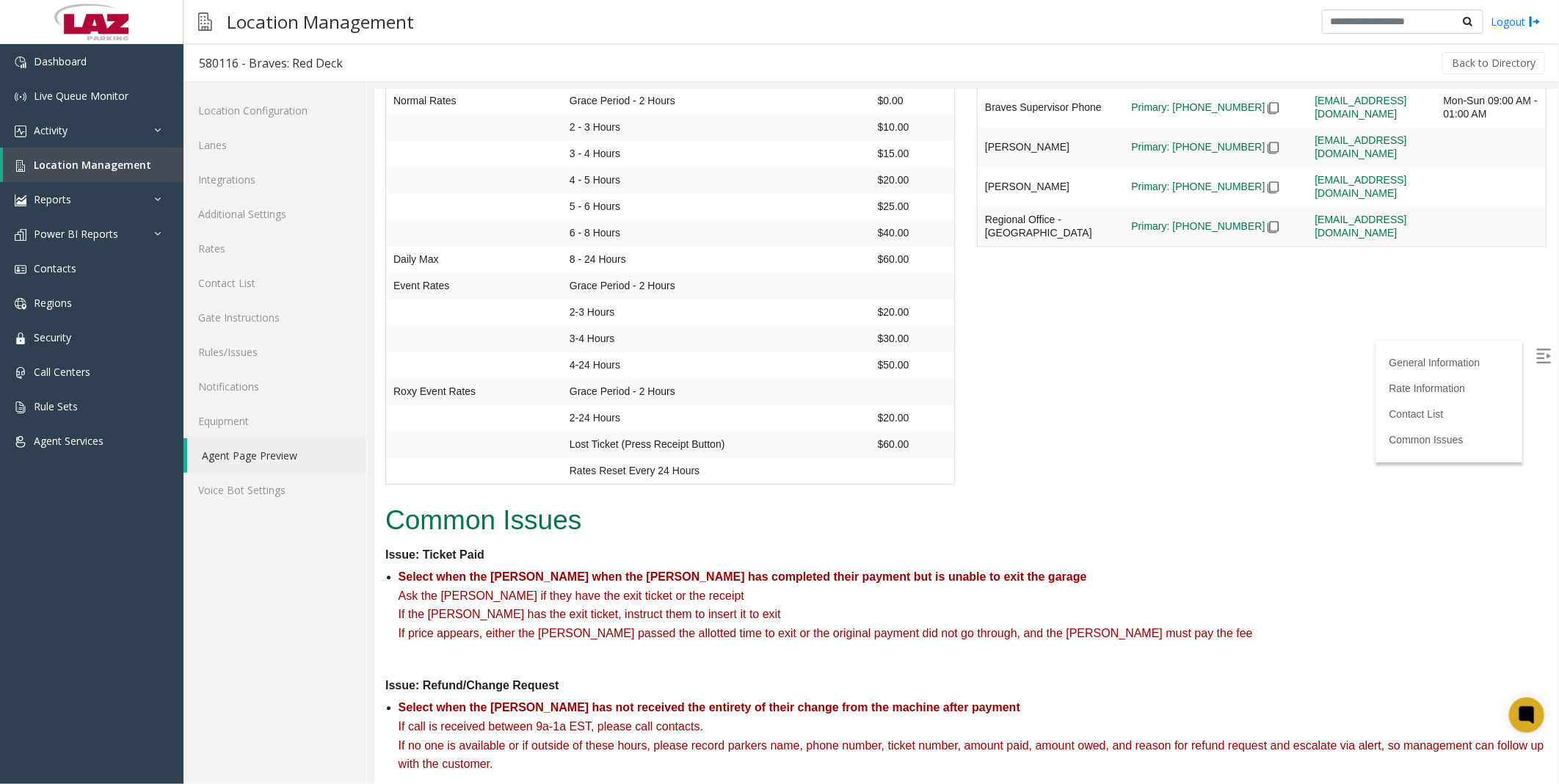
drag, startPoint x: 1358, startPoint y: 527, endPoint x: 1352, endPoint y: 502, distance: 25.7
click at [55, 168] on span "Location Management" at bounding box center [93, 165] width 117 height 14
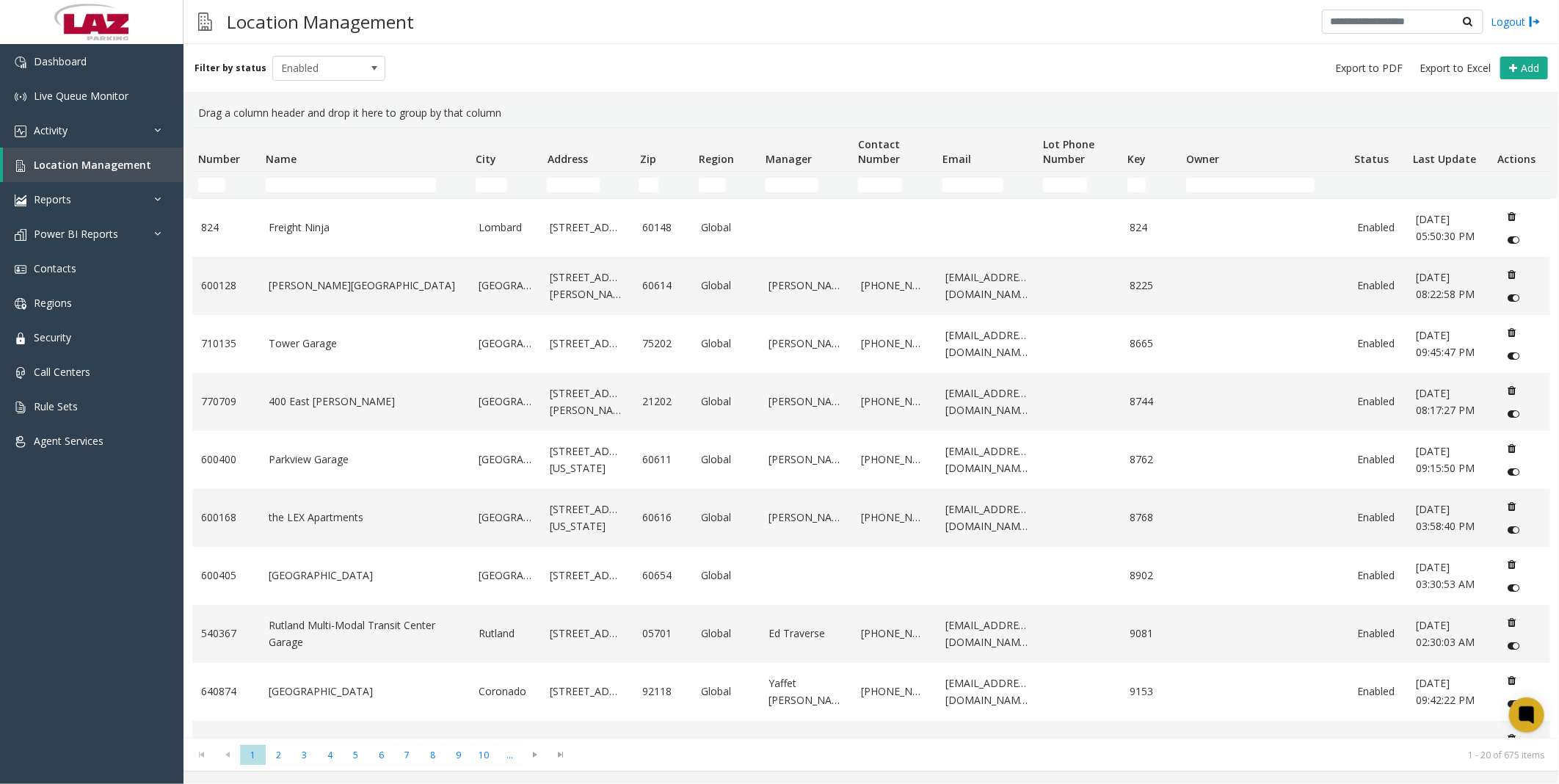
click at [413, 174] on td "Name Filter" at bounding box center [365, 185] width 210 height 26
click at [407, 182] on input "Name Filter" at bounding box center [351, 185] width 170 height 15
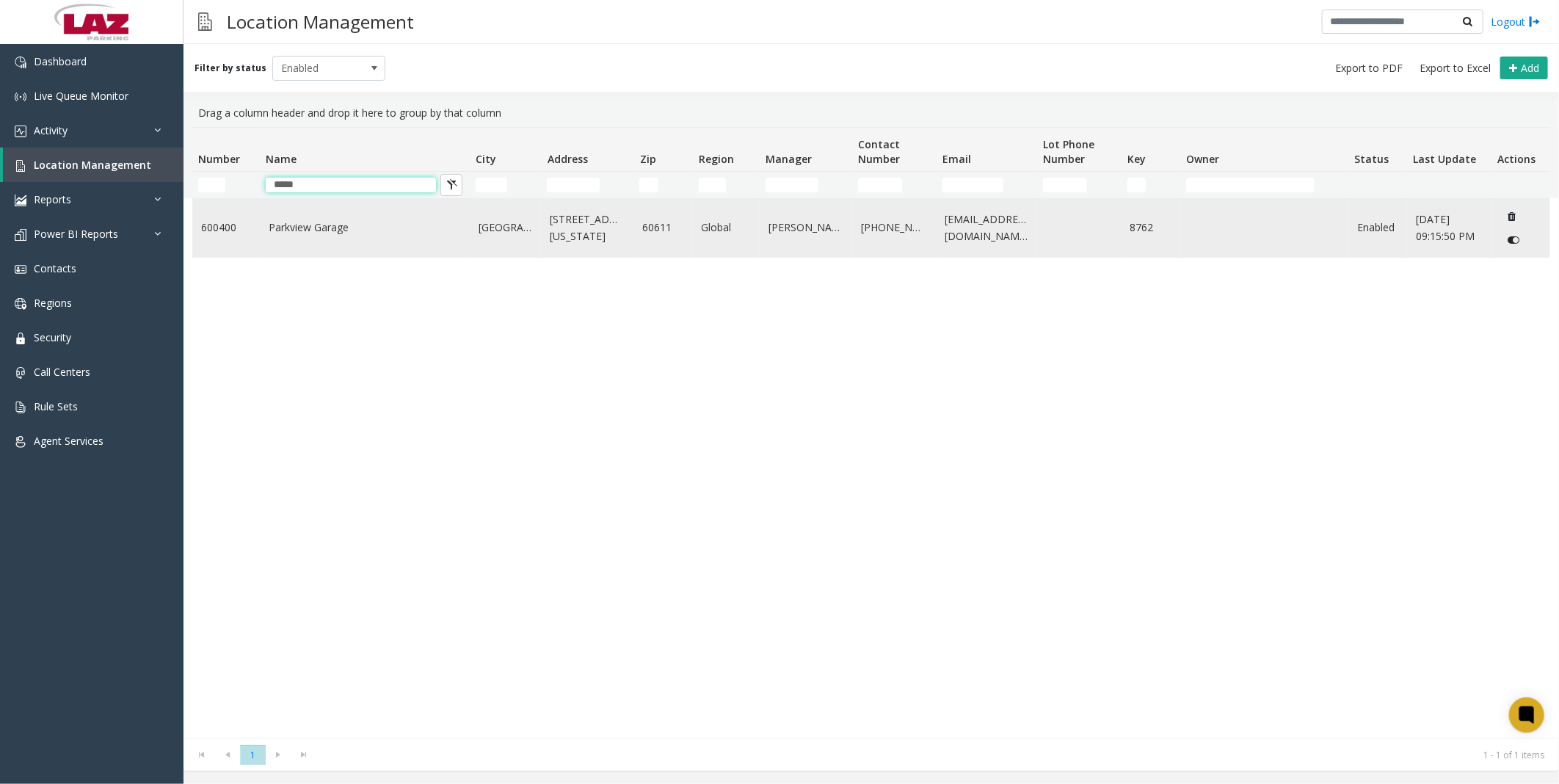
type input "*****"
click at [276, 224] on link "Parkview Garage" at bounding box center [364, 227] width 192 height 16
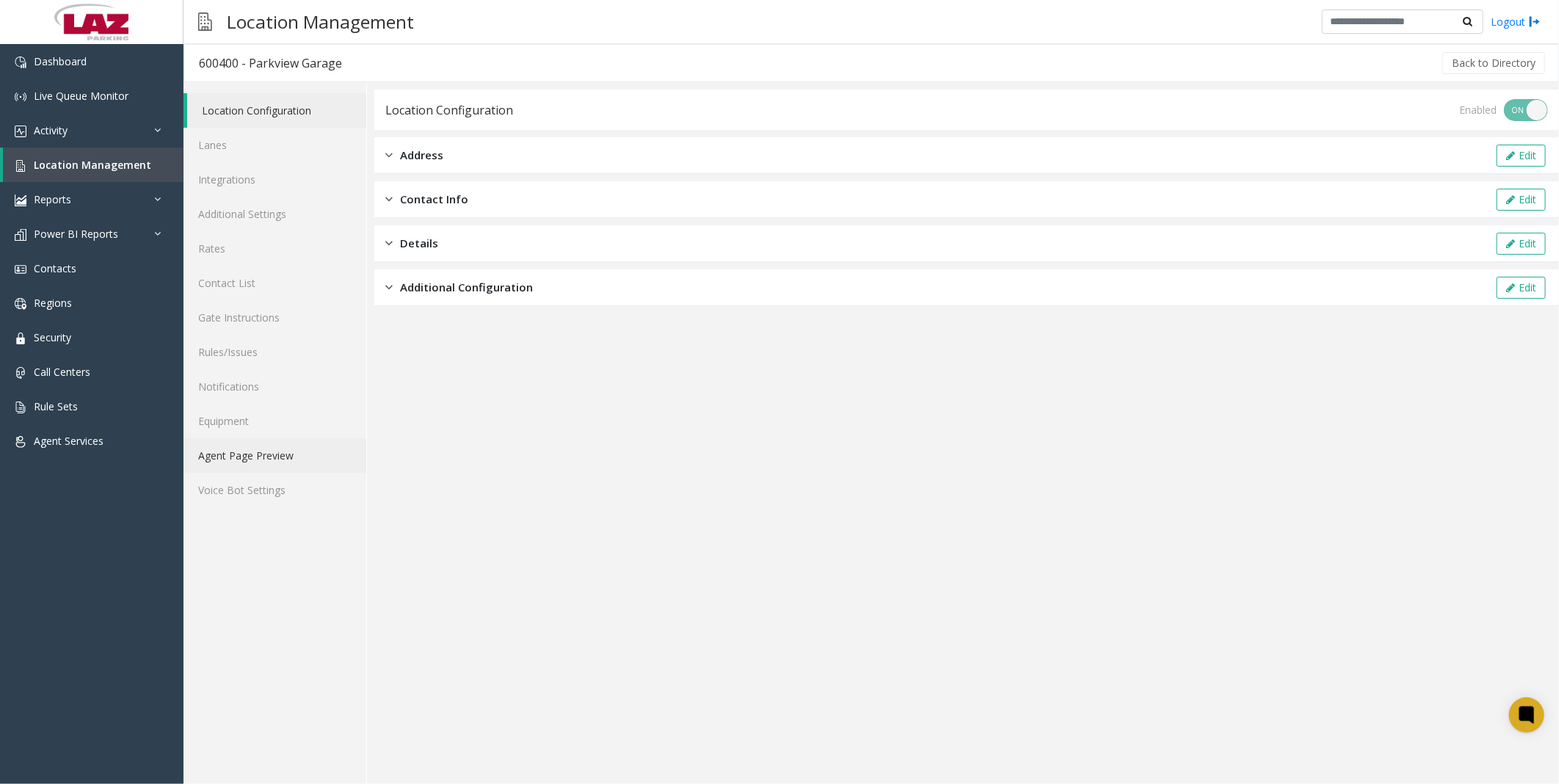
click at [260, 458] on link "Agent Page Preview" at bounding box center [274, 455] width 183 height 34
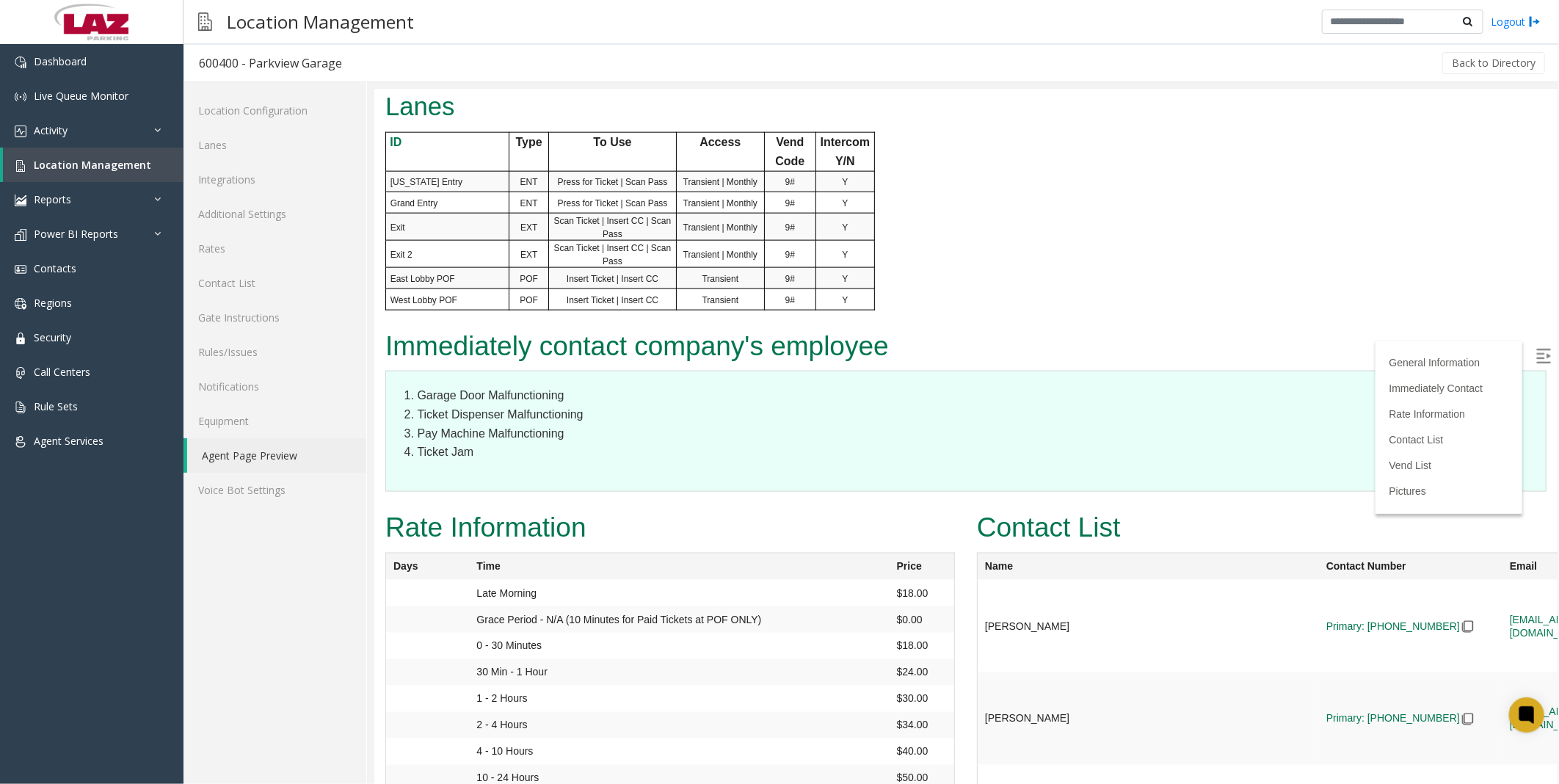
scroll to position [1141, 0]
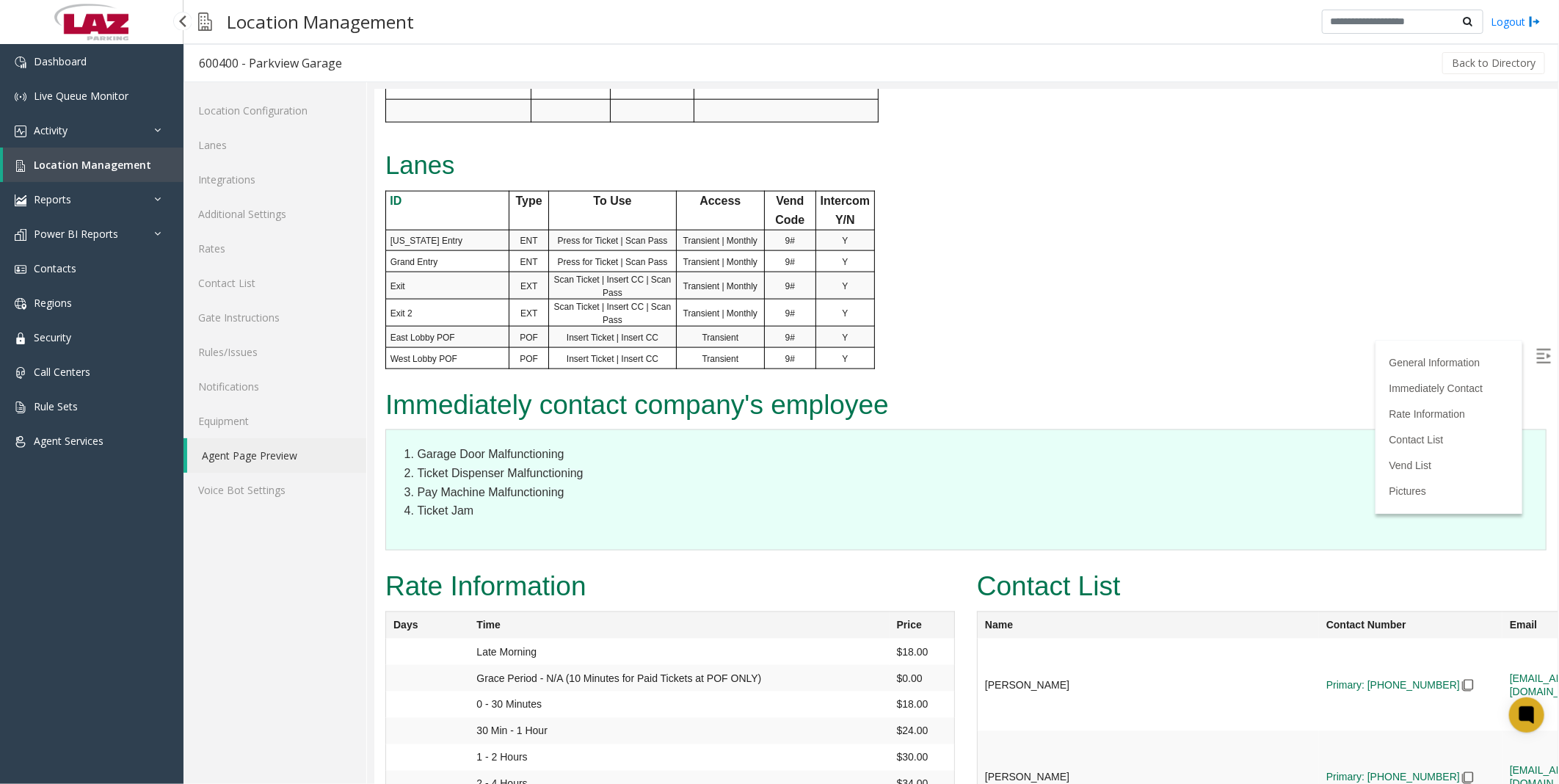
click at [96, 154] on link "Location Management" at bounding box center [93, 165] width 181 height 34
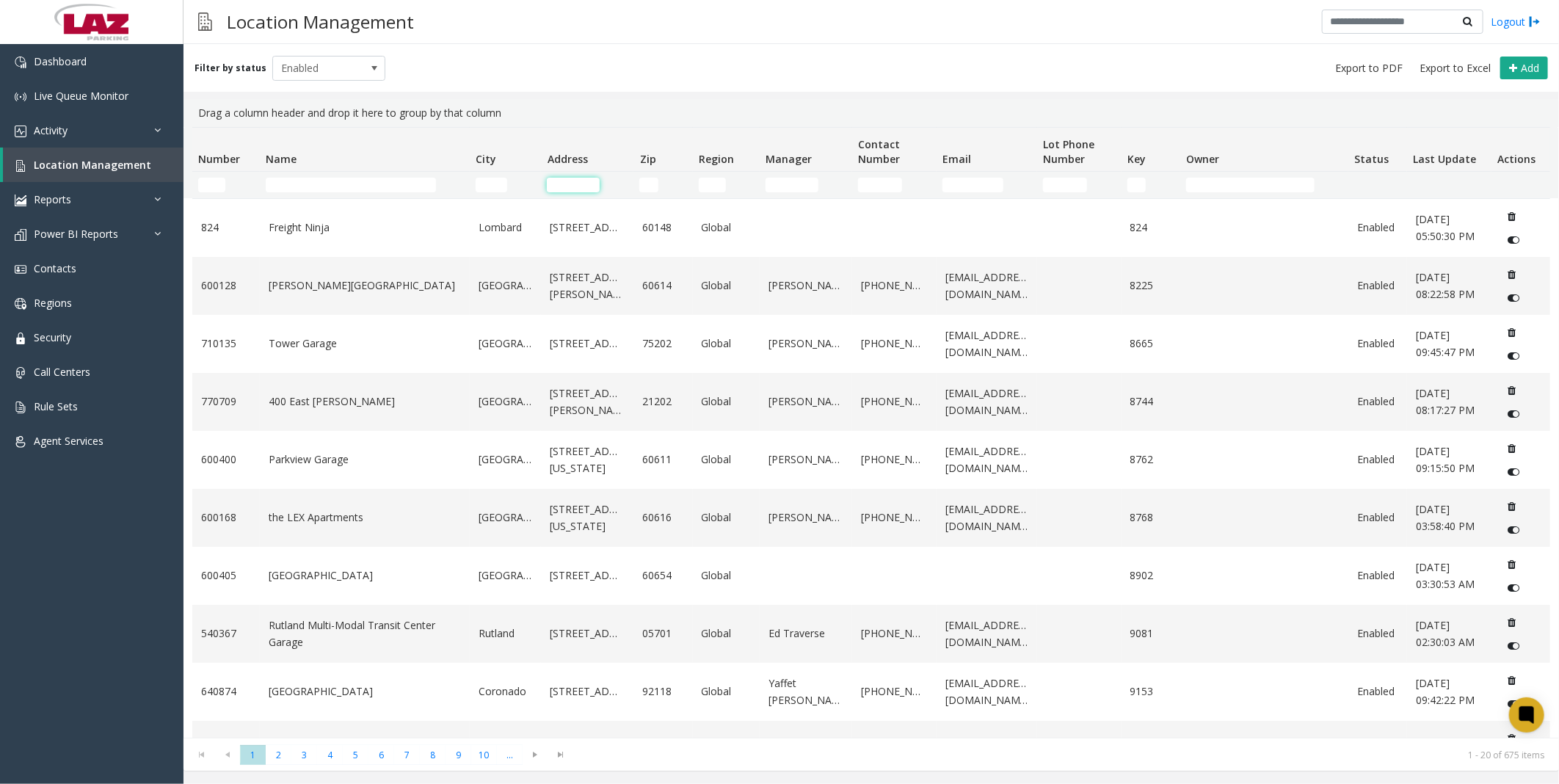
click at [571, 178] on input "Address Filter" at bounding box center [573, 185] width 53 height 15
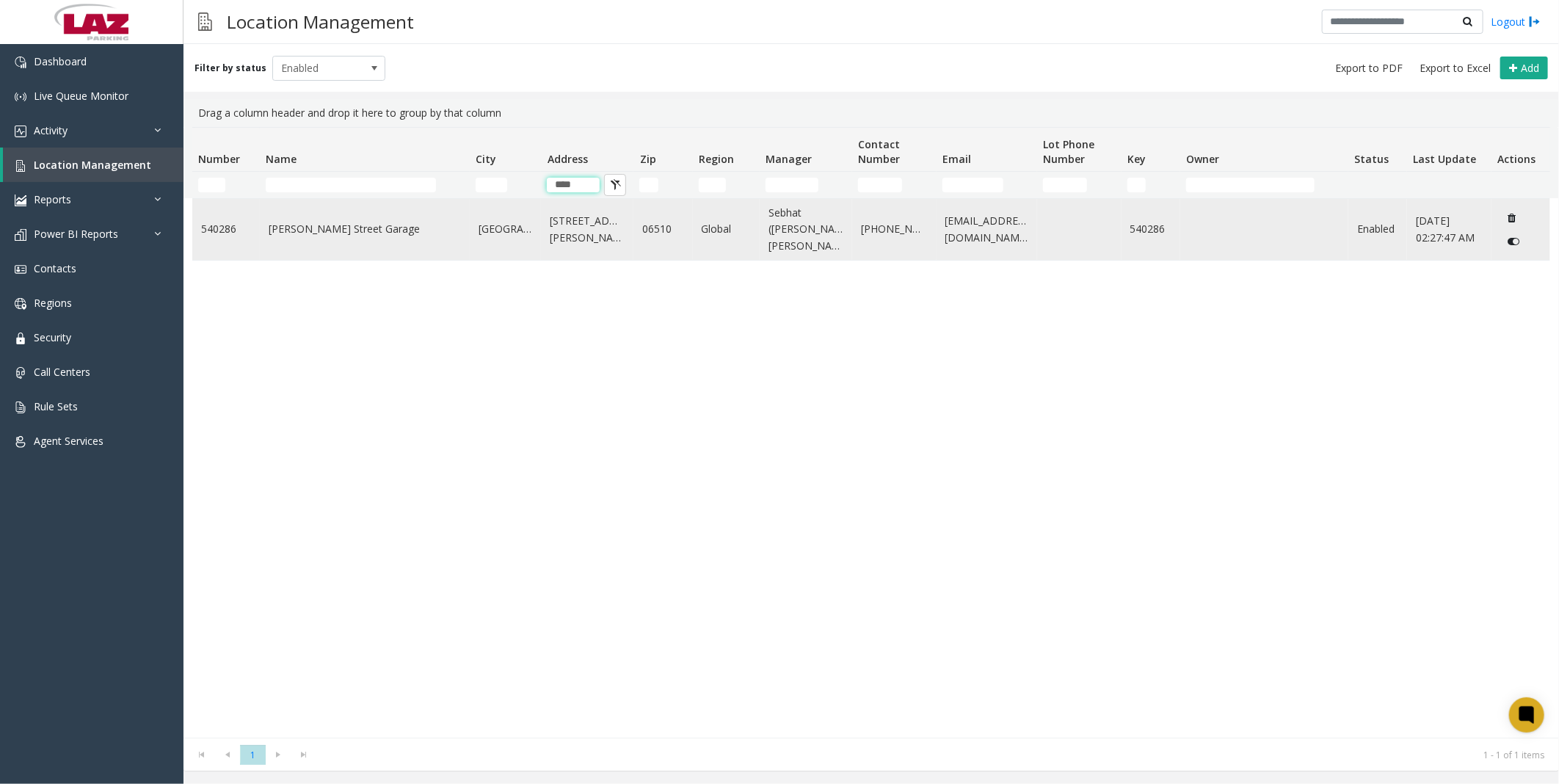
type input "****"
click at [389, 231] on link "[PERSON_NAME] Street Garage" at bounding box center [364, 229] width 192 height 16
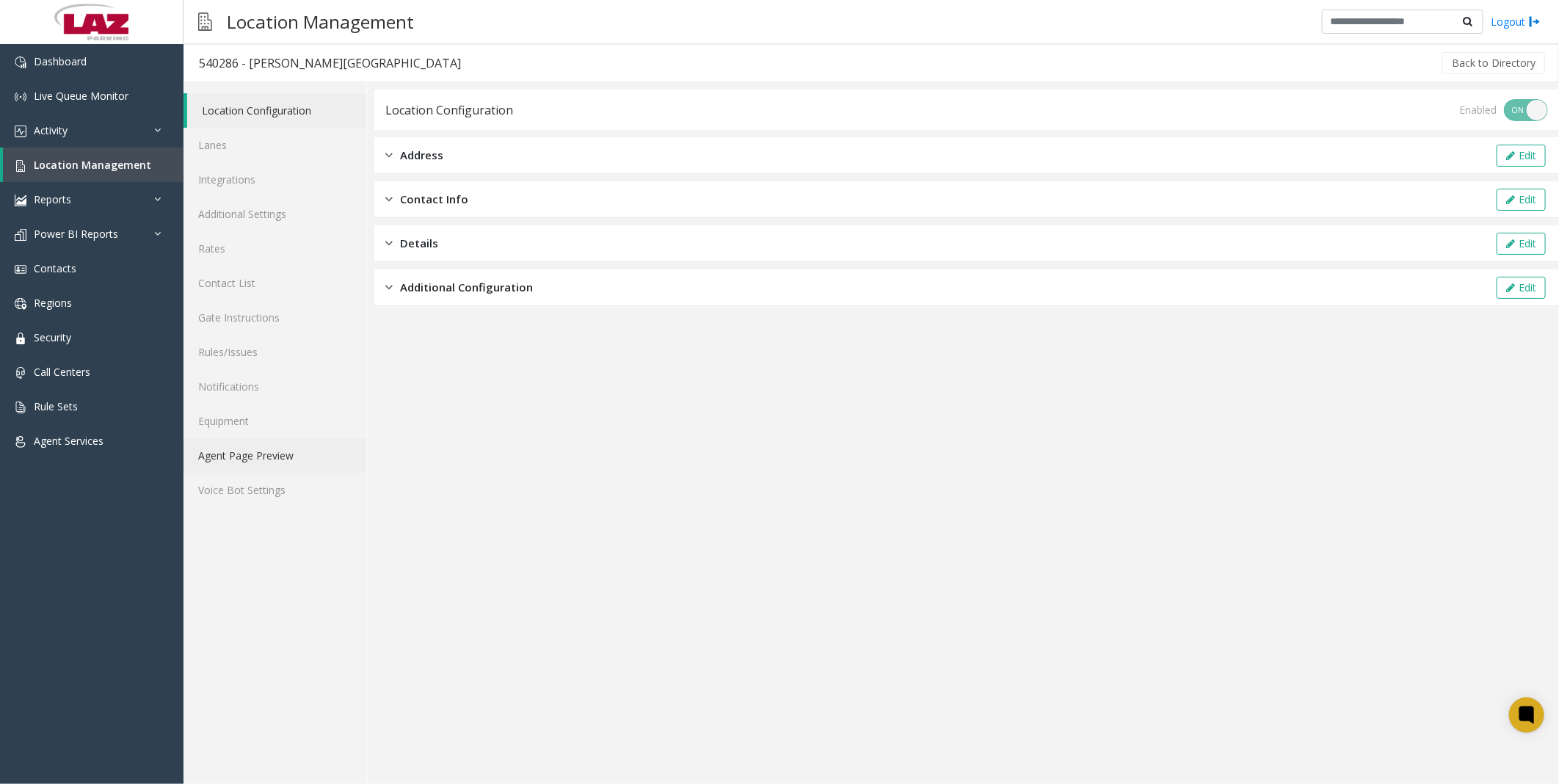
click at [259, 471] on link "Agent Page Preview" at bounding box center [274, 455] width 183 height 34
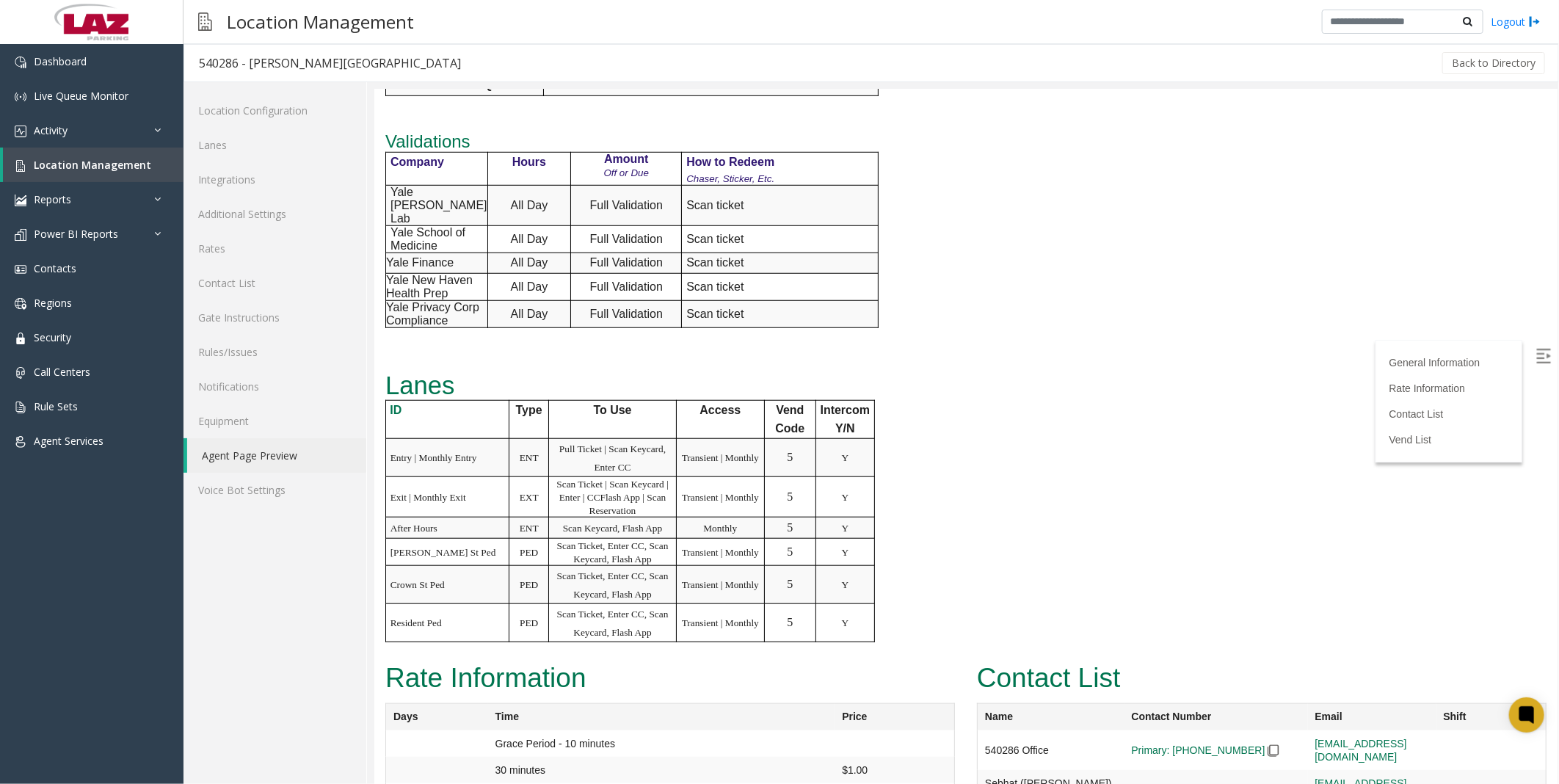
scroll to position [978, 0]
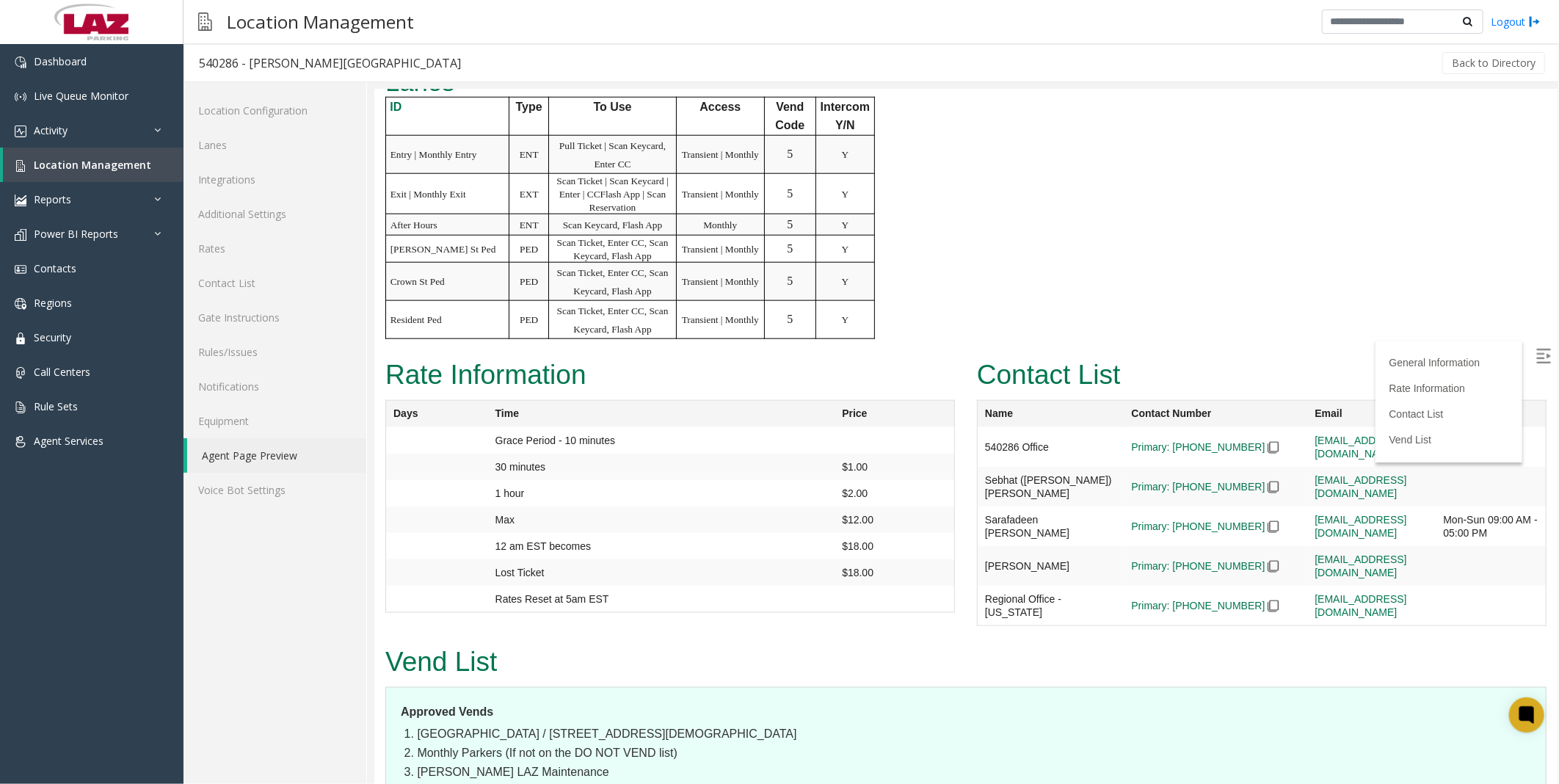
click at [79, 133] on link "Activity" at bounding box center [92, 130] width 184 height 34
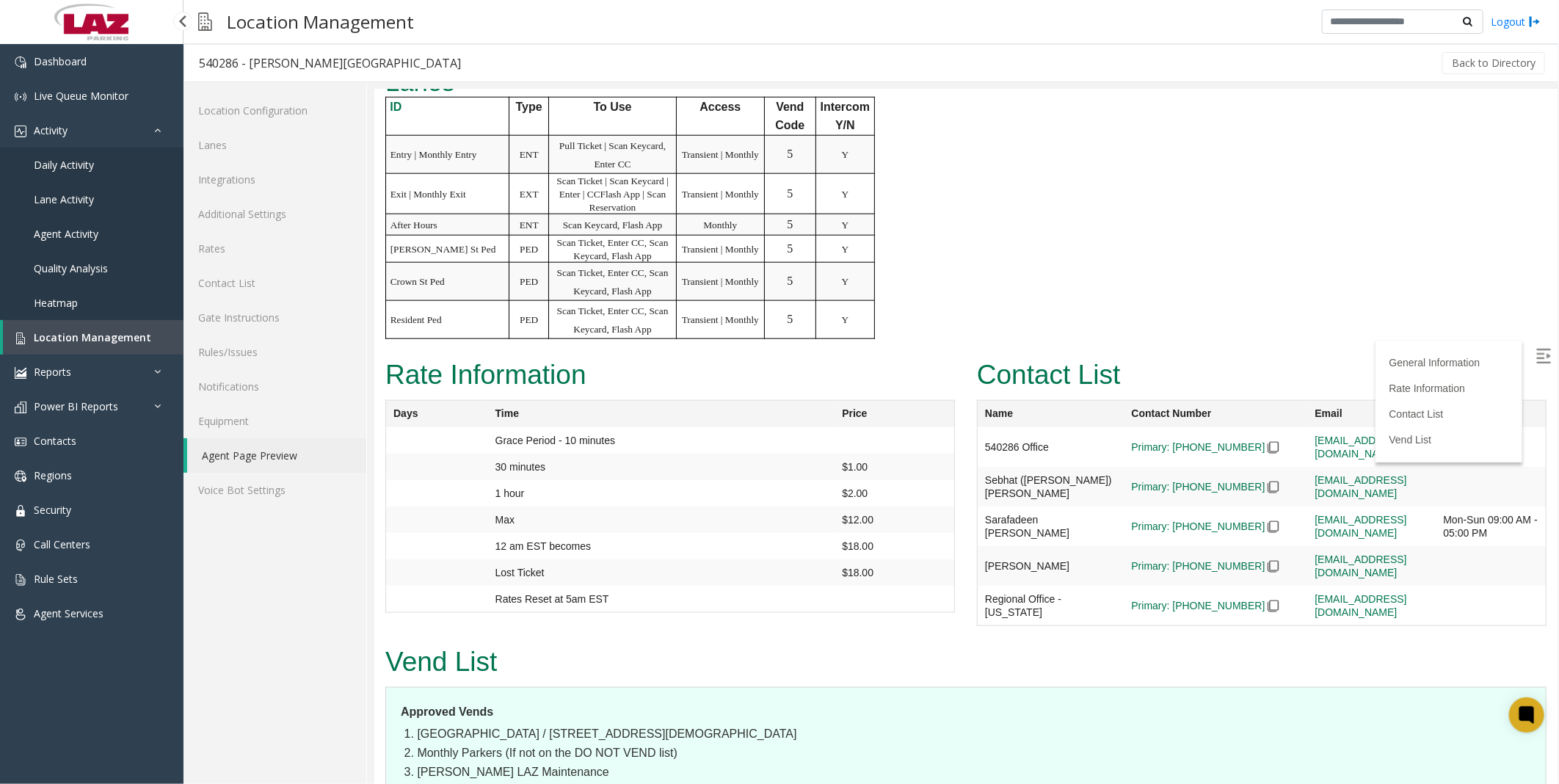
click at [77, 160] on span "Daily Activity" at bounding box center [64, 165] width 61 height 14
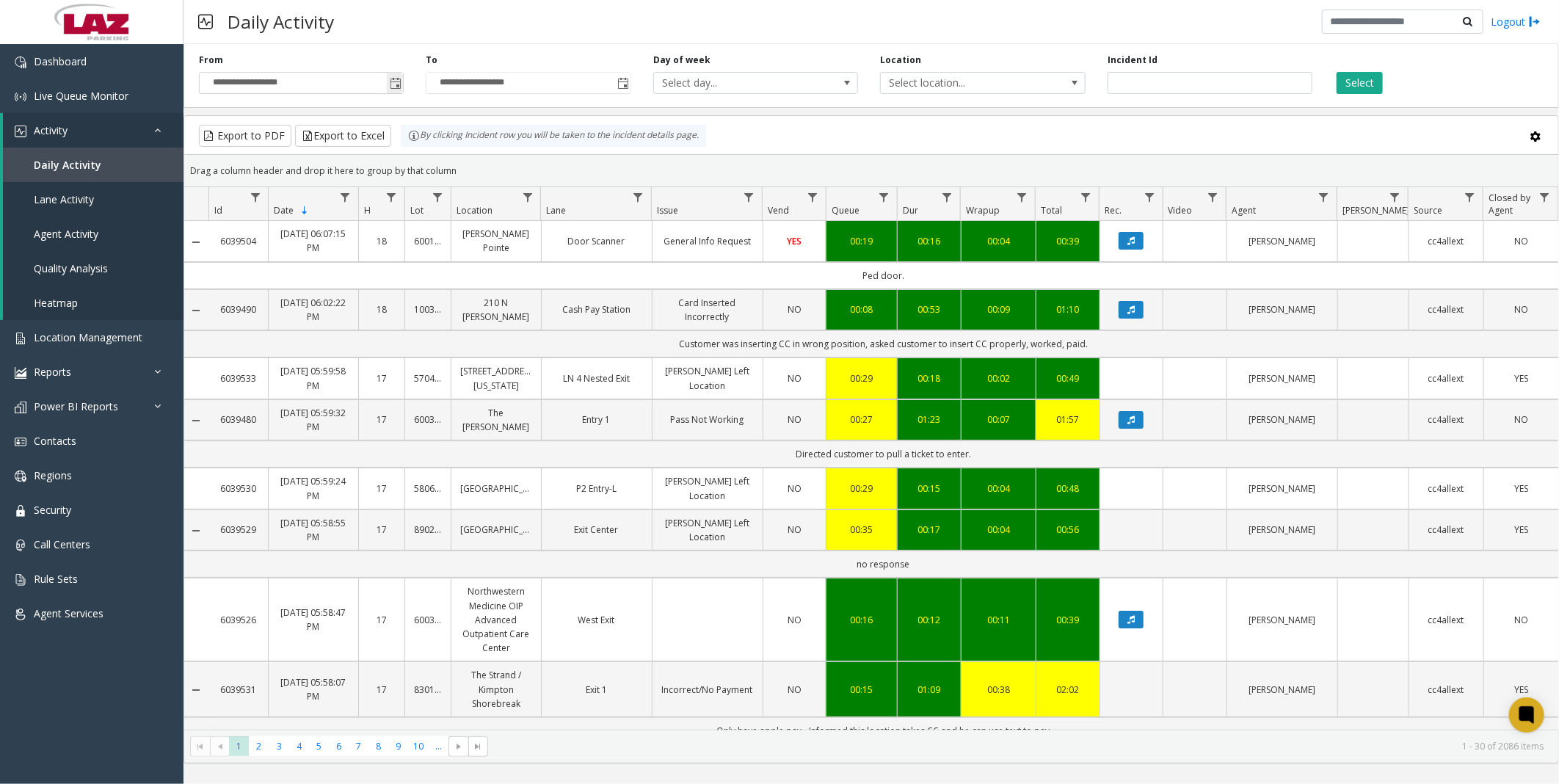
click at [396, 83] on span "Toggle popup" at bounding box center [395, 83] width 11 height 11
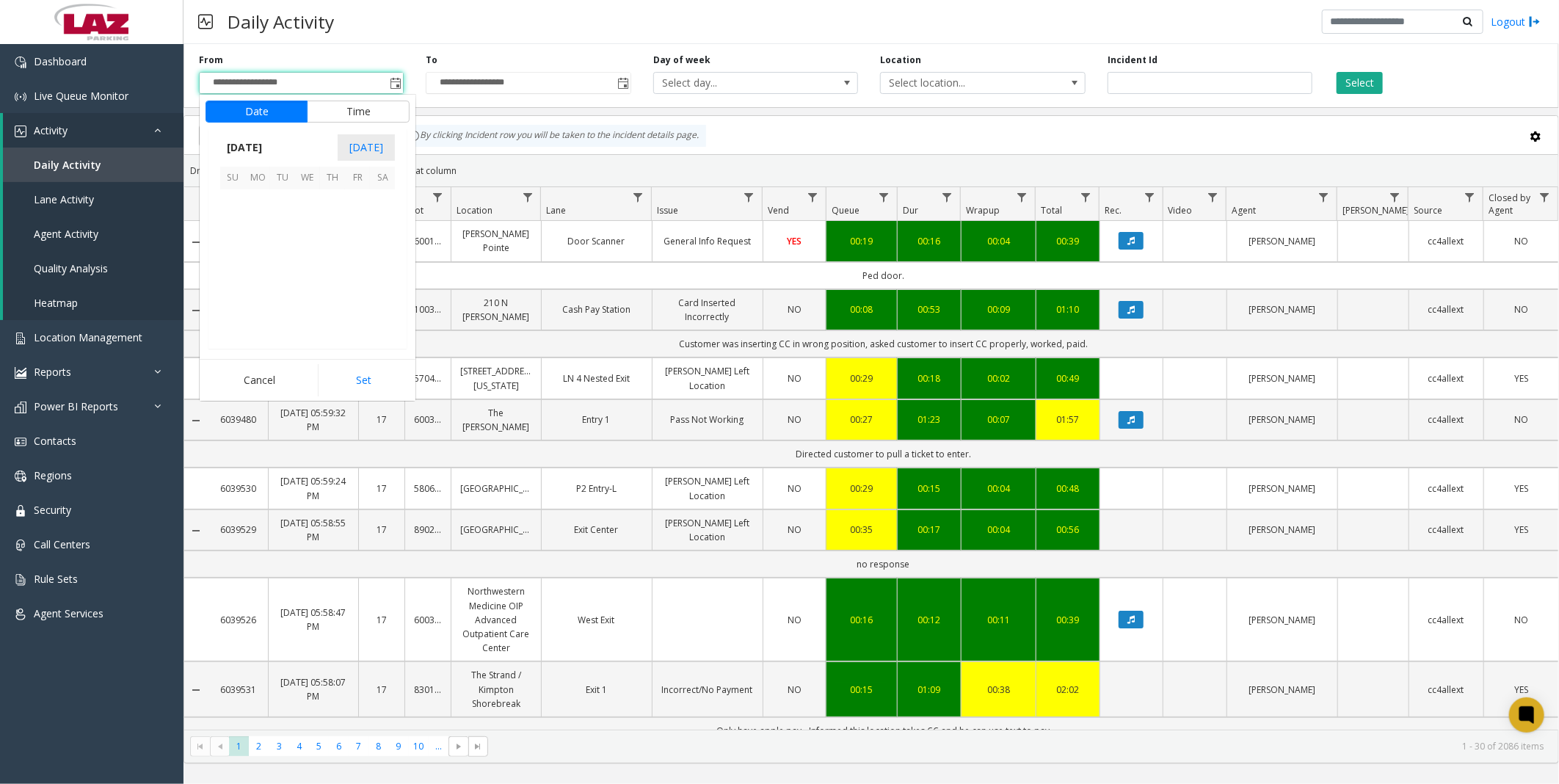
scroll to position [263089, 0]
click at [289, 250] on span "12" at bounding box center [282, 252] width 25 height 25
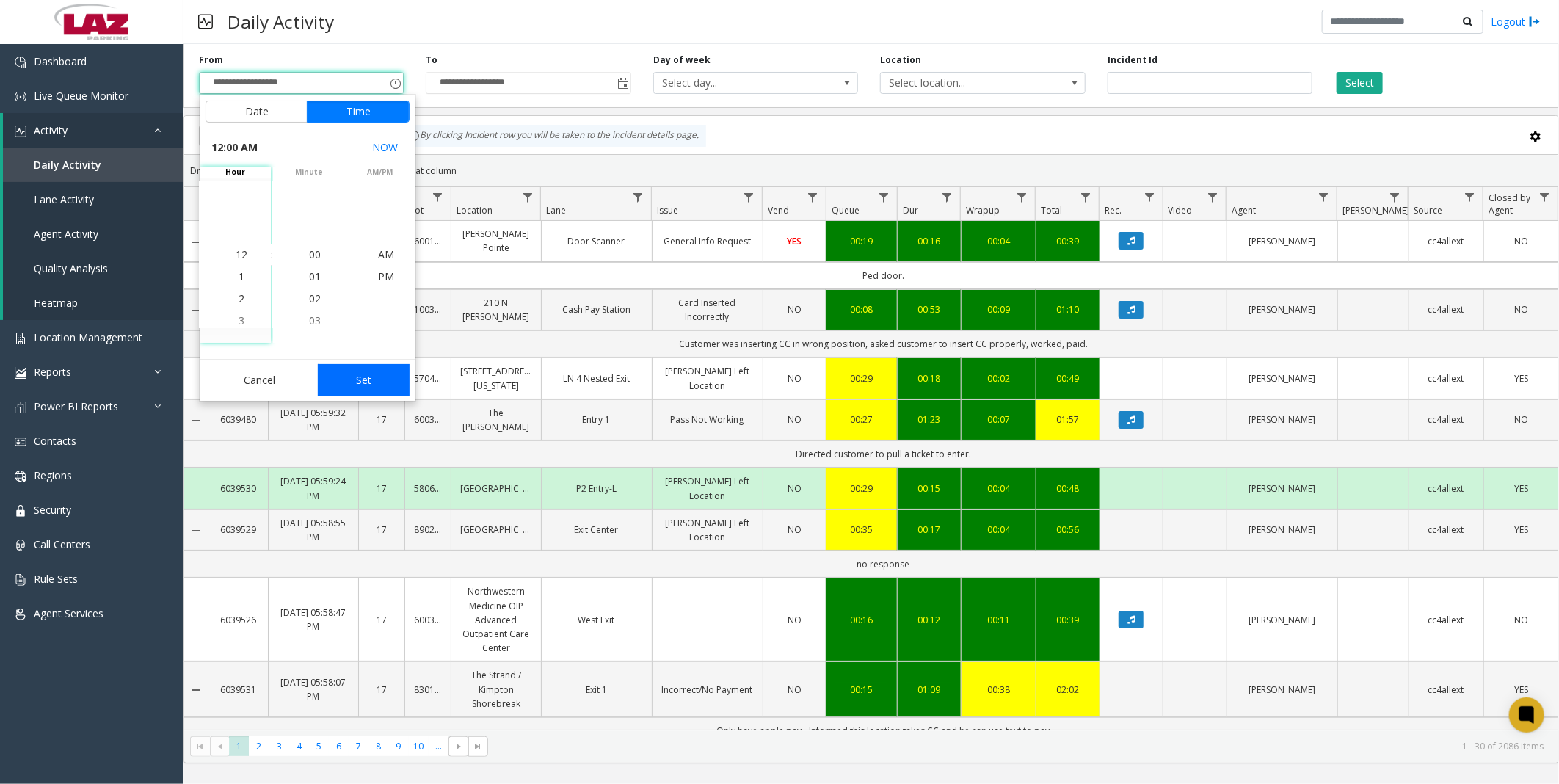
click at [371, 376] on button "Set" at bounding box center [364, 380] width 93 height 32
type input "**********"
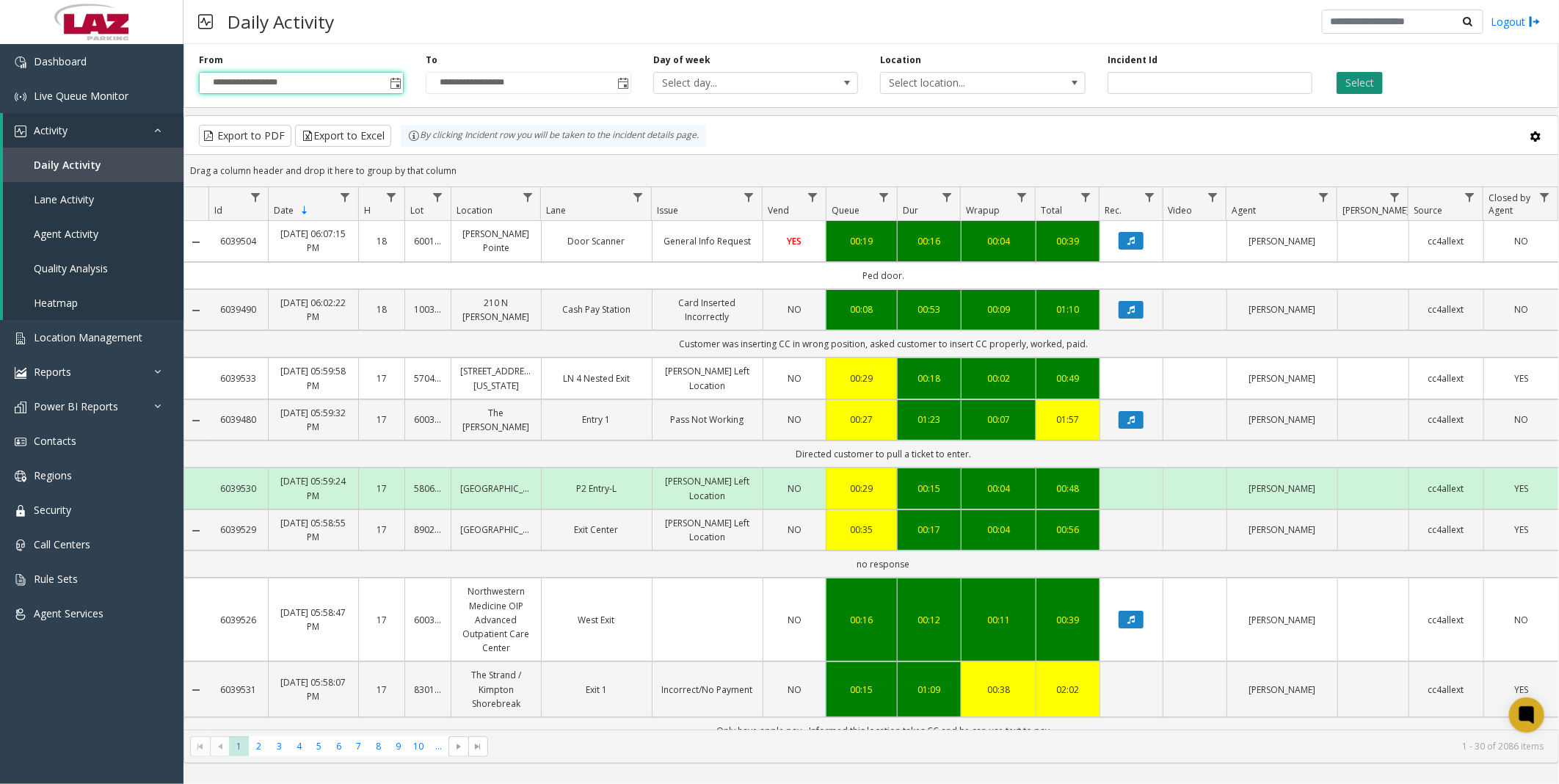
click at [1354, 83] on button "Select" at bounding box center [1359, 82] width 46 height 22
click at [1324, 198] on span "Data table" at bounding box center [1323, 197] width 11 height 11
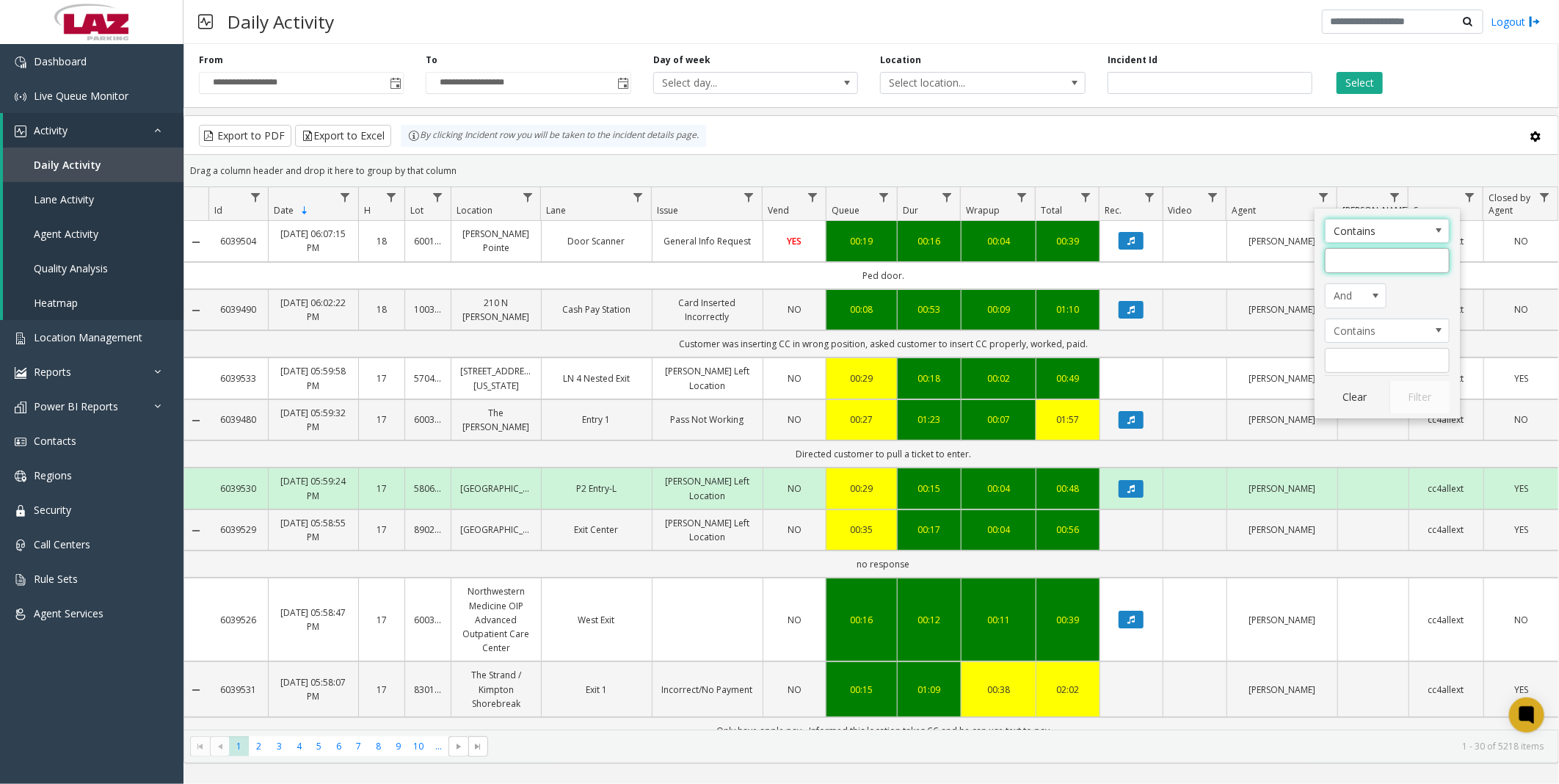
click at [1339, 251] on input "Agent Filter" at bounding box center [1387, 260] width 125 height 25
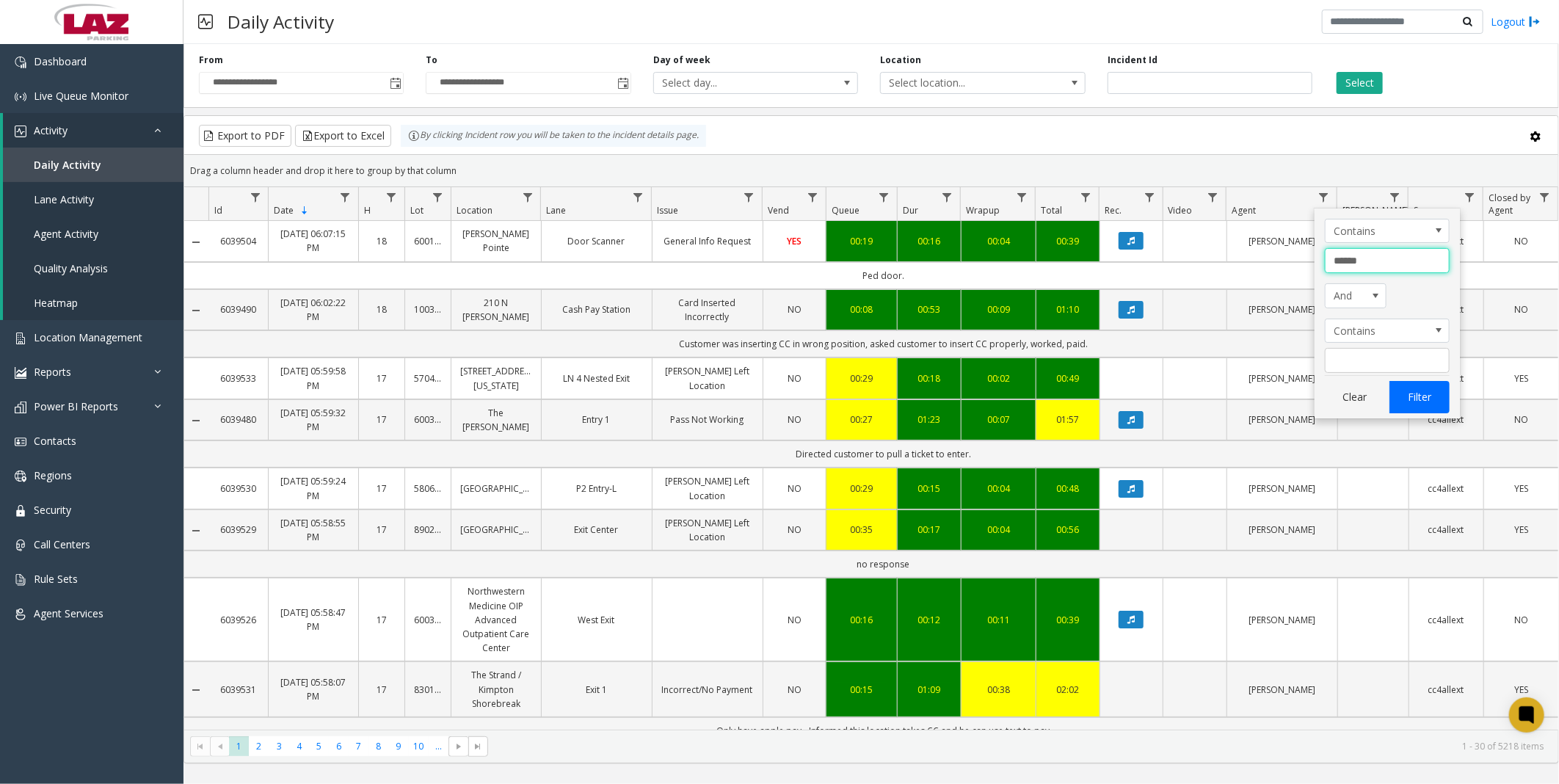
type input "******"
click at [1432, 396] on button "Filter" at bounding box center [1420, 397] width 61 height 32
